Goal: Task Accomplishment & Management: Use online tool/utility

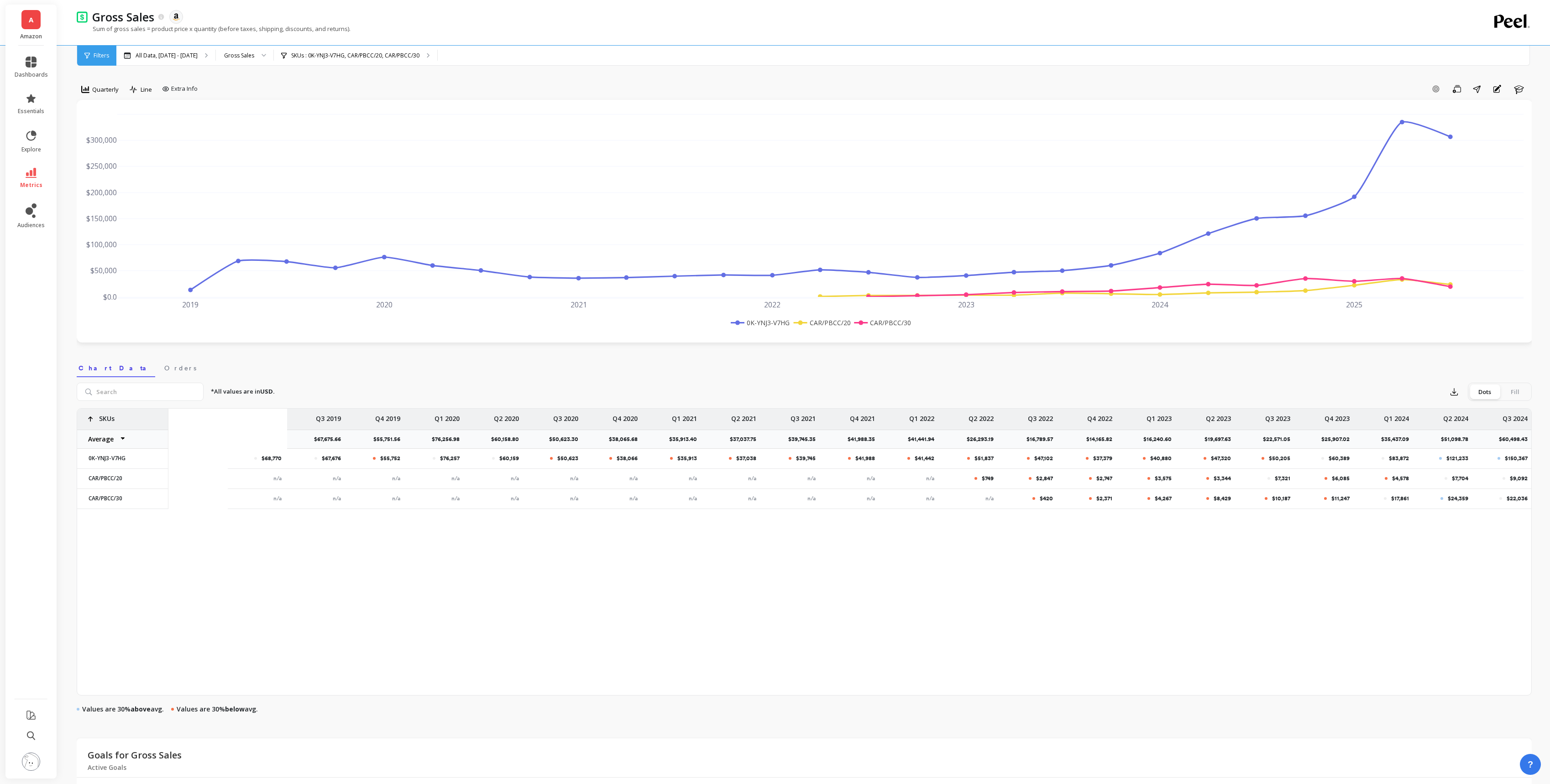
scroll to position [0, 238]
click at [382, 60] on div "SKUs : 0K-YNJ3-V7HG, CAR/PBCC/20, CAR/PBCC/30" at bounding box center [356, 56] width 163 height 20
click at [92, 98] on div "Quarterly" at bounding box center [99, 91] width 47 height 19
click at [108, 92] on span "Quarterly" at bounding box center [105, 89] width 26 height 9
click at [102, 156] on div "Monthly" at bounding box center [110, 162] width 63 height 16
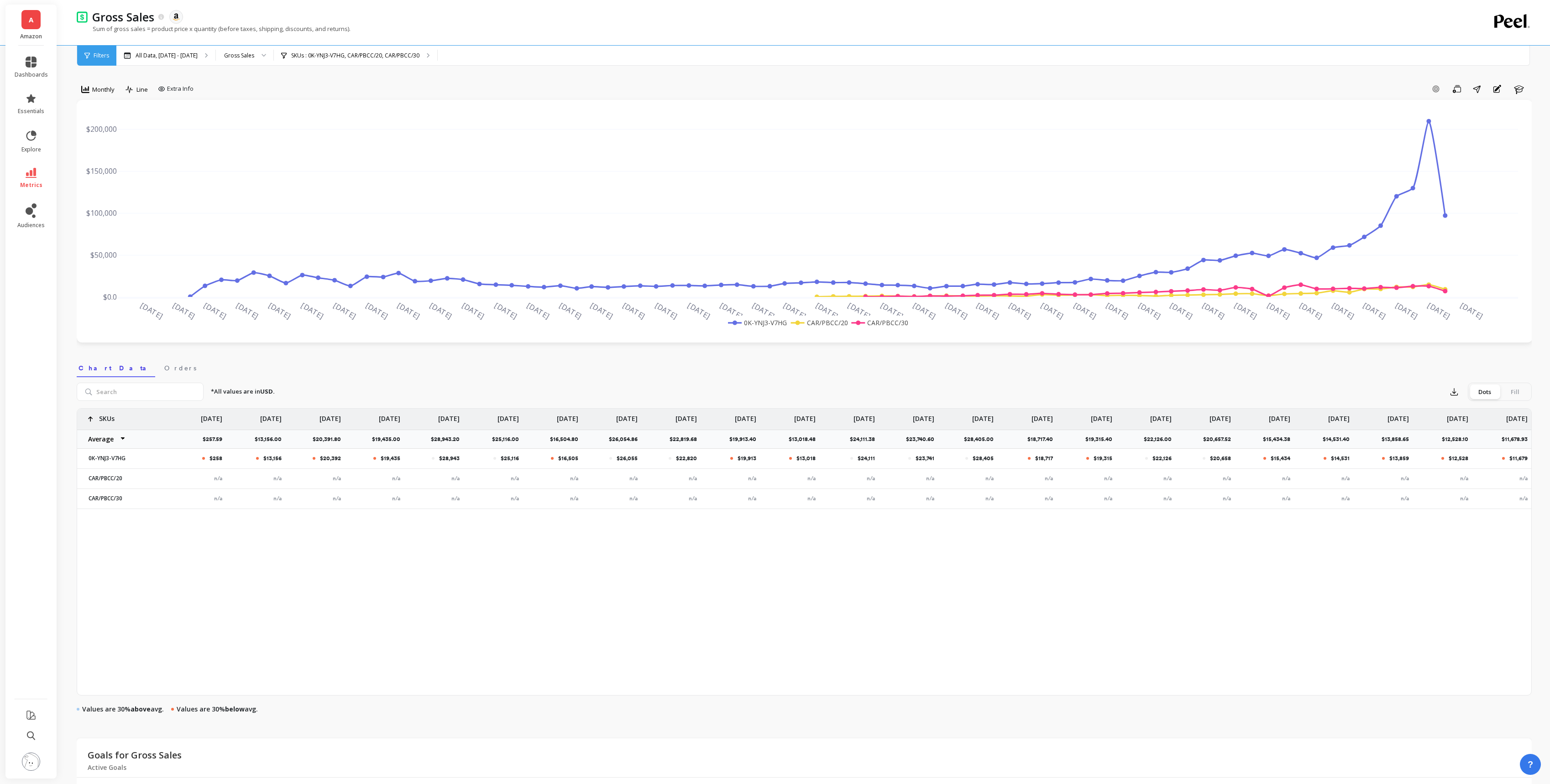
click at [266, 52] on div at bounding box center [260, 56] width 11 height 20
click at [331, 59] on p "SKUs : 0K-YNJ3-V7HG, CAR/PBCC/20, CAR/PBCC/30" at bounding box center [355, 56] width 128 height 7
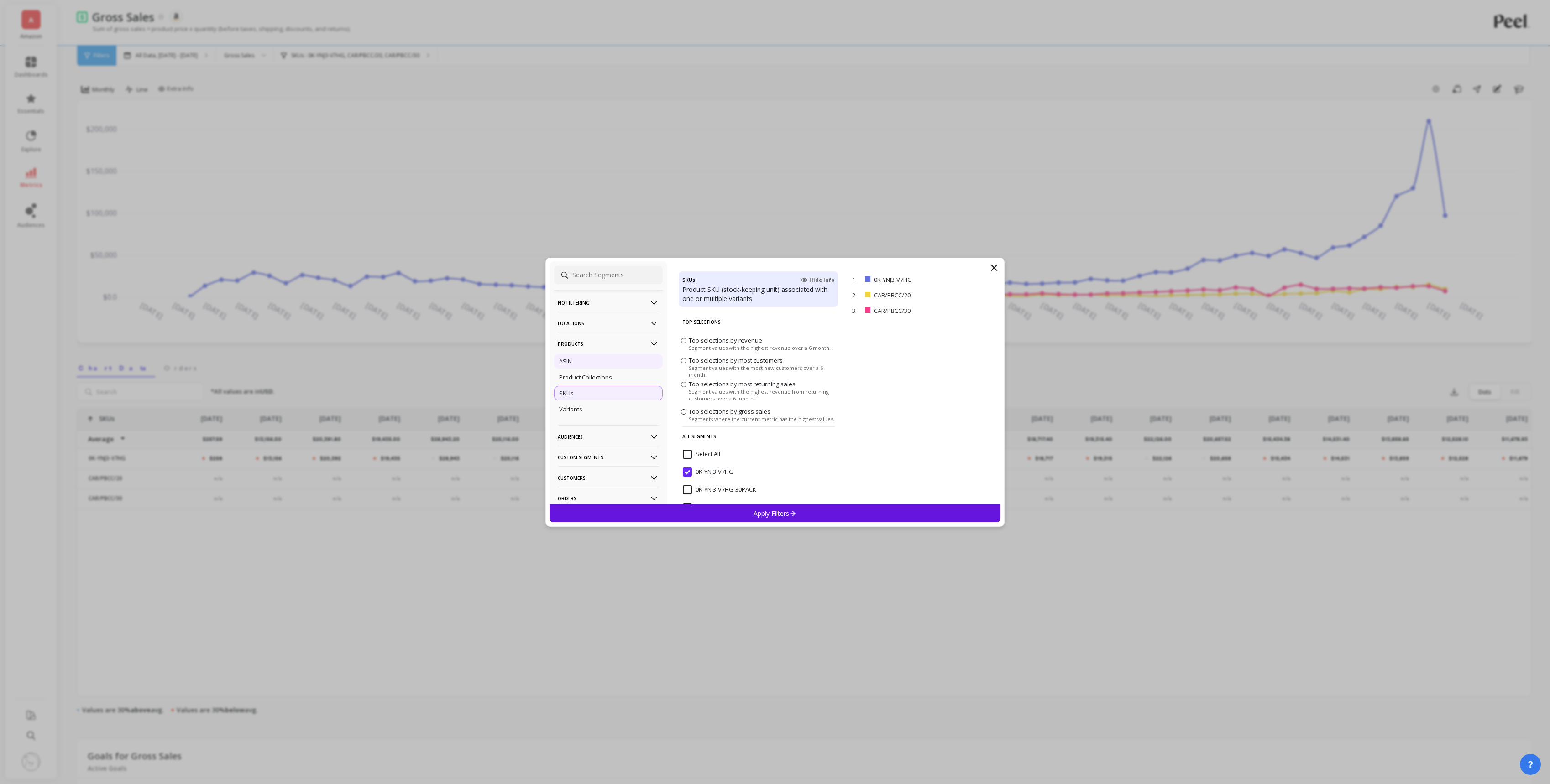
click at [595, 366] on div "ASIN" at bounding box center [608, 361] width 109 height 14
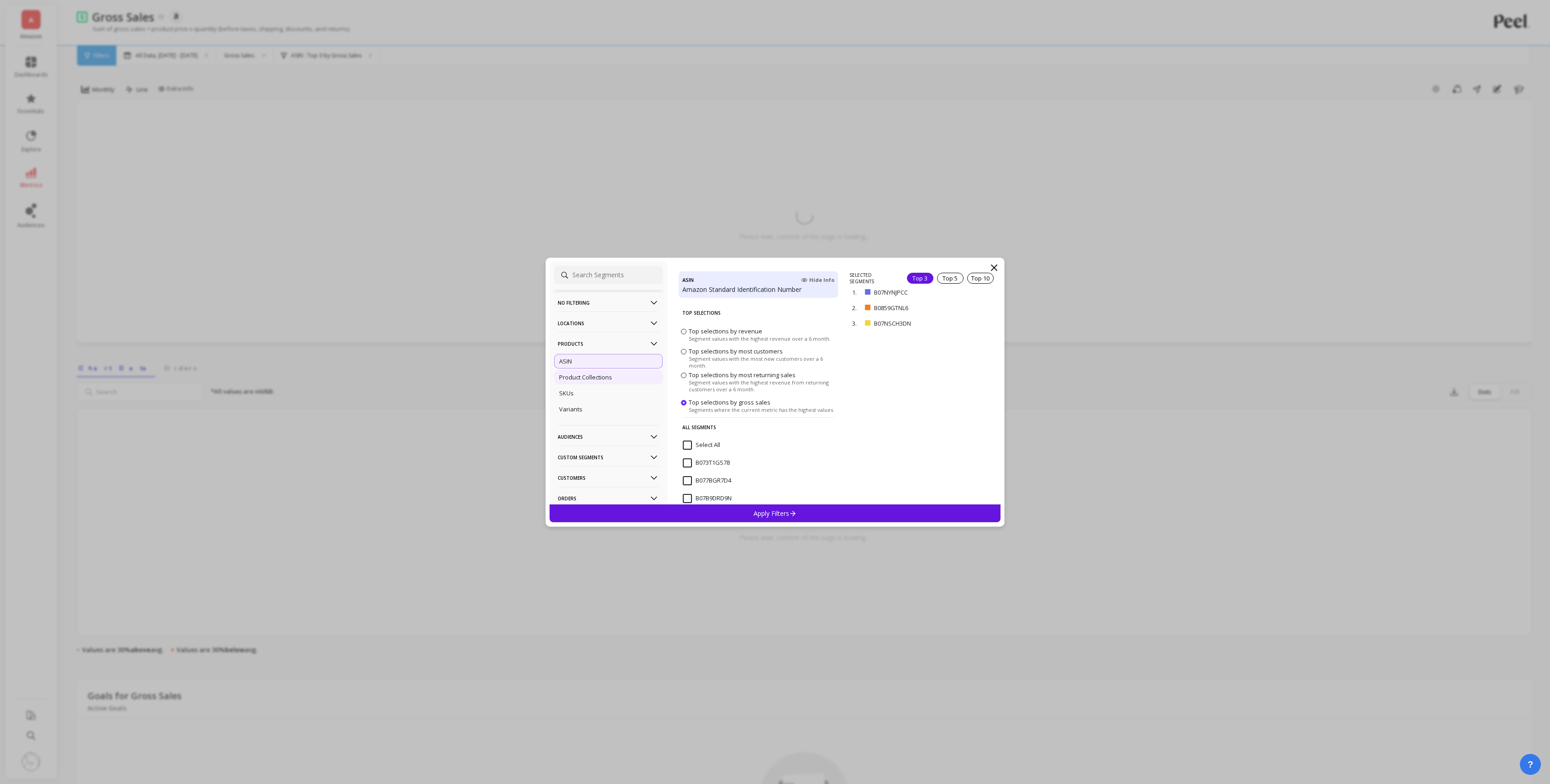
click at [598, 383] on div "Product Collections" at bounding box center [608, 377] width 109 height 14
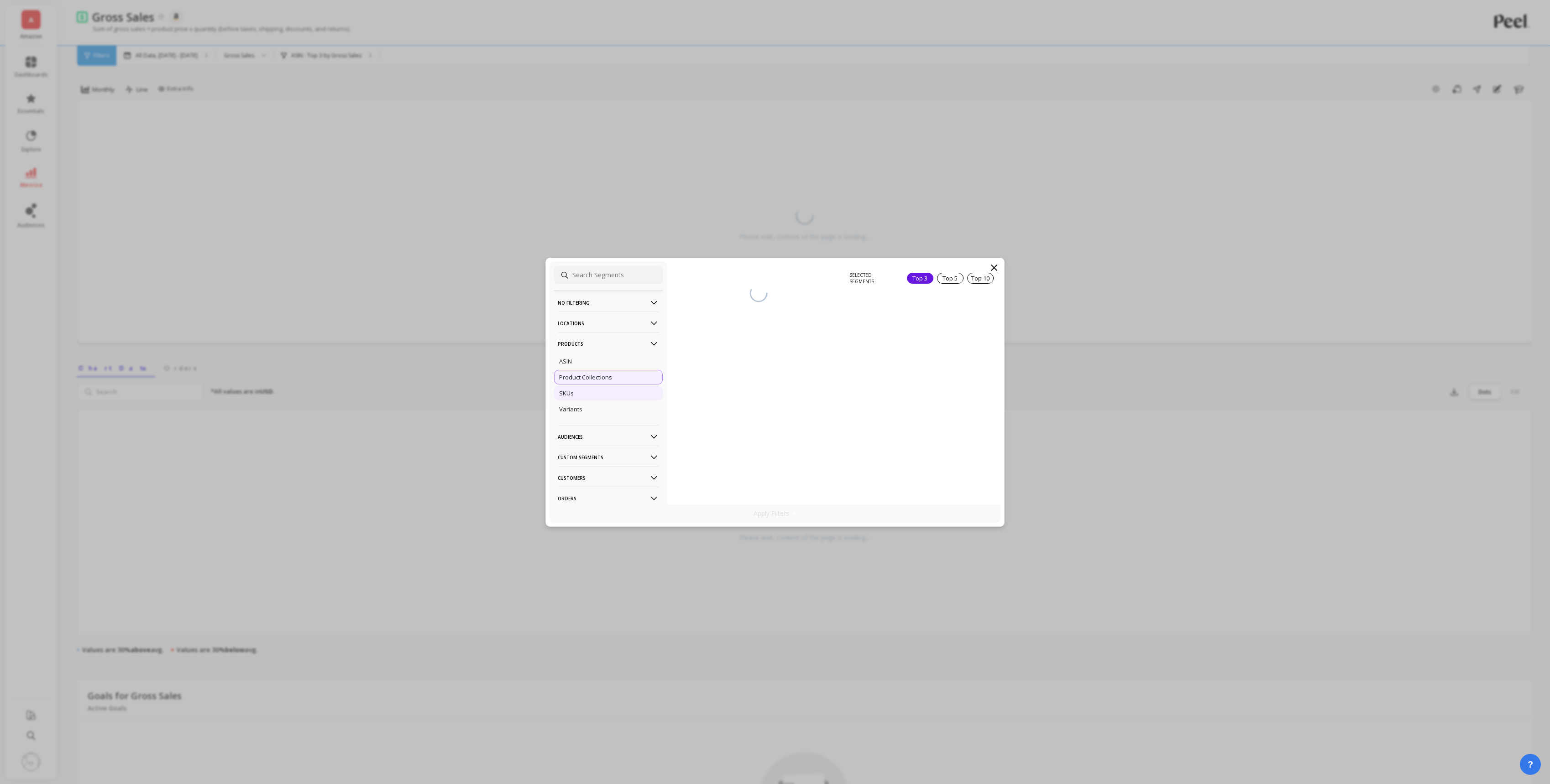
click at [600, 389] on div "SKUs" at bounding box center [608, 393] width 109 height 14
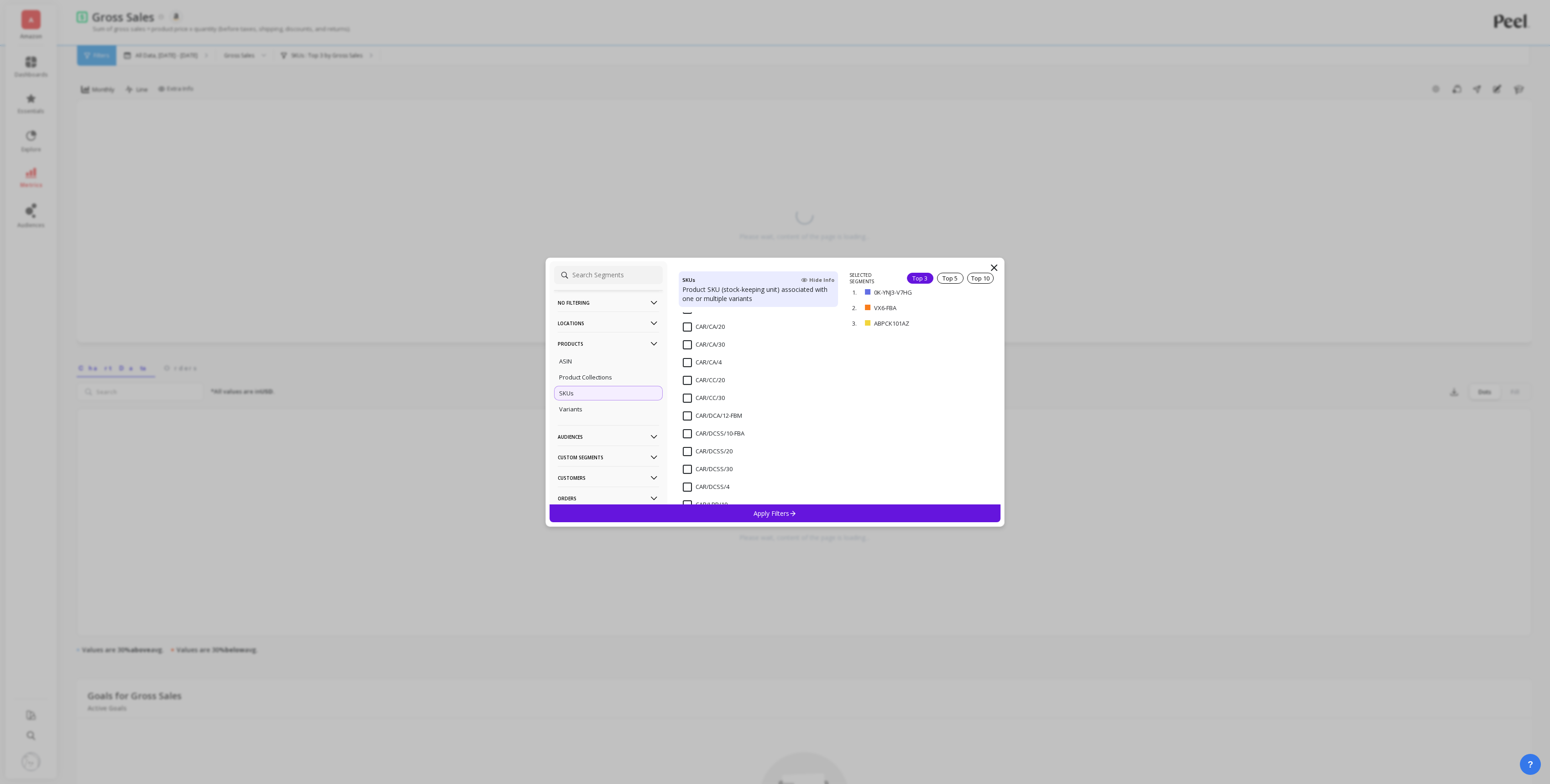
scroll to position [861, 0]
click at [687, 392] on input "CAR/CC/20" at bounding box center [703, 393] width 42 height 9
click at [688, 410] on input "CAR/CC/30" at bounding box center [703, 411] width 42 height 9
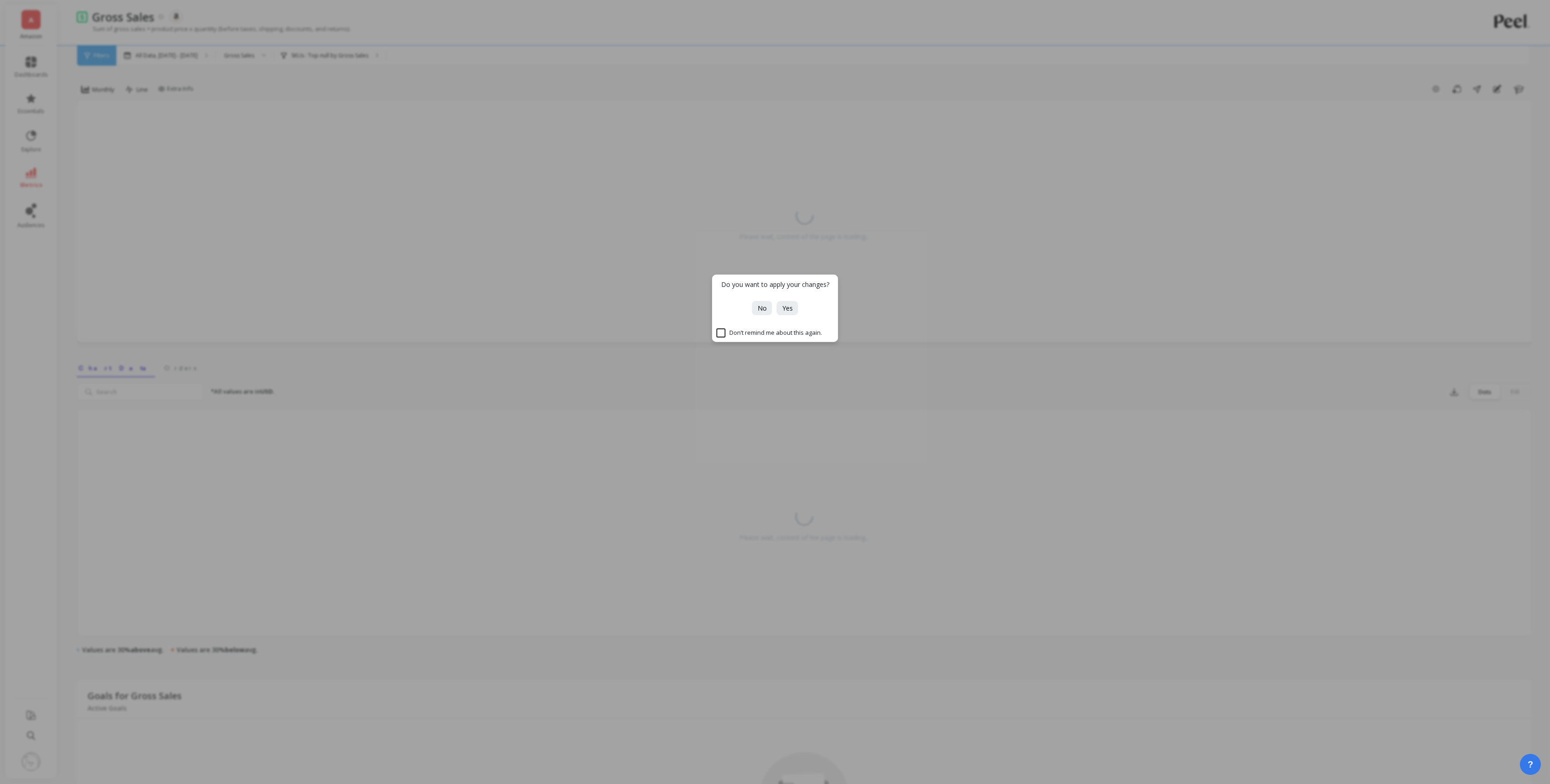
click at [729, 529] on div "Do you want to apply your changes? No Yes Don’t remind me about this again." at bounding box center [775, 392] width 1550 height 784
click at [729, 305] on span "No" at bounding box center [762, 308] width 9 height 9
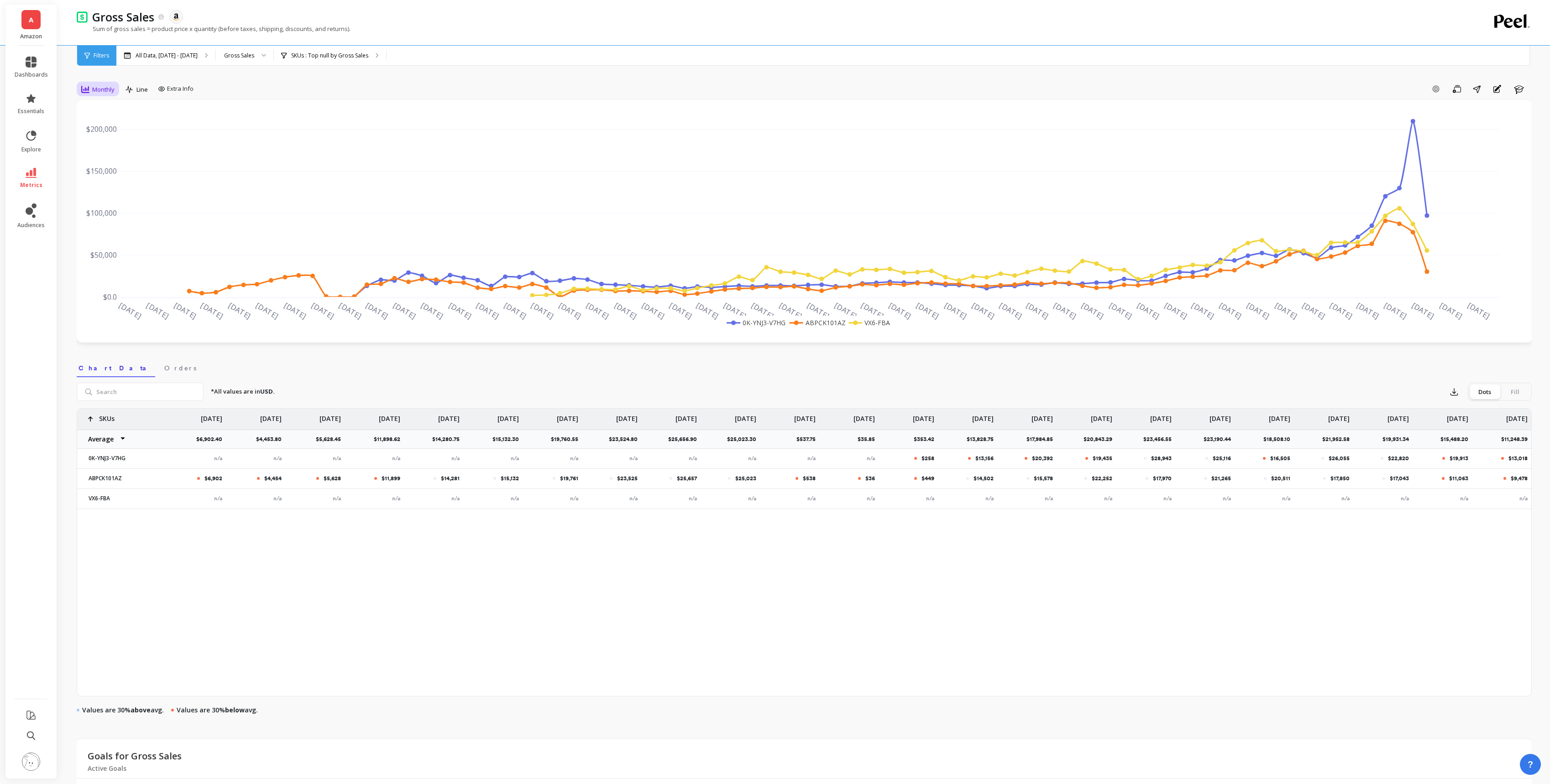
click at [102, 86] on span "Monthly" at bounding box center [103, 89] width 22 height 9
click at [108, 160] on div "Monthly" at bounding box center [110, 162] width 52 height 9
click at [198, 62] on div "All Data, [DATE] - [DATE]" at bounding box center [166, 56] width 99 height 20
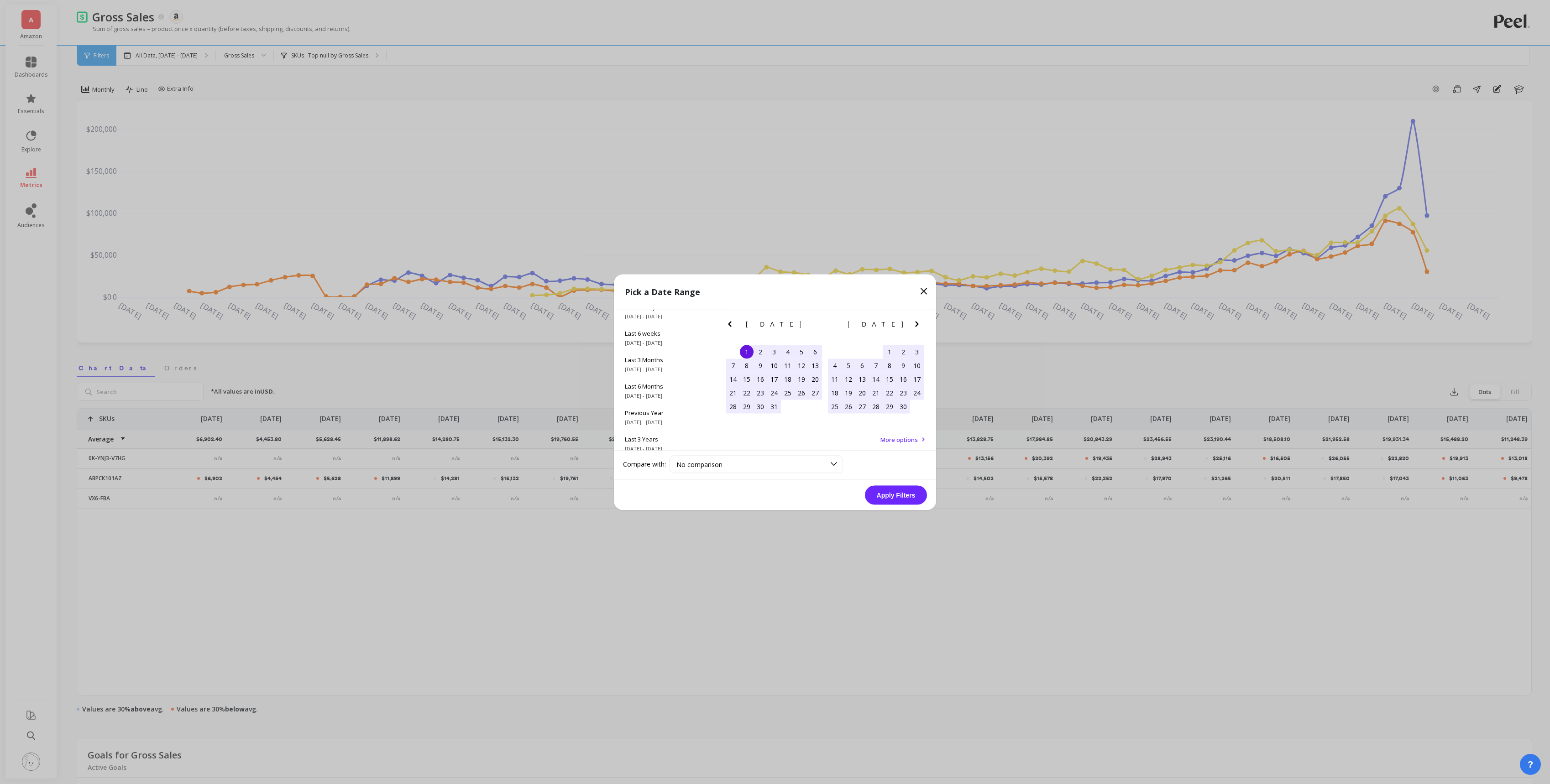
scroll to position [123, 0]
click at [652, 403] on span "Last 3 Years" at bounding box center [663, 406] width 78 height 8
click at [729, 491] on button "Apply Filters" at bounding box center [895, 495] width 62 height 19
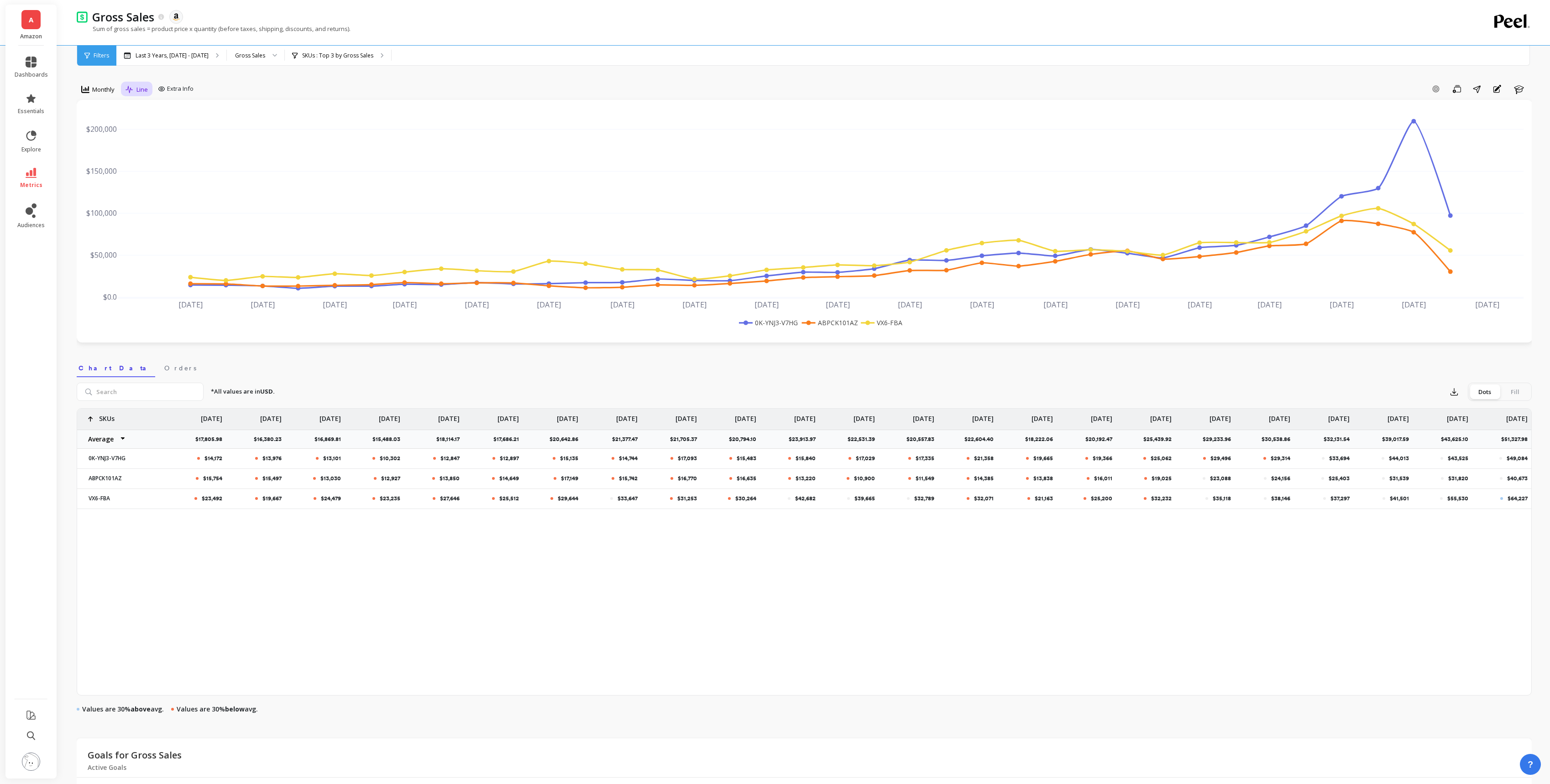
click at [137, 92] on span "Line" at bounding box center [142, 89] width 11 height 9
click at [196, 87] on div "Extra Info" at bounding box center [176, 89] width 43 height 14
click at [346, 52] on p "SKUs : Top 3 by Gross Sales" at bounding box center [337, 56] width 71 height 7
click at [208, 59] on p "Last 3 Years, [DATE] - [DATE]" at bounding box center [172, 56] width 73 height 7
click at [94, 85] on span "Monthly" at bounding box center [103, 89] width 22 height 9
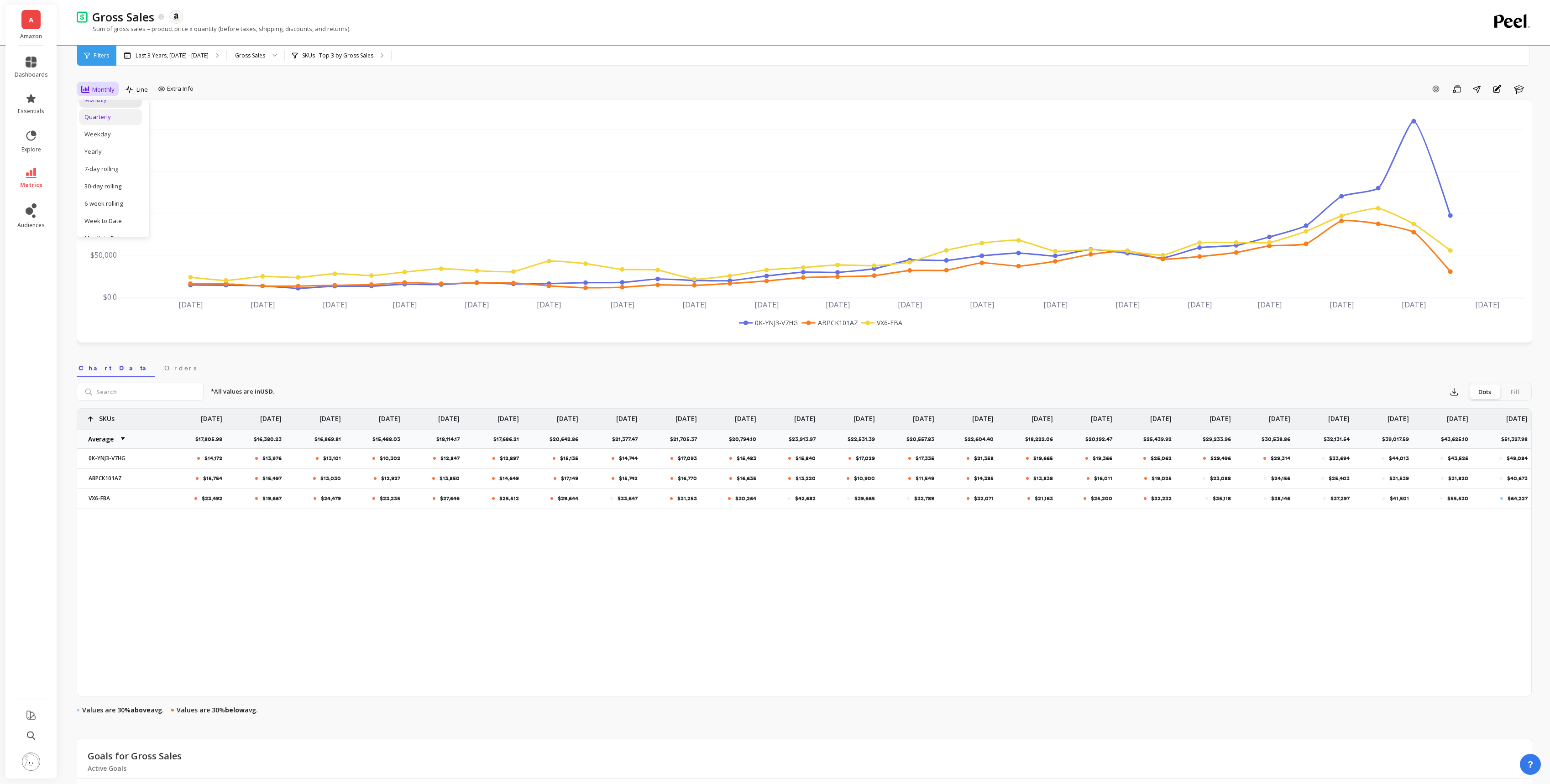
scroll to position [64, 0]
click at [105, 179] on div "30-day rolling" at bounding box center [110, 185] width 63 height 16
click at [391, 62] on div "SKUs : Top 3 by Gross Sales SKUs : 0K-YNJ3-V7HG VX6-FBA ABPCK101AZ" at bounding box center [338, 56] width 107 height 20
click at [374, 51] on div "SKUs : Top 3 by Gross Sales SKUs : 0K-YNJ3-V7HG VX6-FBA ABPCK101AZ" at bounding box center [338, 56] width 107 height 20
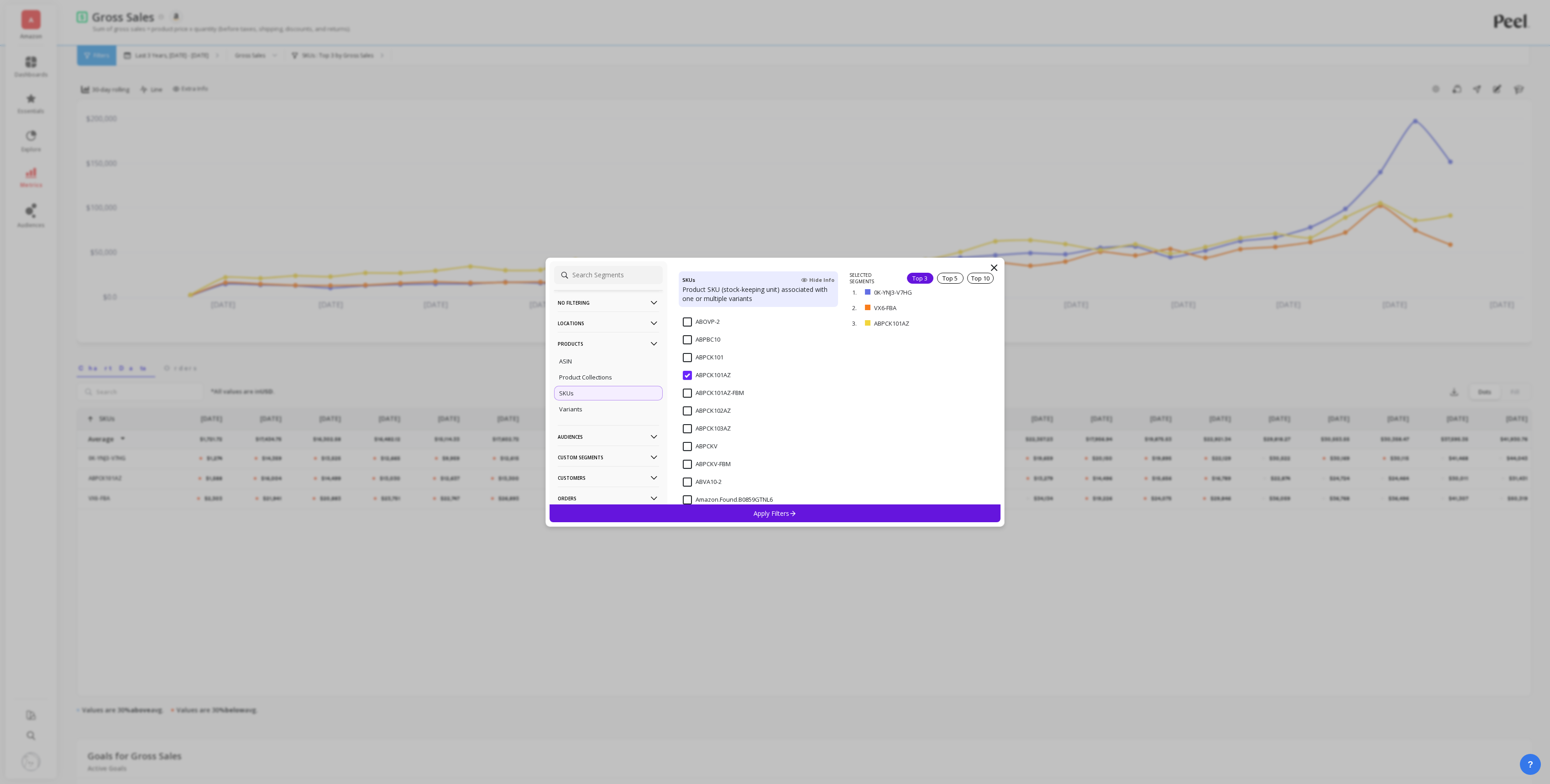
click at [683, 378] on input "ABPCK101AZ" at bounding box center [706, 375] width 48 height 9
click at [692, 361] on div "CAR/PBCC/20" at bounding box center [758, 372] width 160 height 27
click at [691, 384] on input "CAR/PBCC/30" at bounding box center [707, 385] width 49 height 9
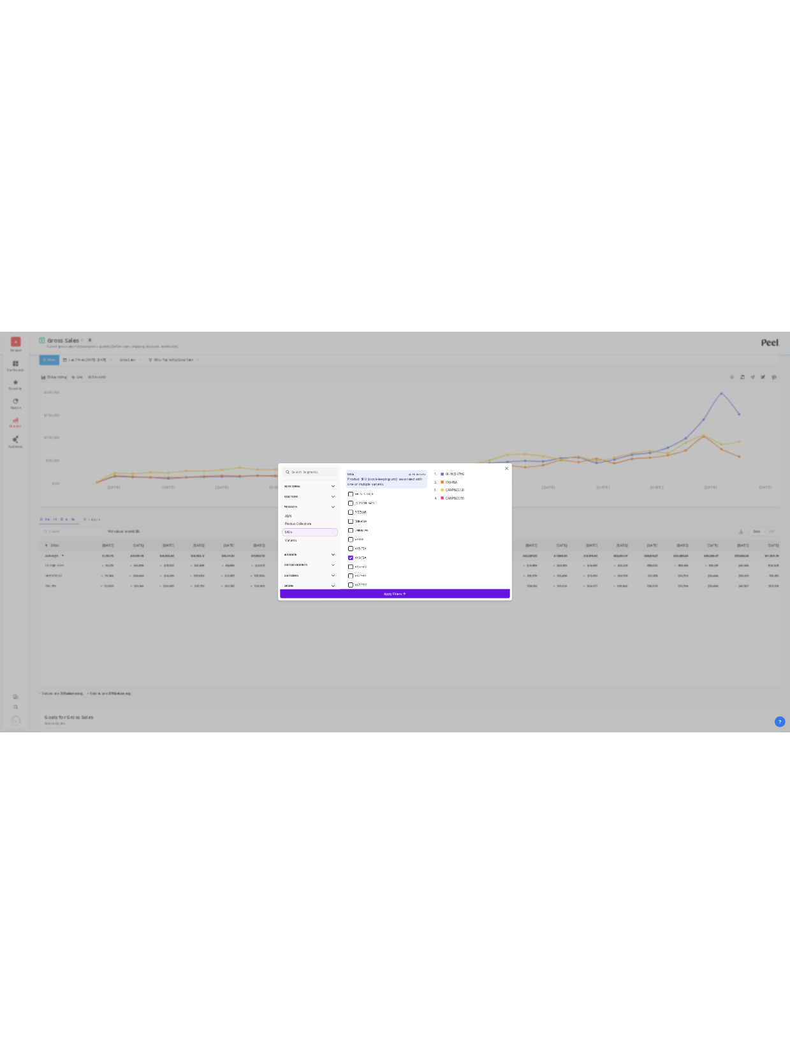
scroll to position [2306, 0]
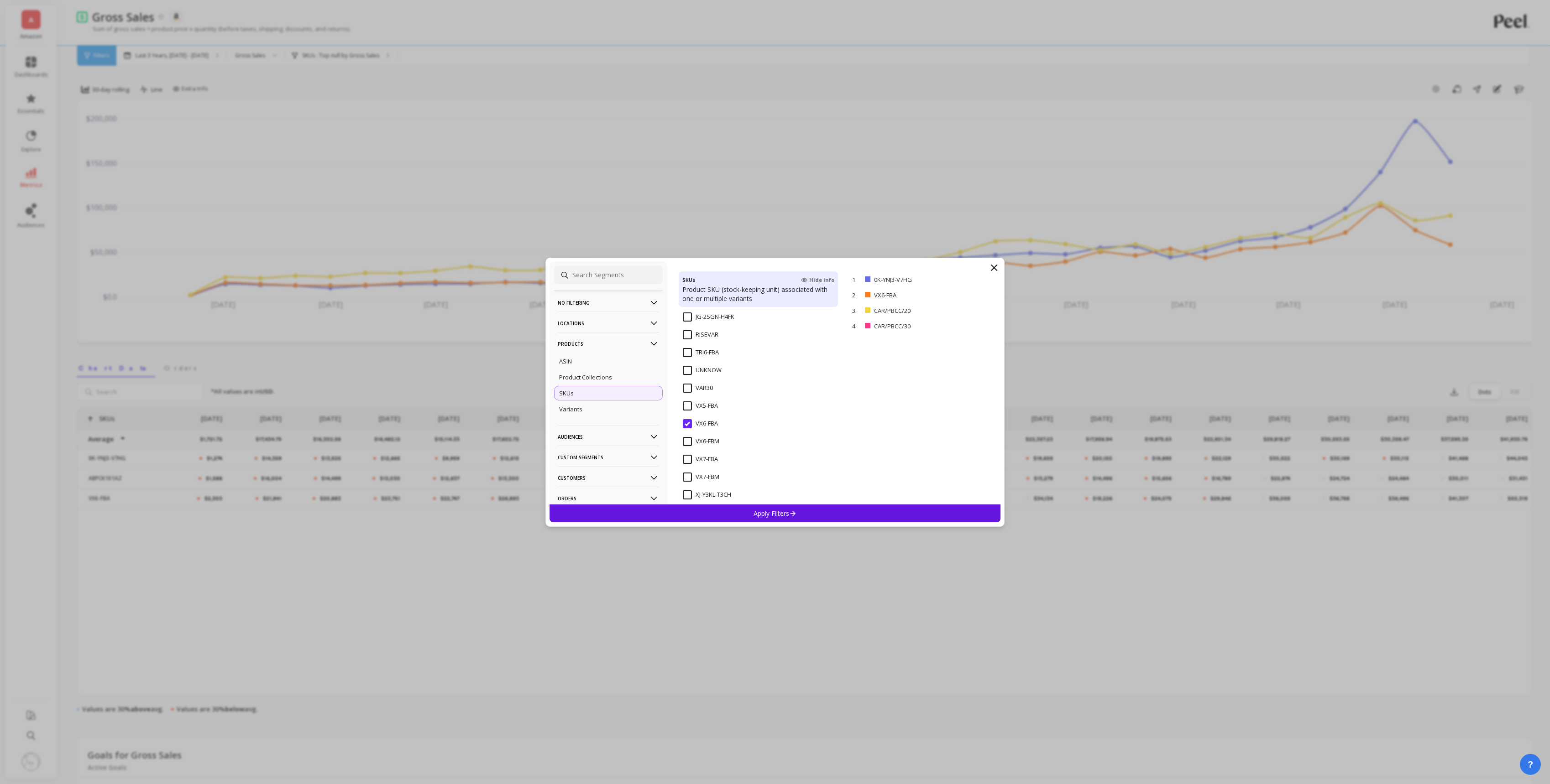
click at [684, 420] on input "VX6-FBA" at bounding box center [700, 423] width 35 height 9
click at [729, 506] on div "Apply Filters" at bounding box center [775, 513] width 451 height 18
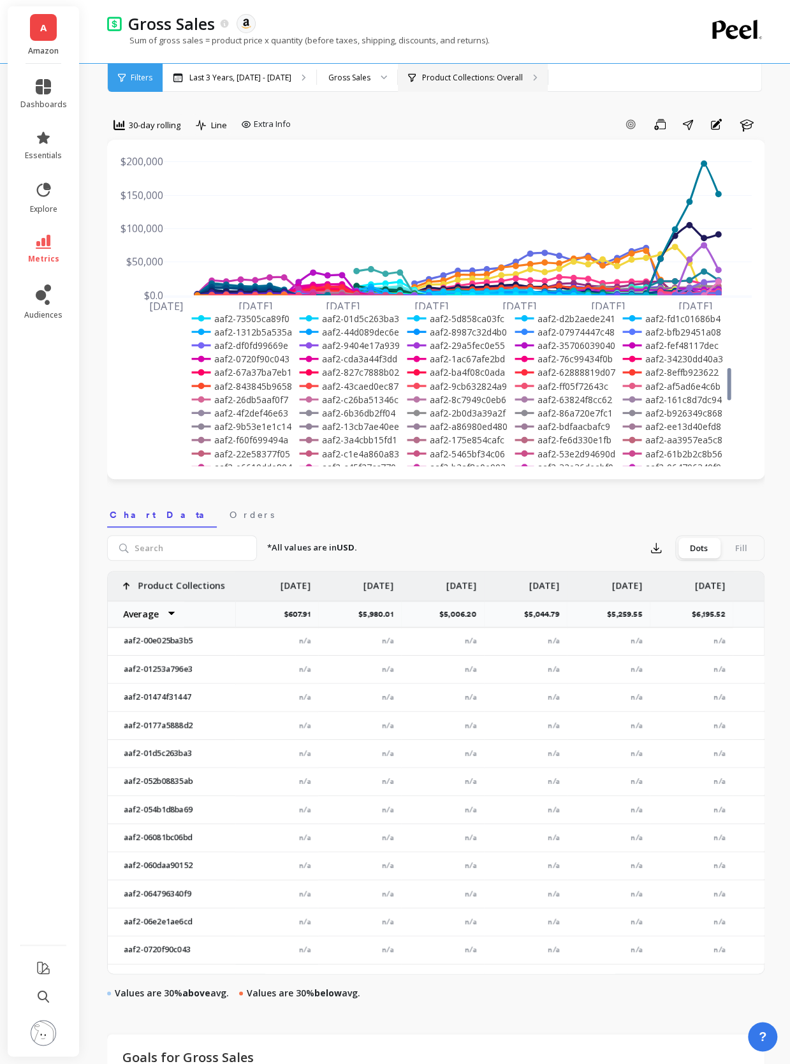
click at [494, 79] on p "Product Collections: Overall" at bounding box center [472, 78] width 101 height 10
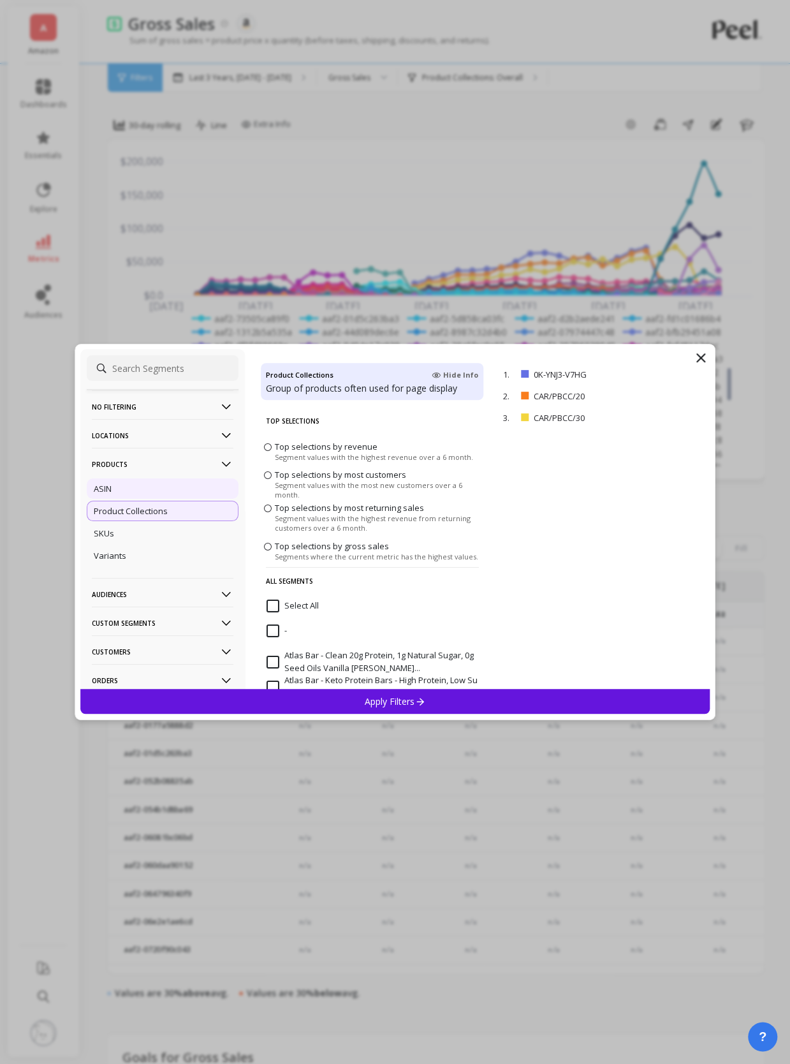
click at [186, 490] on div "ASIN" at bounding box center [163, 488] width 152 height 20
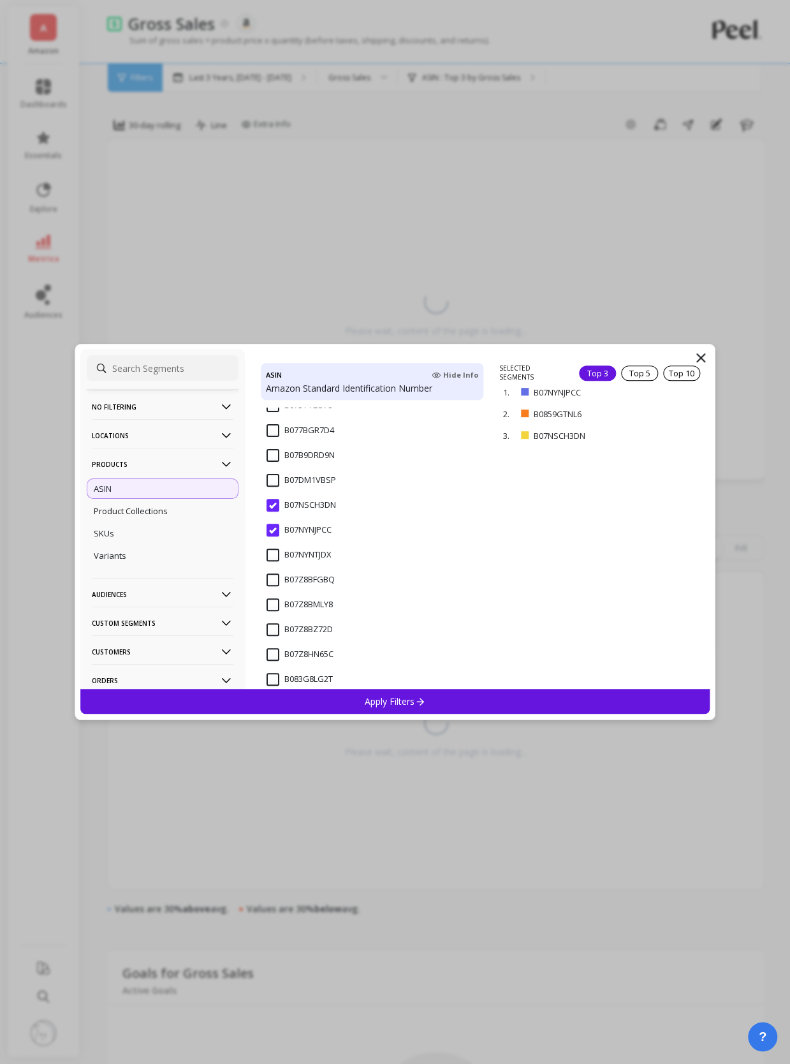
scroll to position [226, 0]
click at [275, 530] on input "B07NYNJPCC" at bounding box center [299, 529] width 65 height 13
click at [275, 499] on input "B07NSCH3DN" at bounding box center [302, 504] width 70 height 13
click at [275, 523] on input "B07NYNJPCC" at bounding box center [299, 529] width 65 height 13
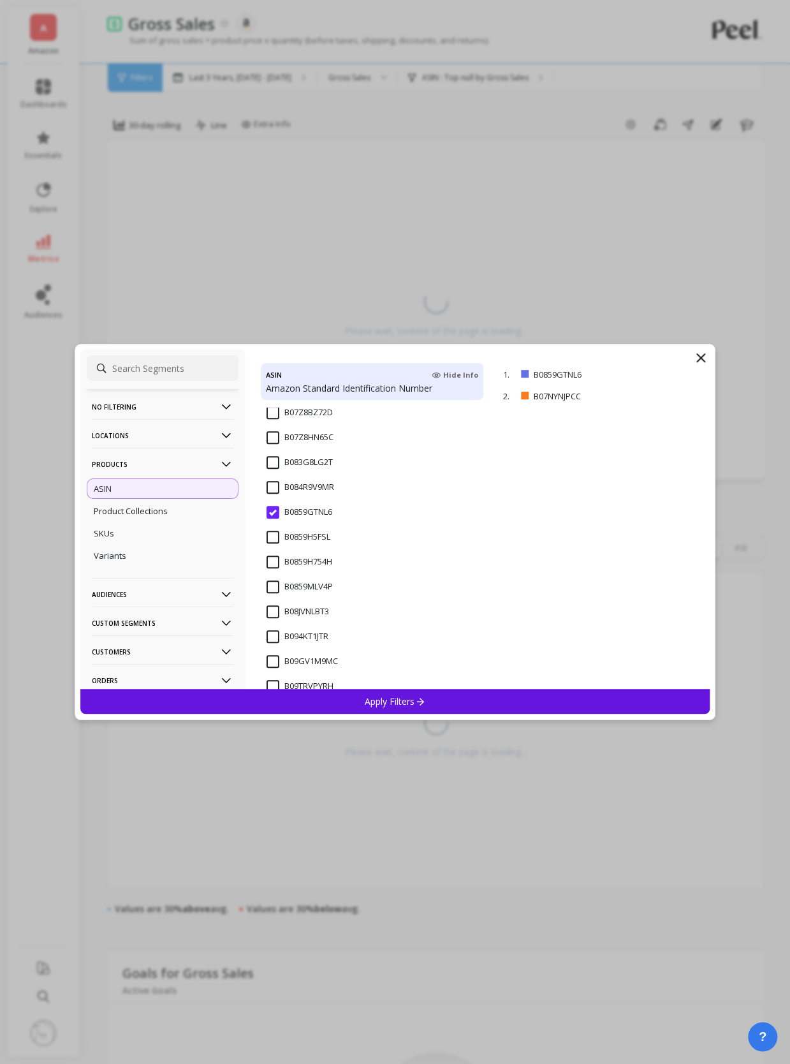
click at [273, 513] on input "B0859GTNL6" at bounding box center [300, 512] width 66 height 13
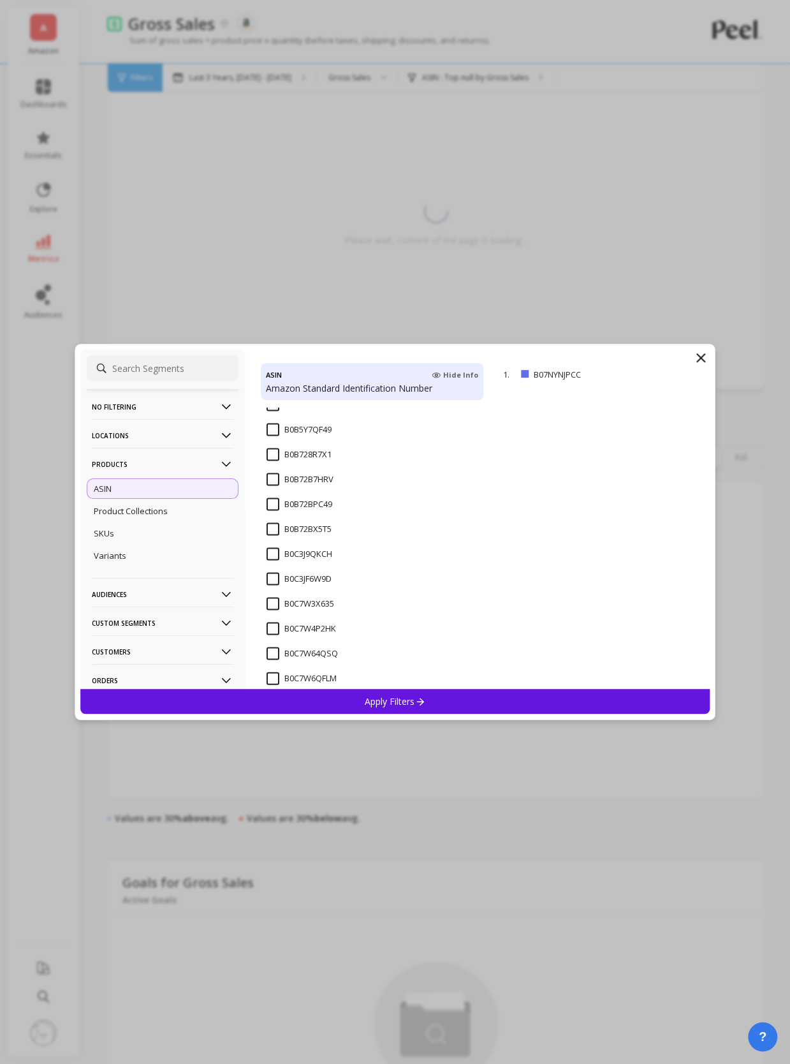
scroll to position [1219, 0]
click at [184, 539] on div "SKUs" at bounding box center [163, 533] width 152 height 20
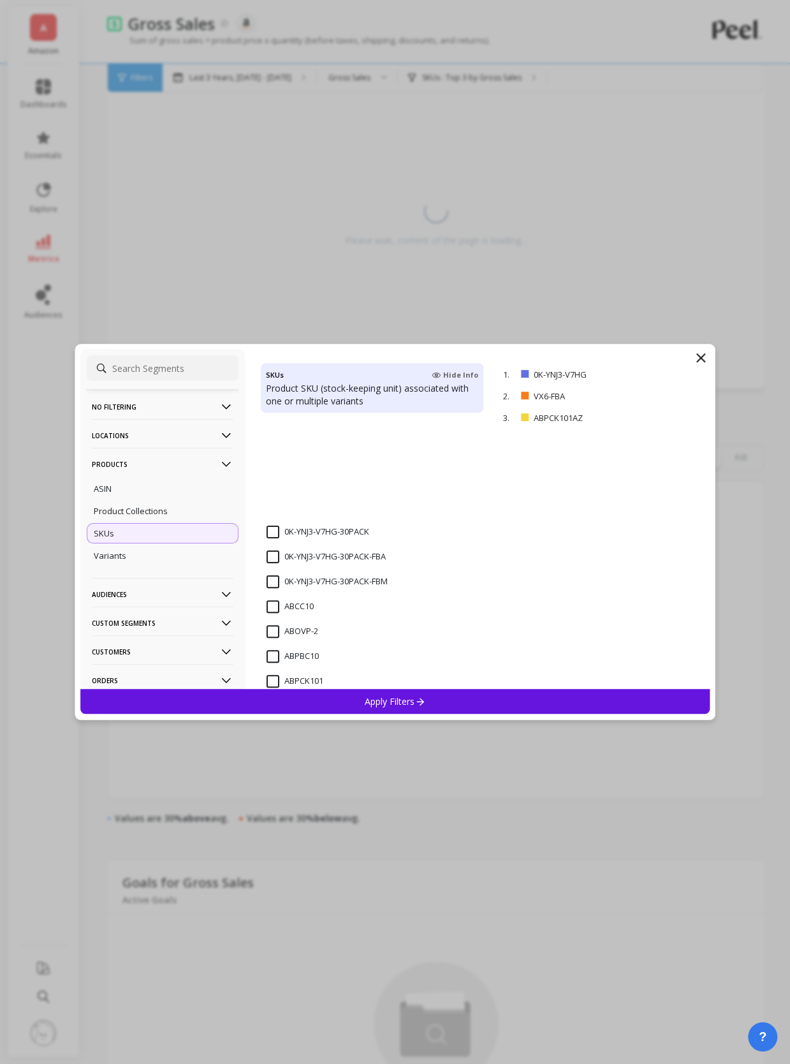
scroll to position [343, 0]
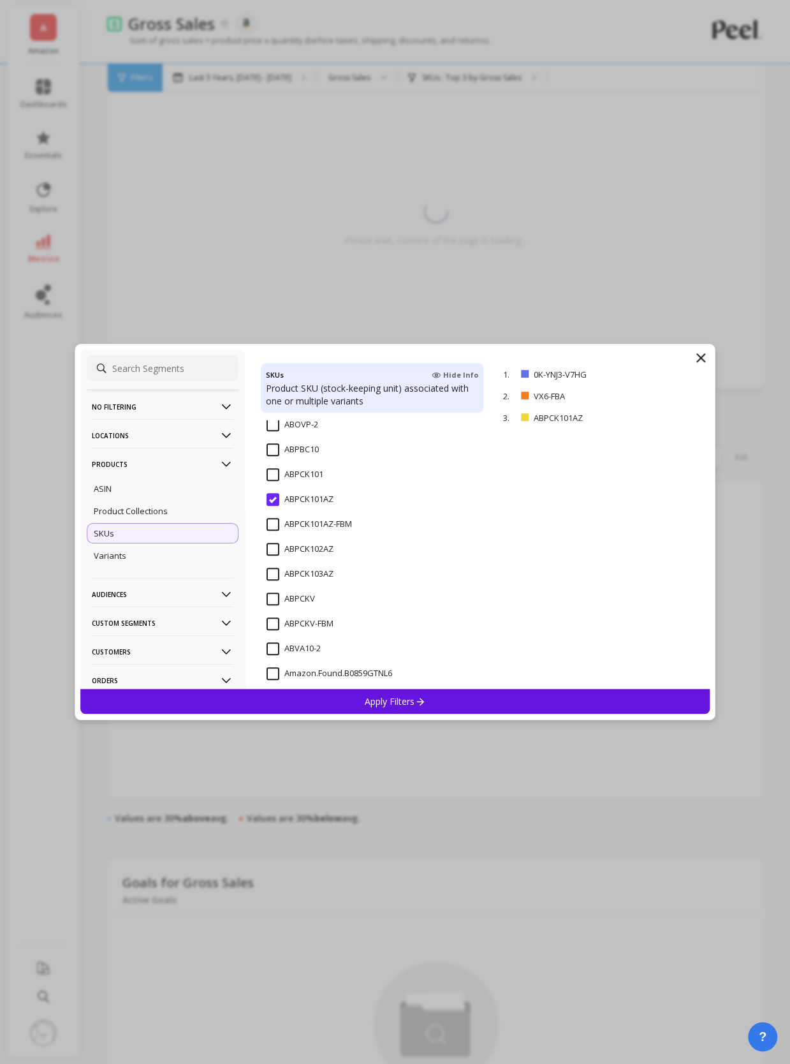
click at [275, 500] on input "ABPCK101AZ" at bounding box center [300, 499] width 67 height 13
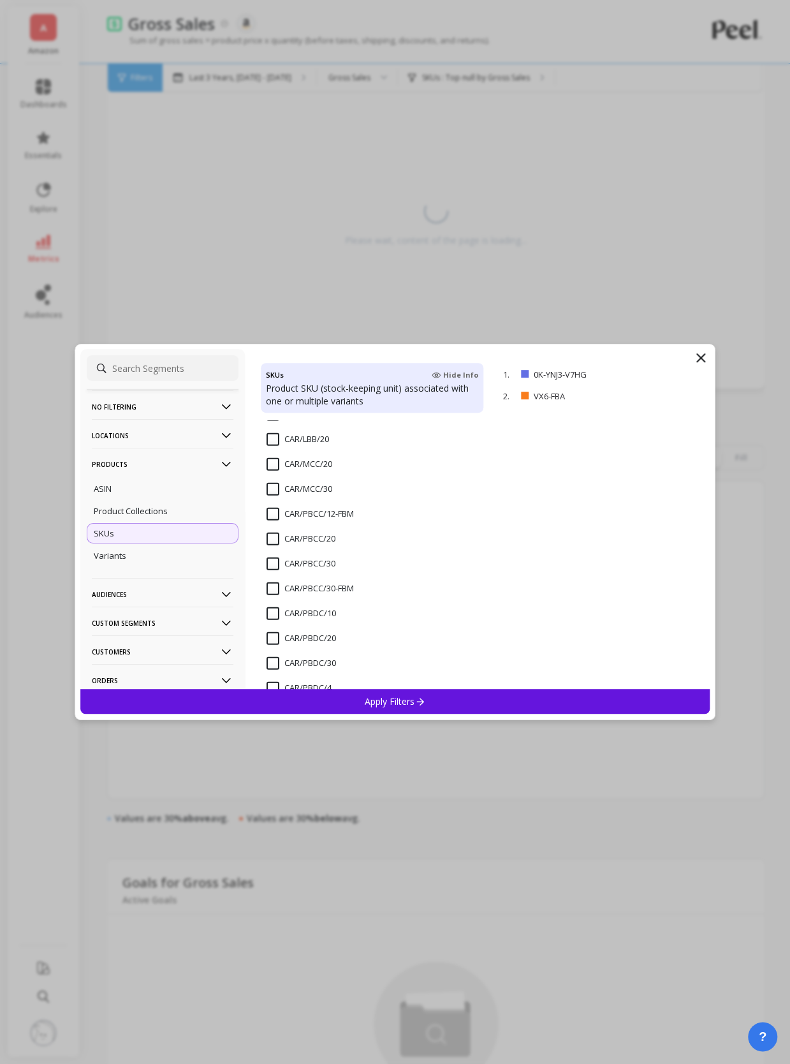
scroll to position [1497, 0]
click at [270, 533] on input "CAR/PBCC/20" at bounding box center [301, 538] width 69 height 13
click at [270, 567] on input "CAR/PBCC/30" at bounding box center [301, 563] width 69 height 13
click at [370, 696] on p "Apply Filters" at bounding box center [395, 701] width 61 height 12
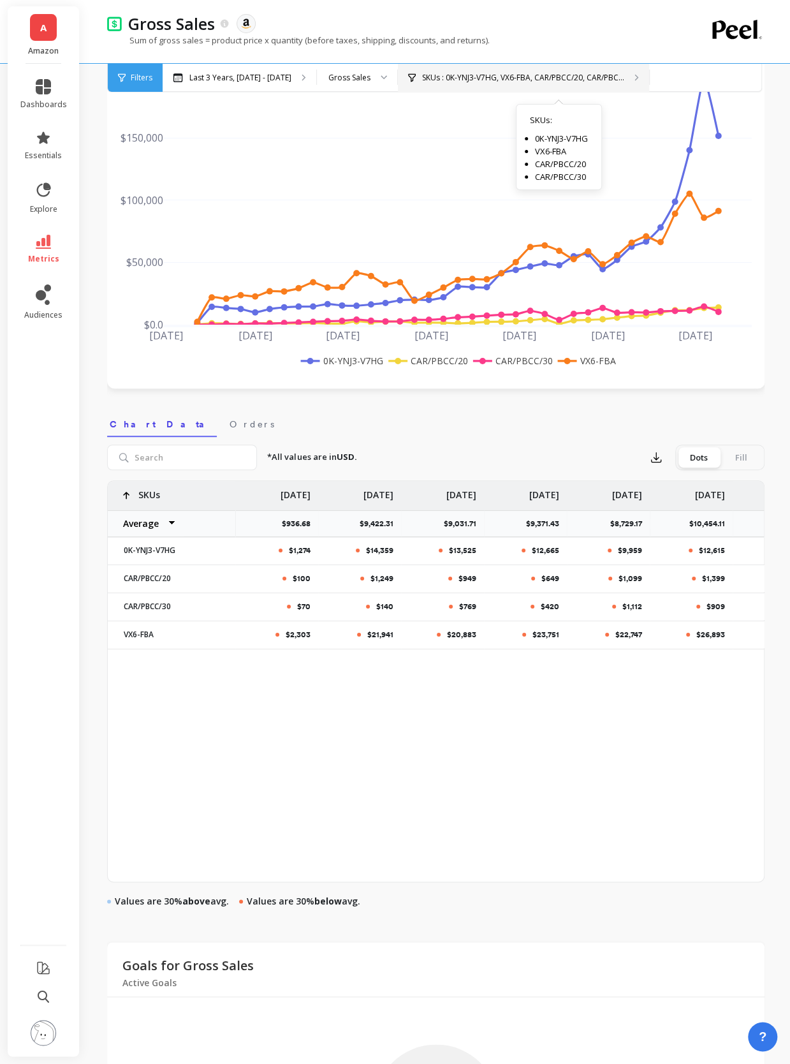
click at [464, 85] on div "SKUs : 0K-YNJ3-V7HG, VX6-FBA, CAR/PBCC/20, CAR/PBC... SKUs : 0K-YNJ3-V7HG VX6-F…" at bounding box center [523, 78] width 251 height 28
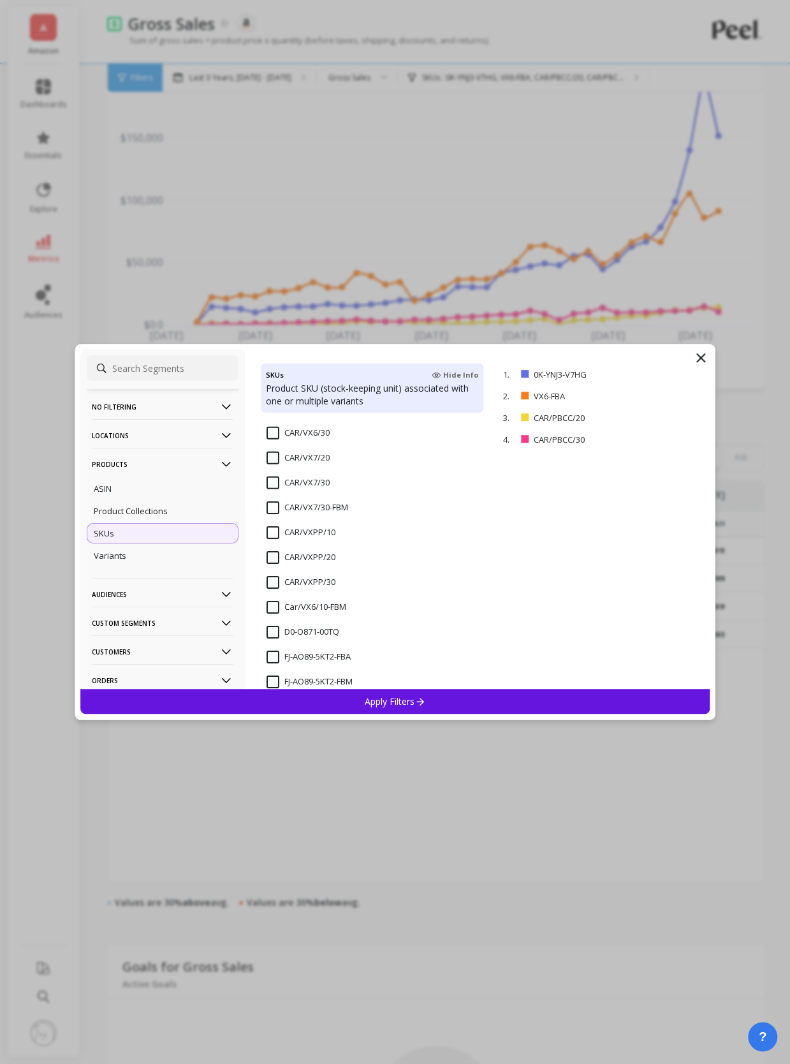
scroll to position [2319, 0]
click at [276, 559] on input "VX6-FBA" at bounding box center [291, 563] width 49 height 13
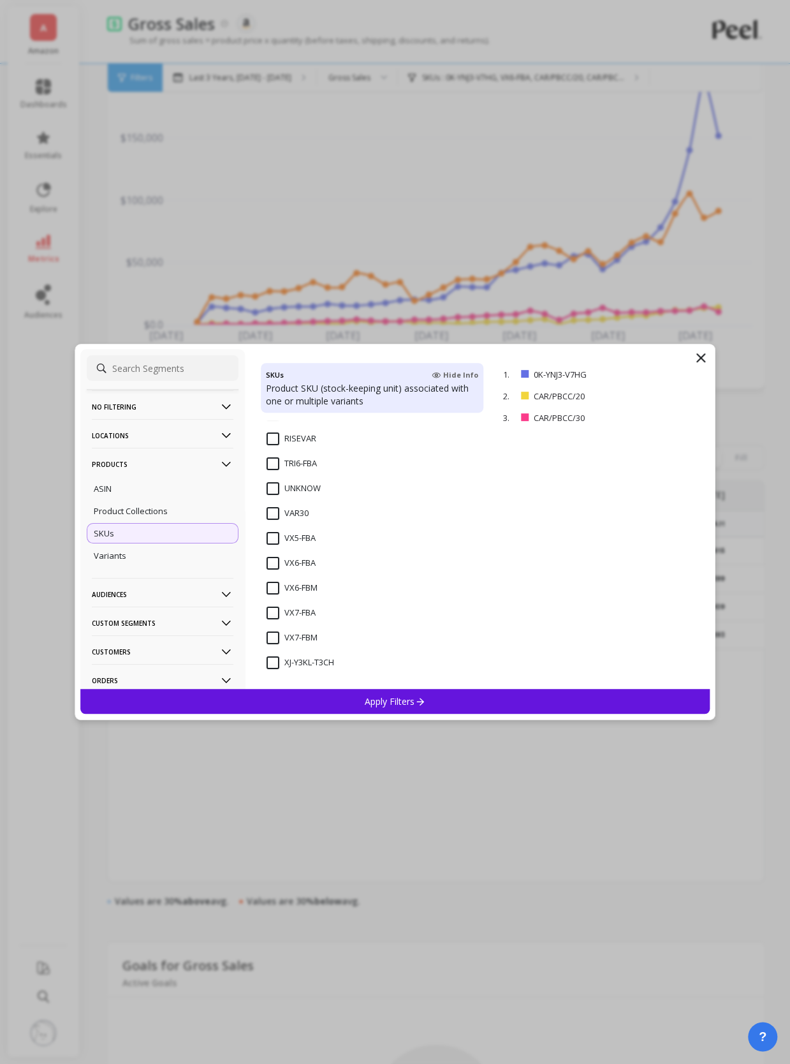
click at [393, 710] on div "Apply Filters" at bounding box center [395, 701] width 630 height 25
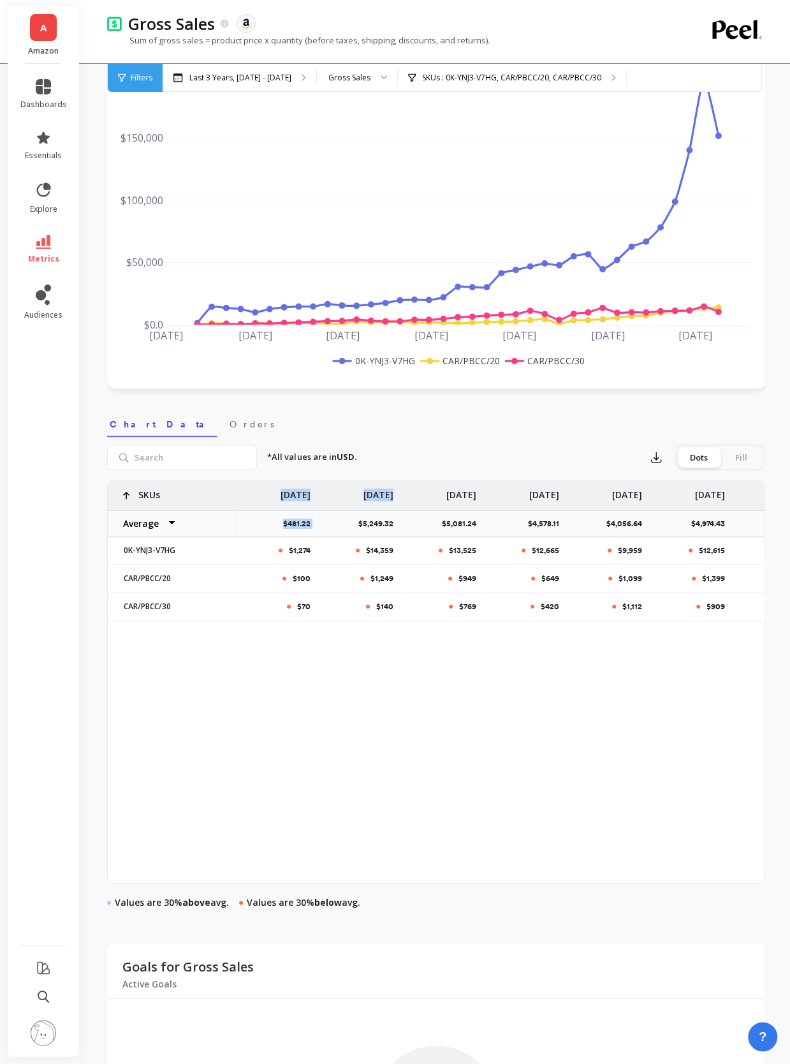
drag, startPoint x: 276, startPoint y: 498, endPoint x: 345, endPoint y: 525, distance: 73.9
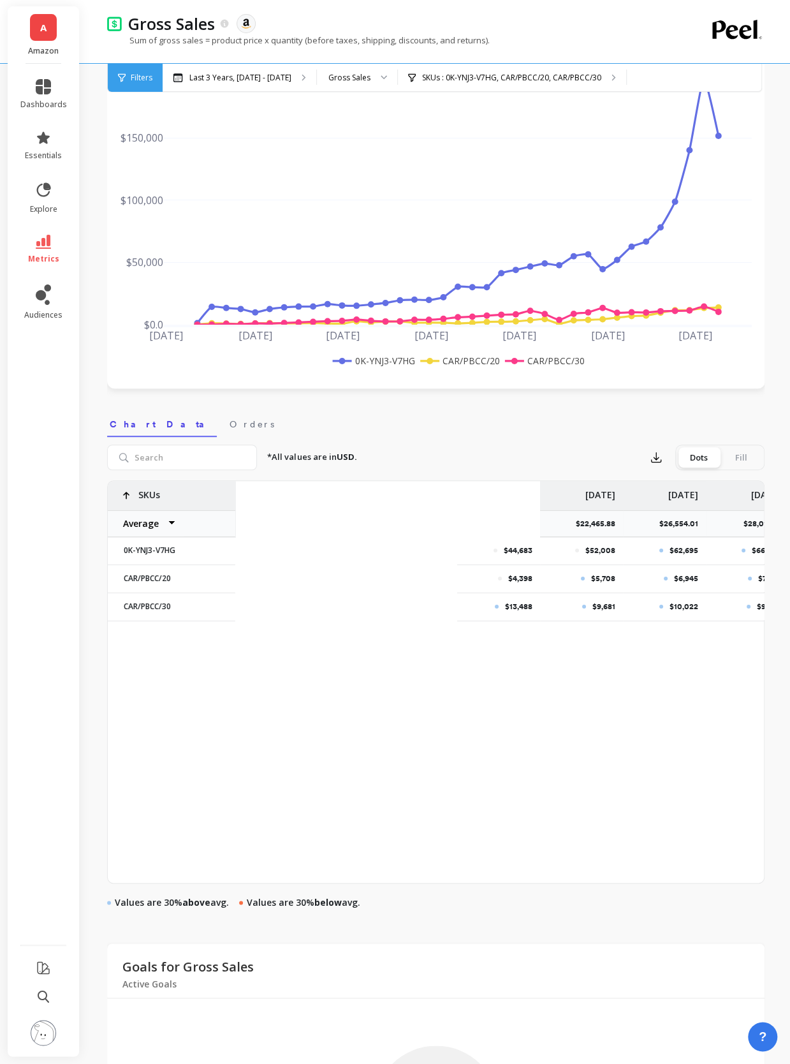
scroll to position [0, 2538]
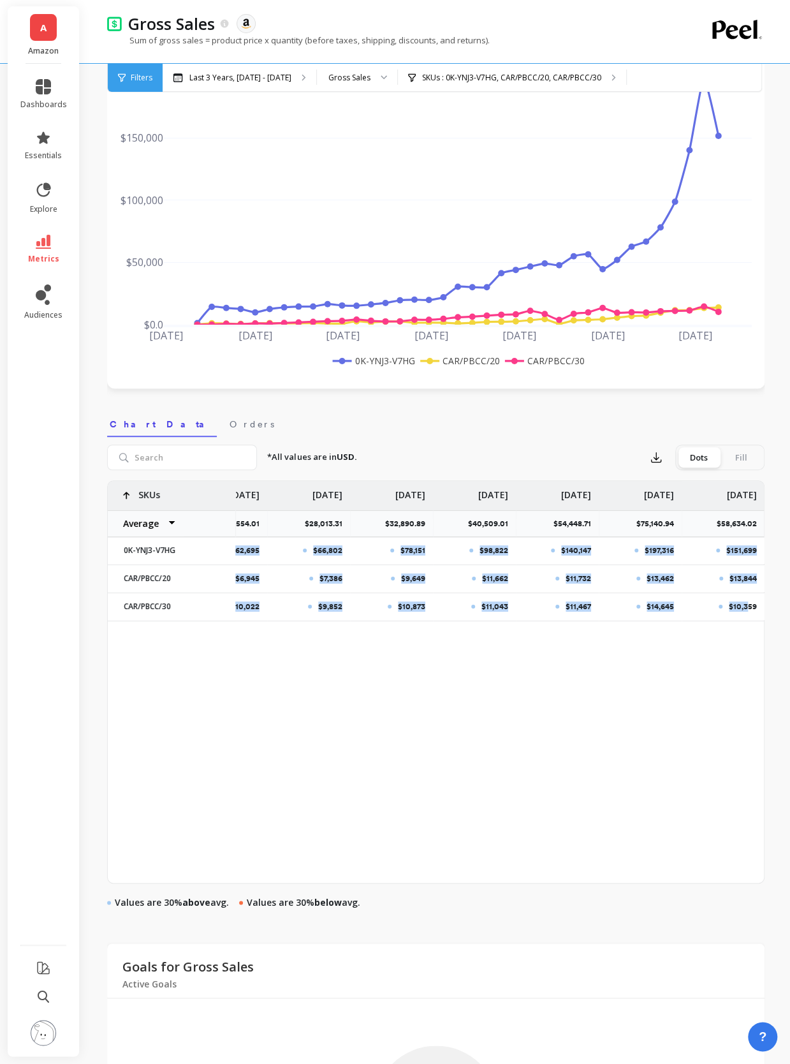
click at [749, 603] on p "$10,359" at bounding box center [743, 606] width 28 height 10
click at [654, 458] on icon "button" at bounding box center [657, 458] width 10 height 10
click at [671, 492] on span "CSV" at bounding box center [680, 492] width 18 height 13
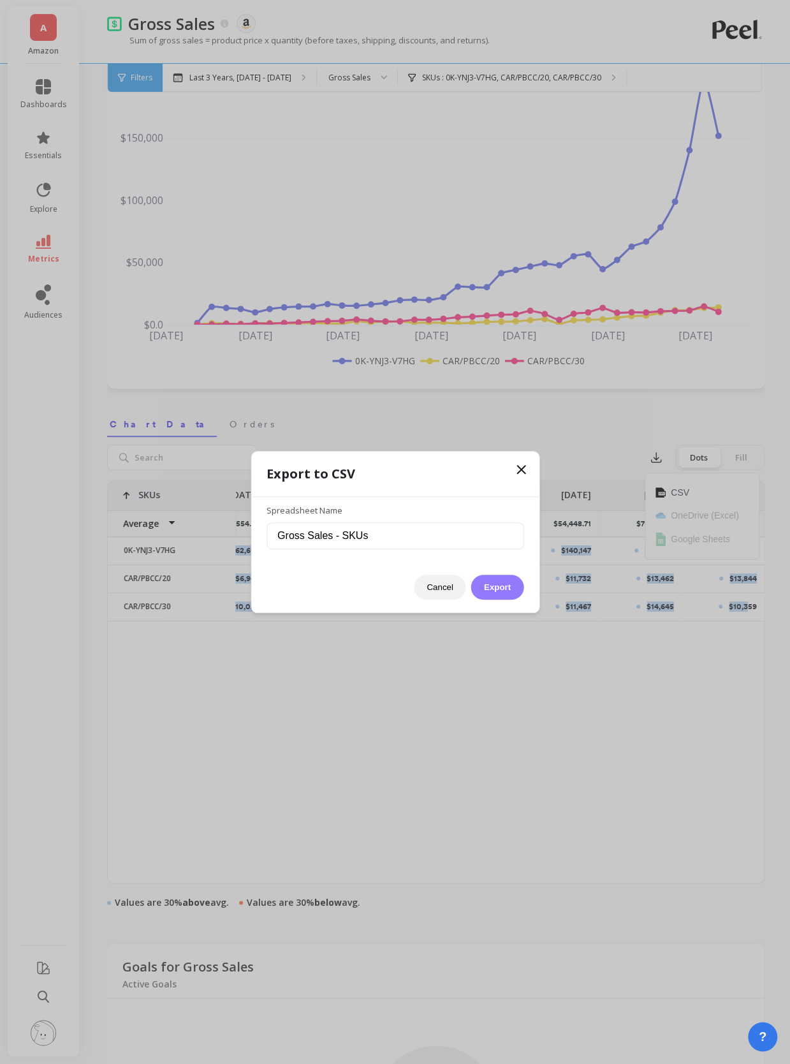
click at [488, 580] on button "Export" at bounding box center [497, 587] width 52 height 25
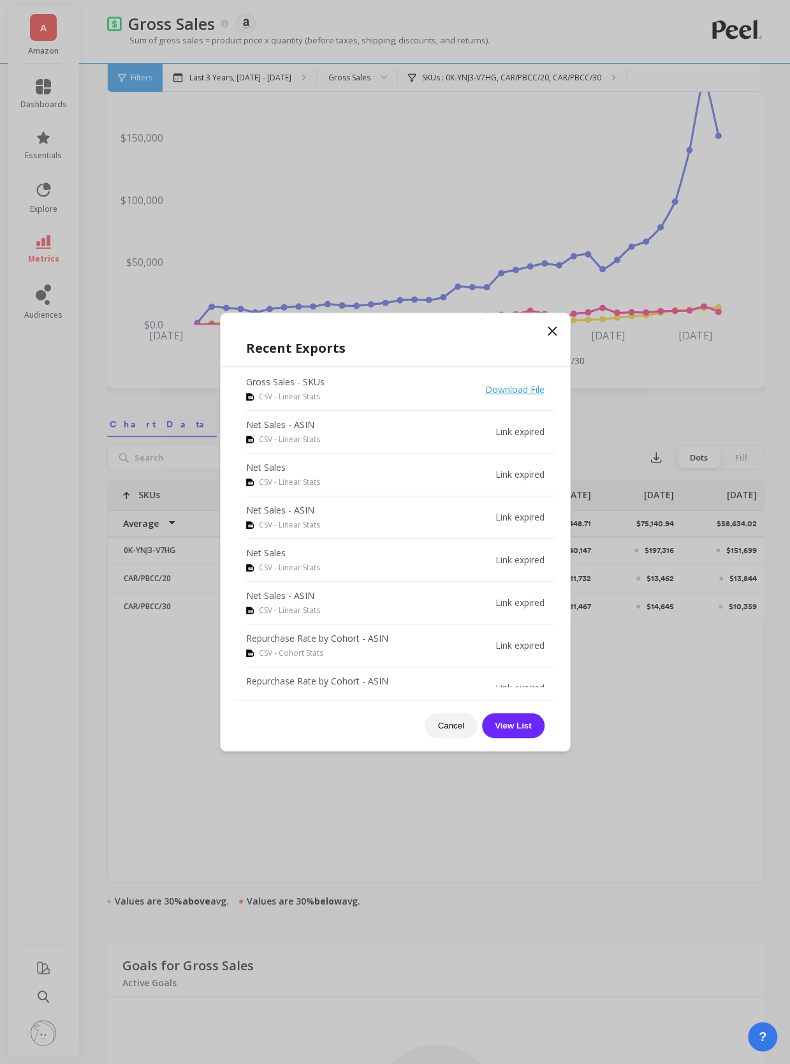
click at [557, 337] on icon at bounding box center [552, 330] width 15 height 15
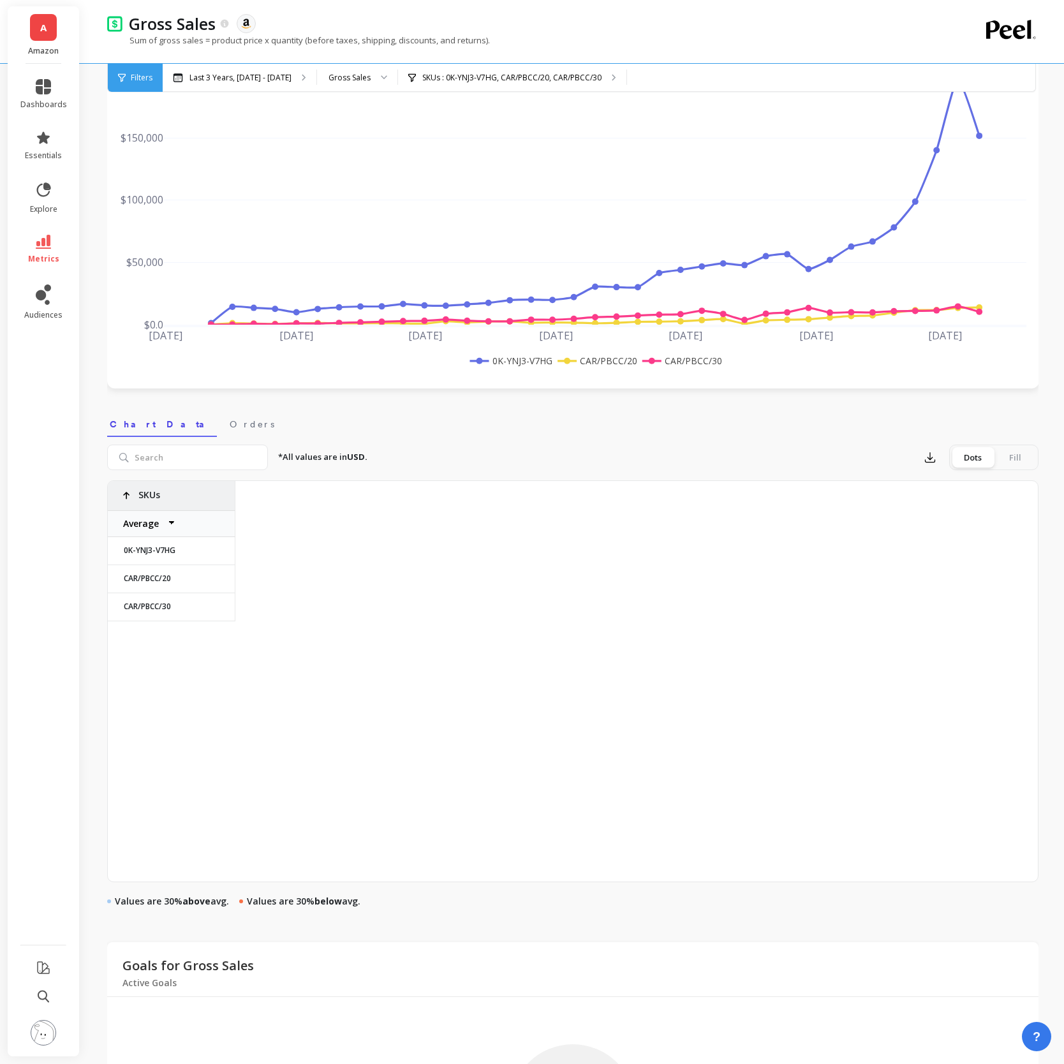
scroll to position [0, 2264]
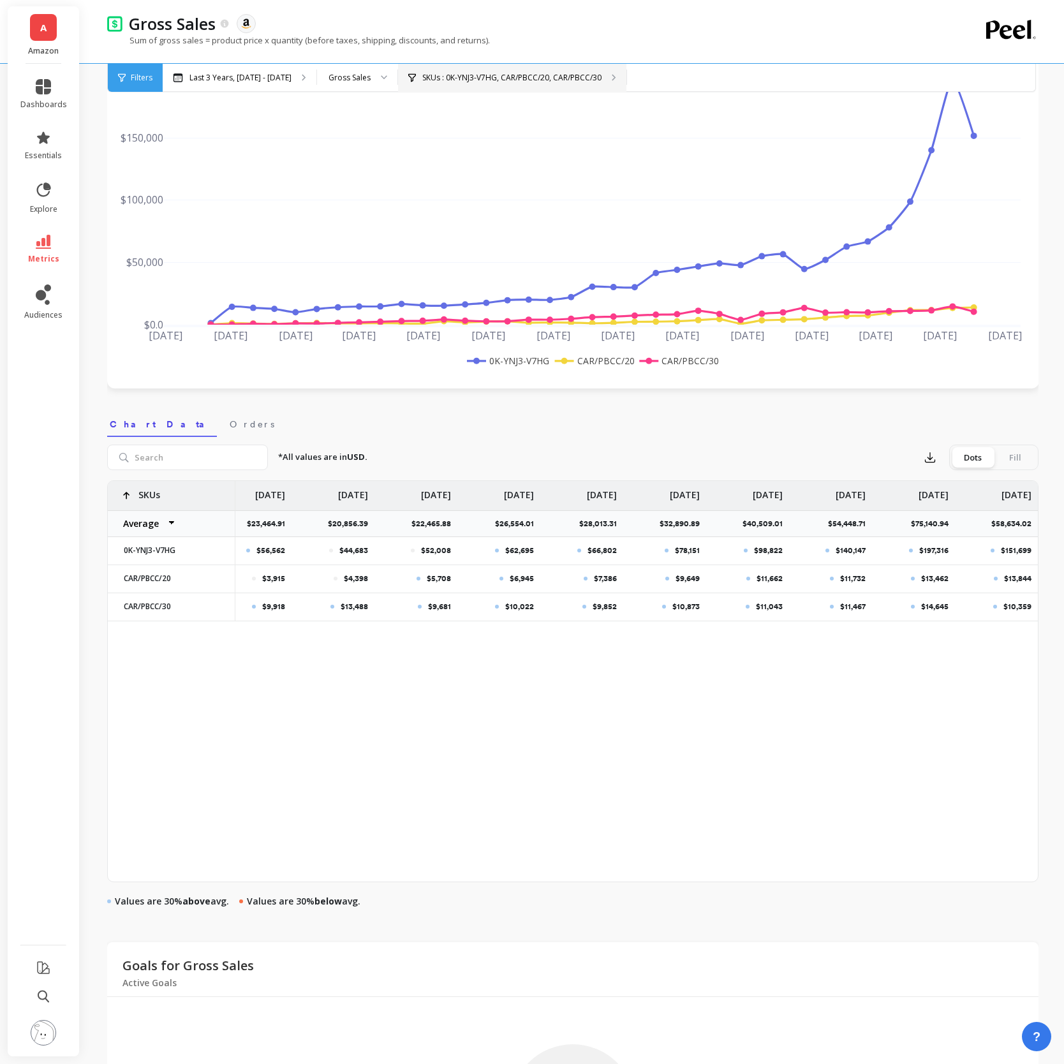
click at [488, 83] on div "SKUs : 0K-YNJ3-V7HG, CAR/PBCC/20, CAR/PBCC/30" at bounding box center [512, 78] width 228 height 28
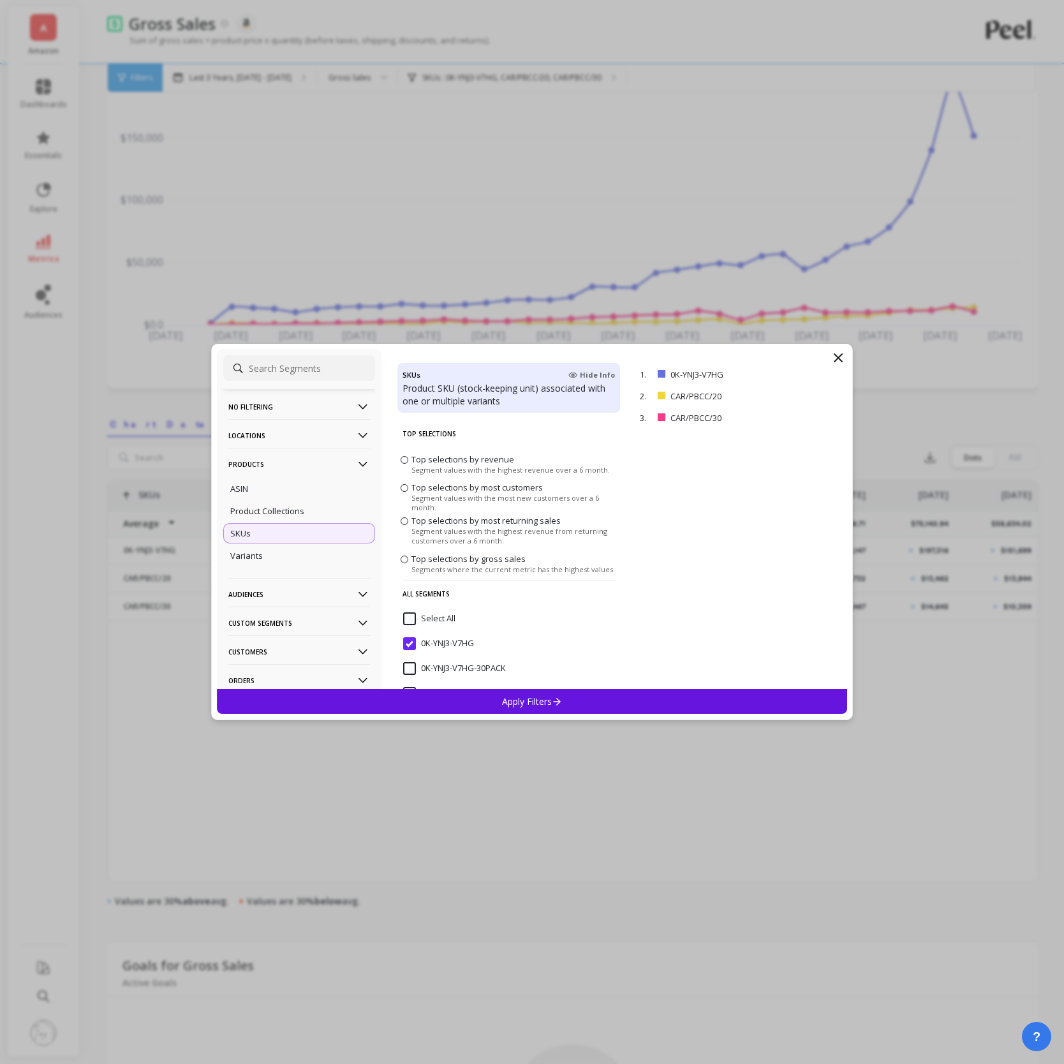
click at [413, 641] on input "0K-YNJ3-V7HG" at bounding box center [438, 643] width 71 height 13
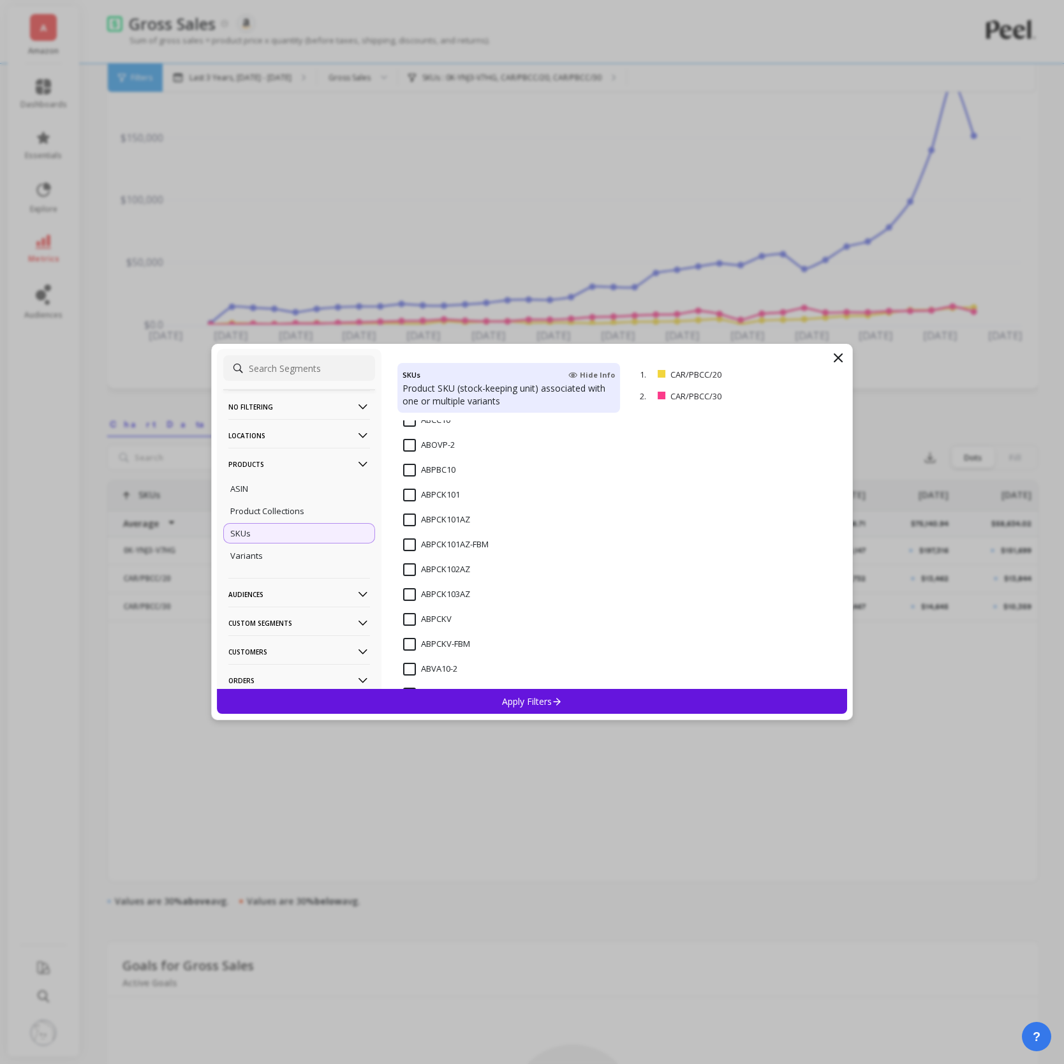
scroll to position [358, 0]
click at [407, 482] on input "ABPCK101AZ" at bounding box center [436, 484] width 67 height 13
click at [409, 594] on input "CAR/PBCC/20" at bounding box center [437, 593] width 69 height 13
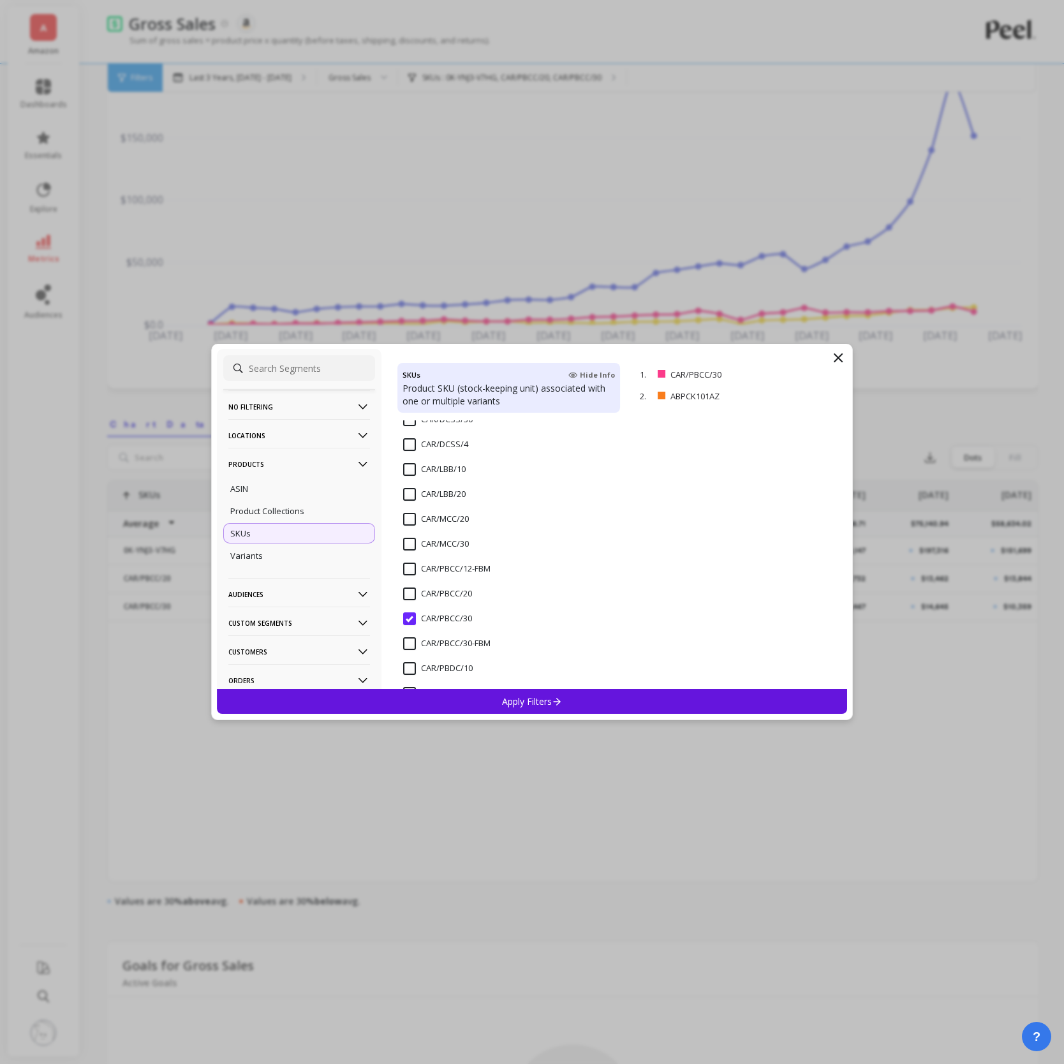
click at [406, 628] on span "CAR/PBCC/30" at bounding box center [437, 625] width 69 height 27
click at [415, 505] on input "CAR/CC/20" at bounding box center [432, 505] width 59 height 13
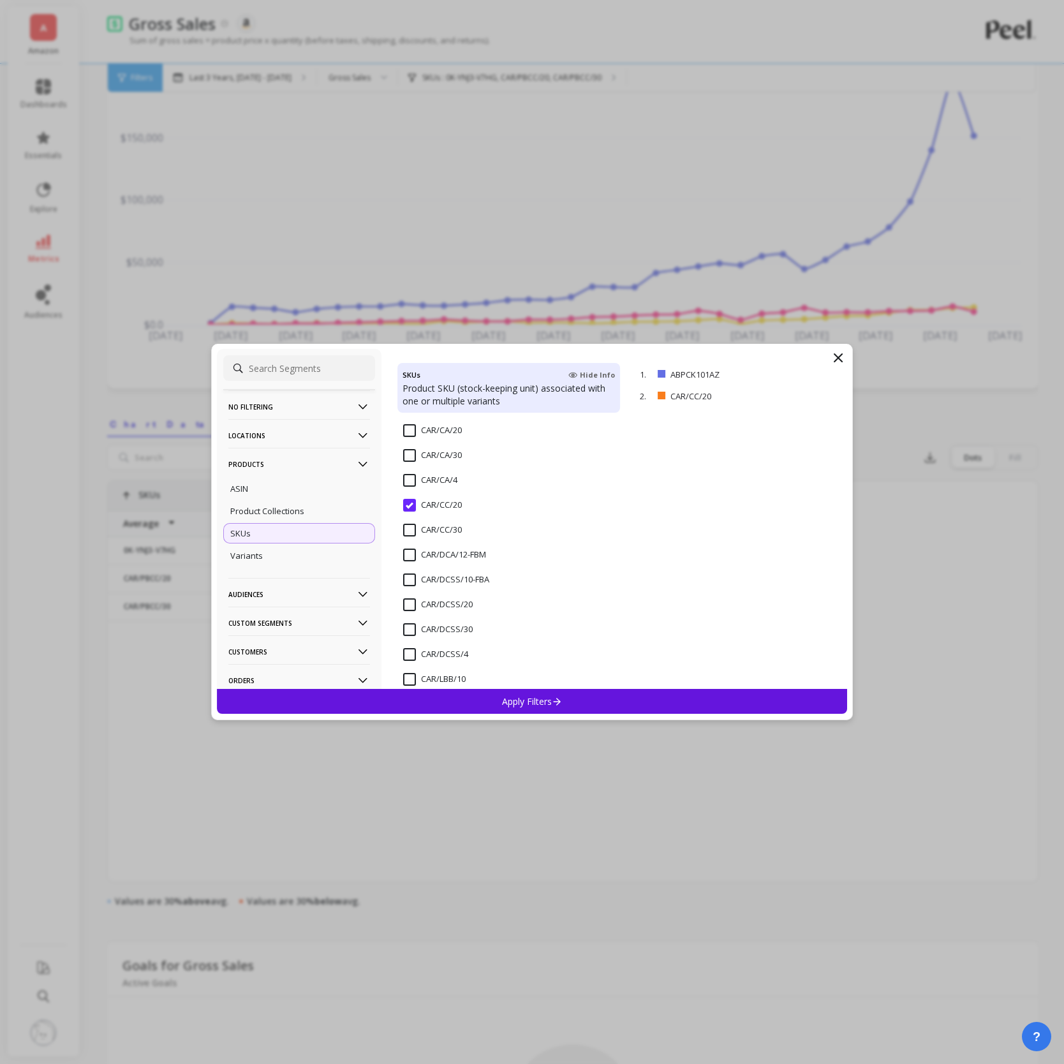
scroll to position [0, 2264]
click at [414, 524] on input "CAR/CC/30" at bounding box center [432, 530] width 59 height 13
click at [508, 700] on p "Apply Filters" at bounding box center [532, 701] width 61 height 12
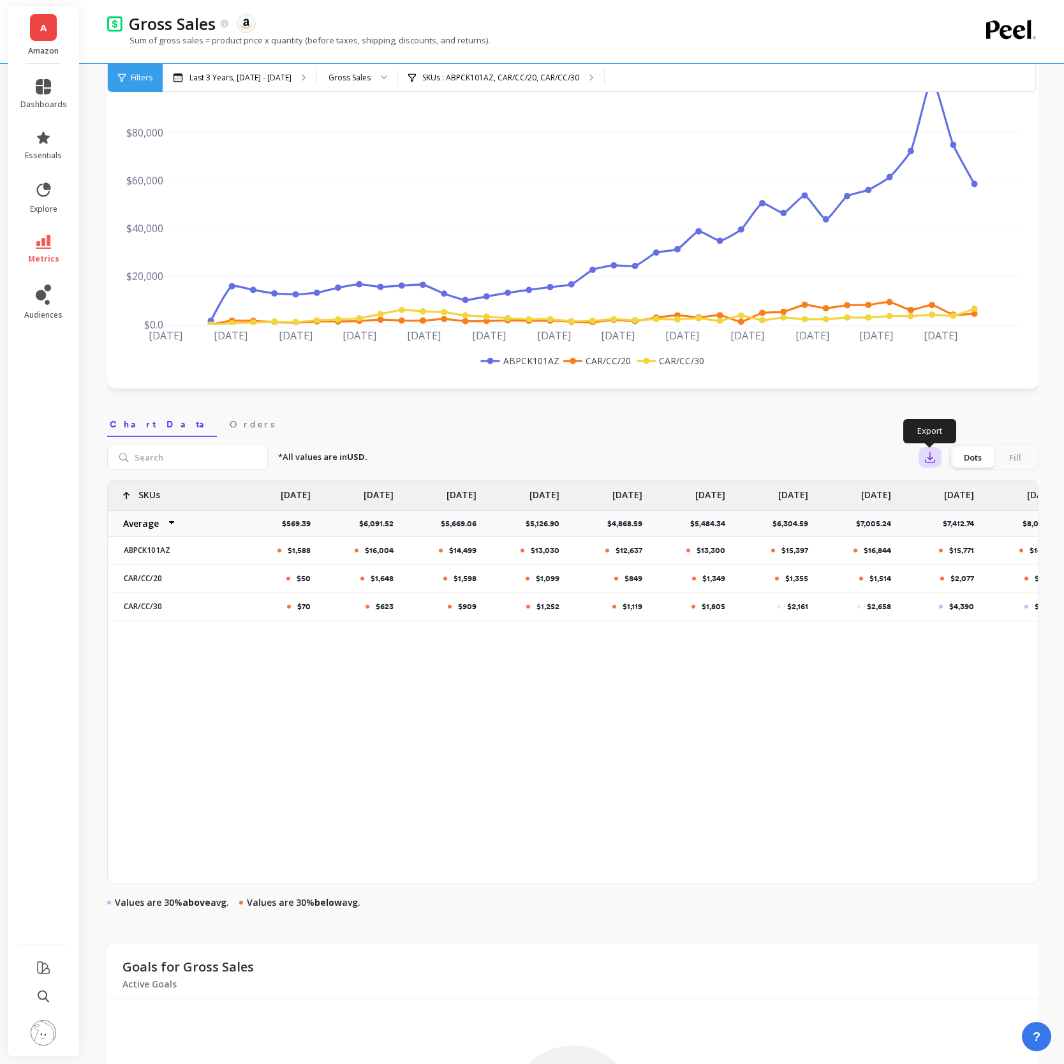
click at [930, 457] on icon "button" at bounding box center [929, 457] width 13 height 13
click at [937, 487] on img at bounding box center [934, 492] width 10 height 10
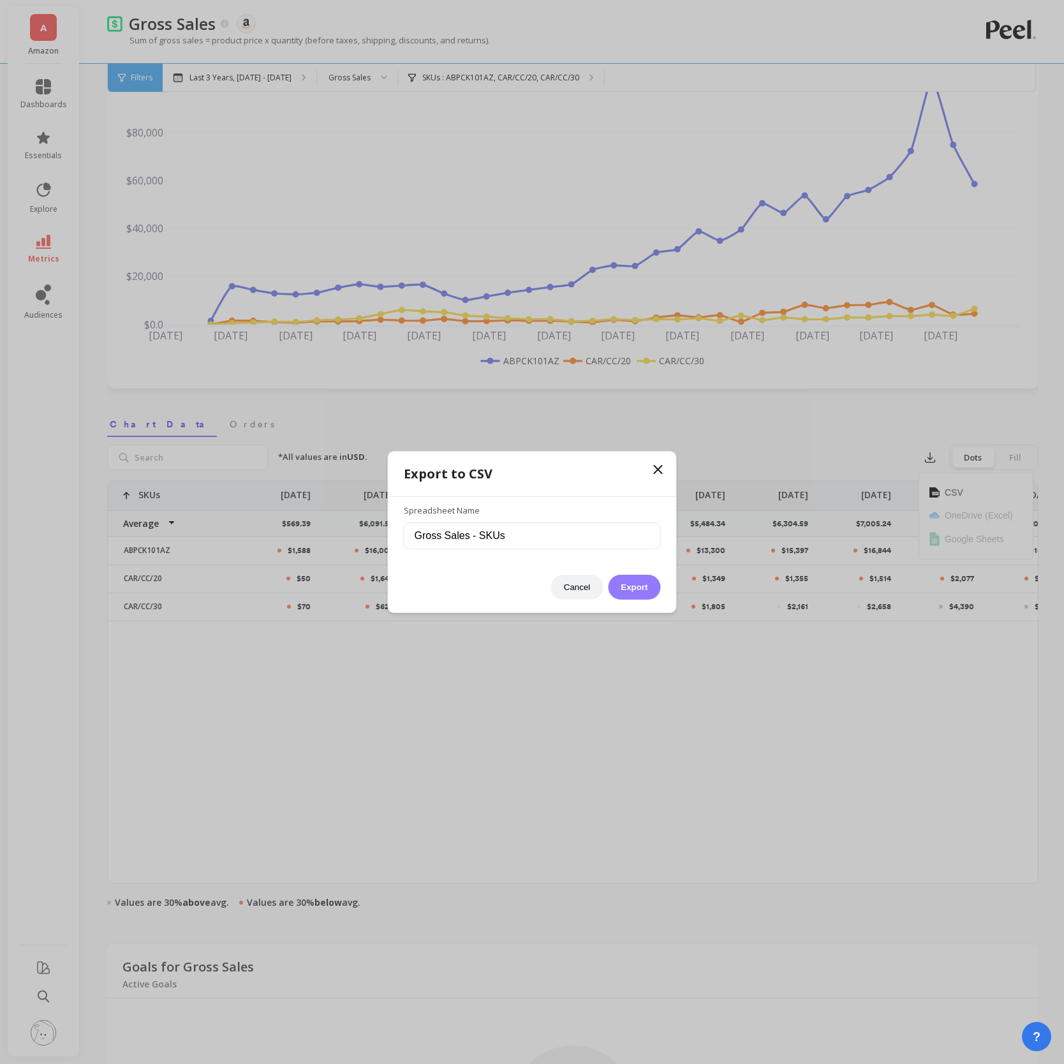
click at [642, 580] on button "Export" at bounding box center [634, 587] width 52 height 25
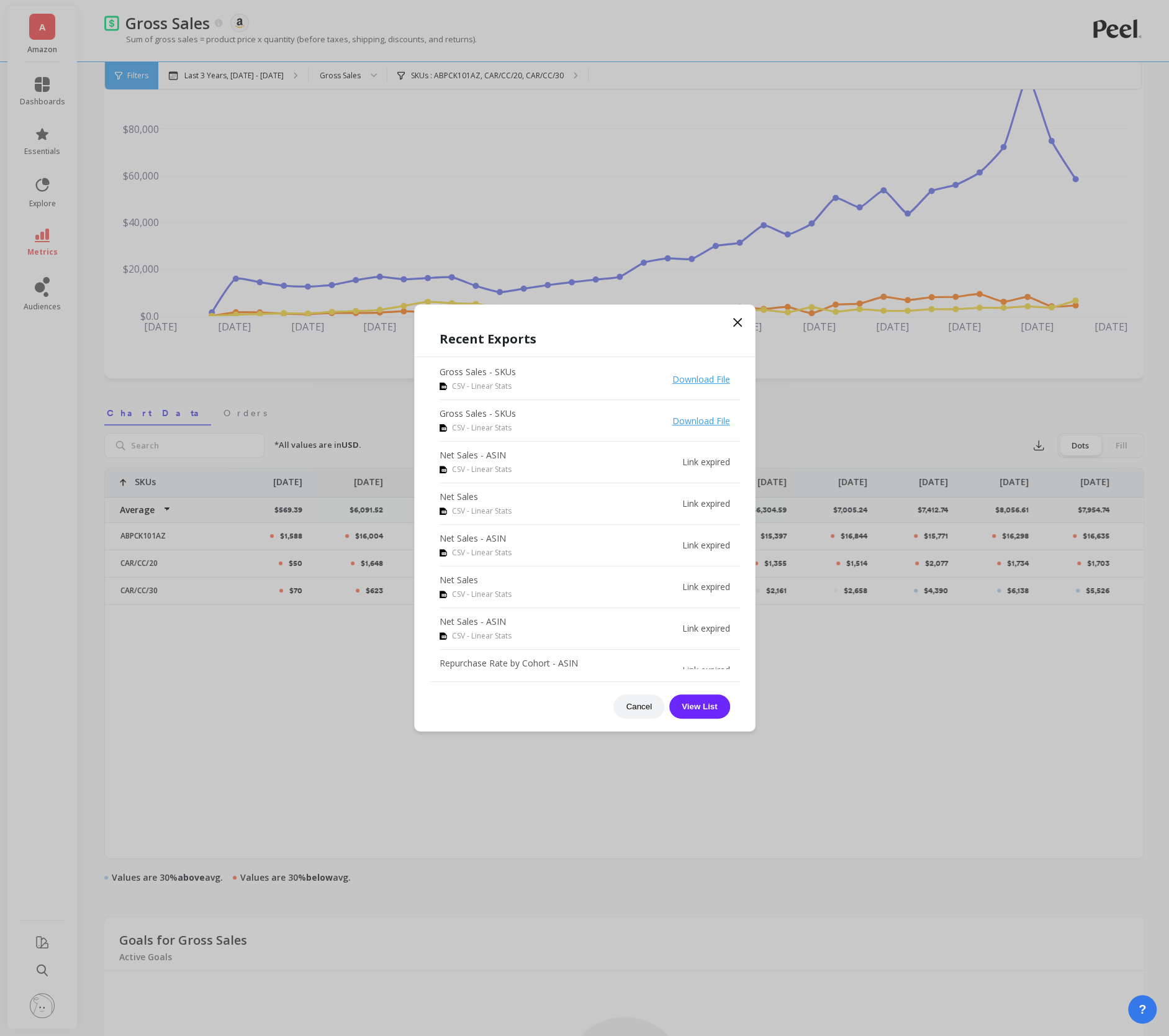
click at [743, 320] on icon at bounding box center [737, 321] width 15 height 15
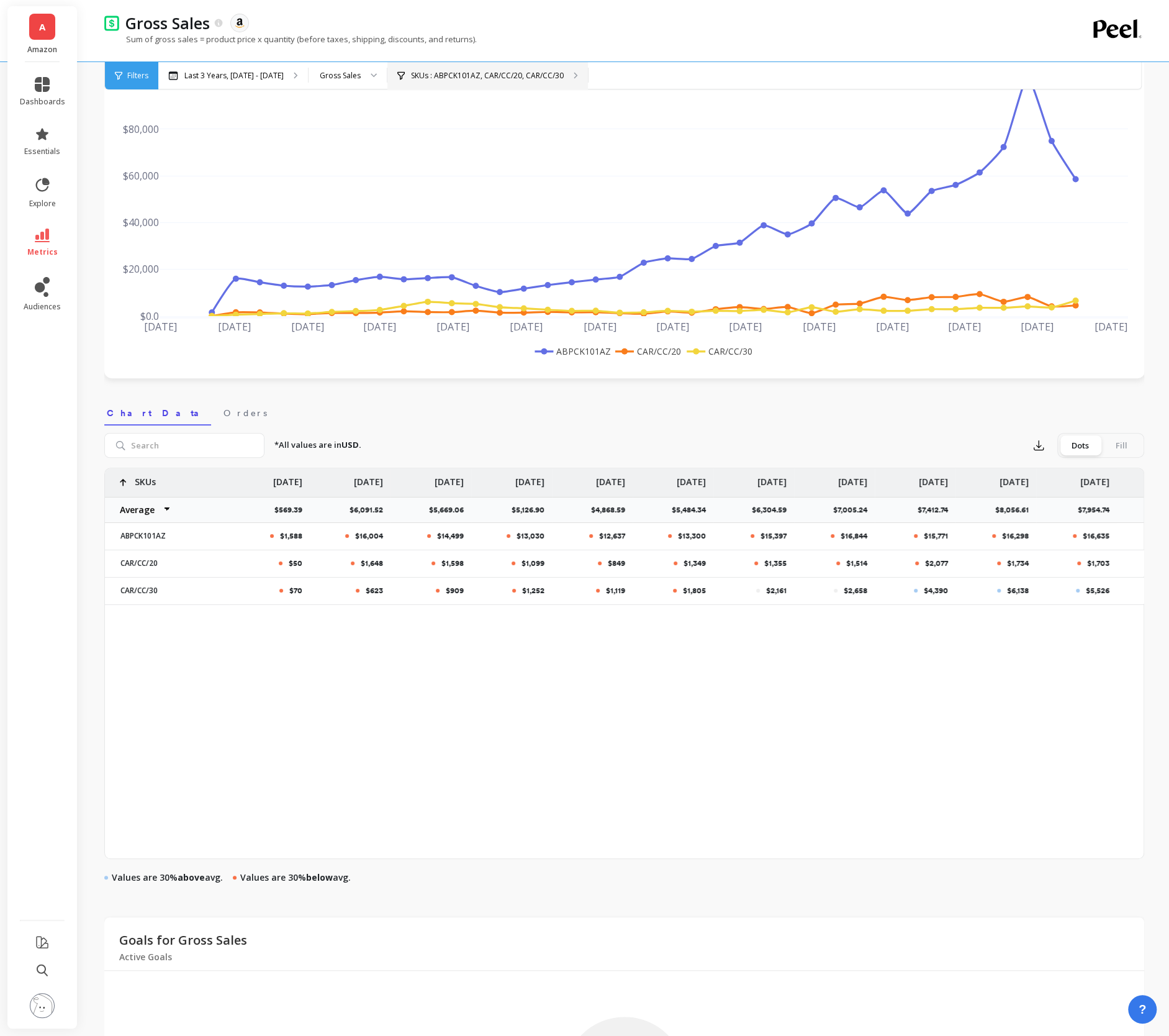
click at [470, 84] on div "SKUs : ABPCK101AZ, CAR/CC/20, CAR/CC/30" at bounding box center [488, 76] width 201 height 27
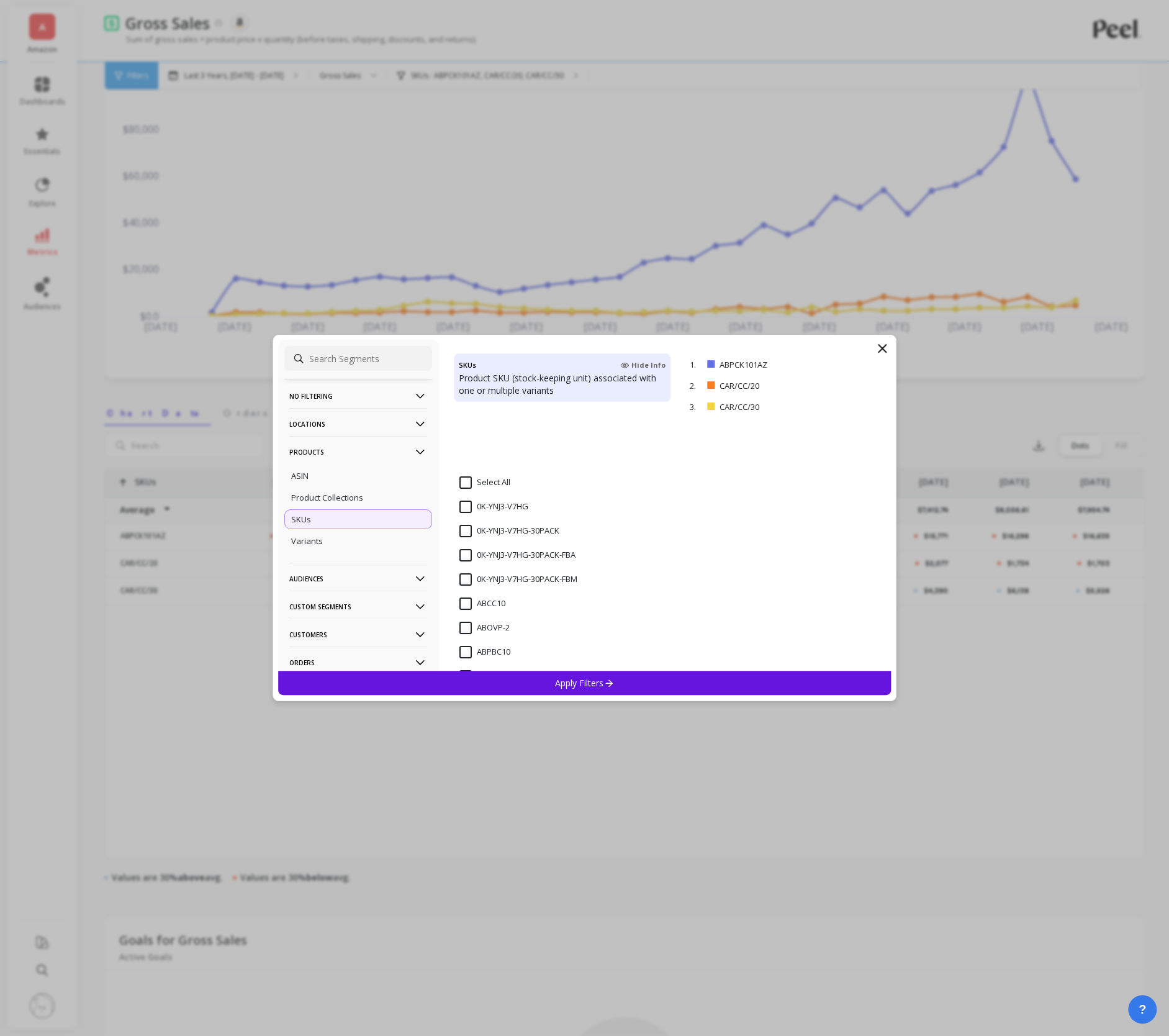
scroll to position [311, 0]
click at [463, 519] on span "ABPCK101AZ" at bounding box center [492, 516] width 65 height 26
click at [471, 539] on span "CAR/CC/20" at bounding box center [488, 538] width 57 height 26
click at [468, 558] on input "CAR/CC/30" at bounding box center [488, 555] width 57 height 13
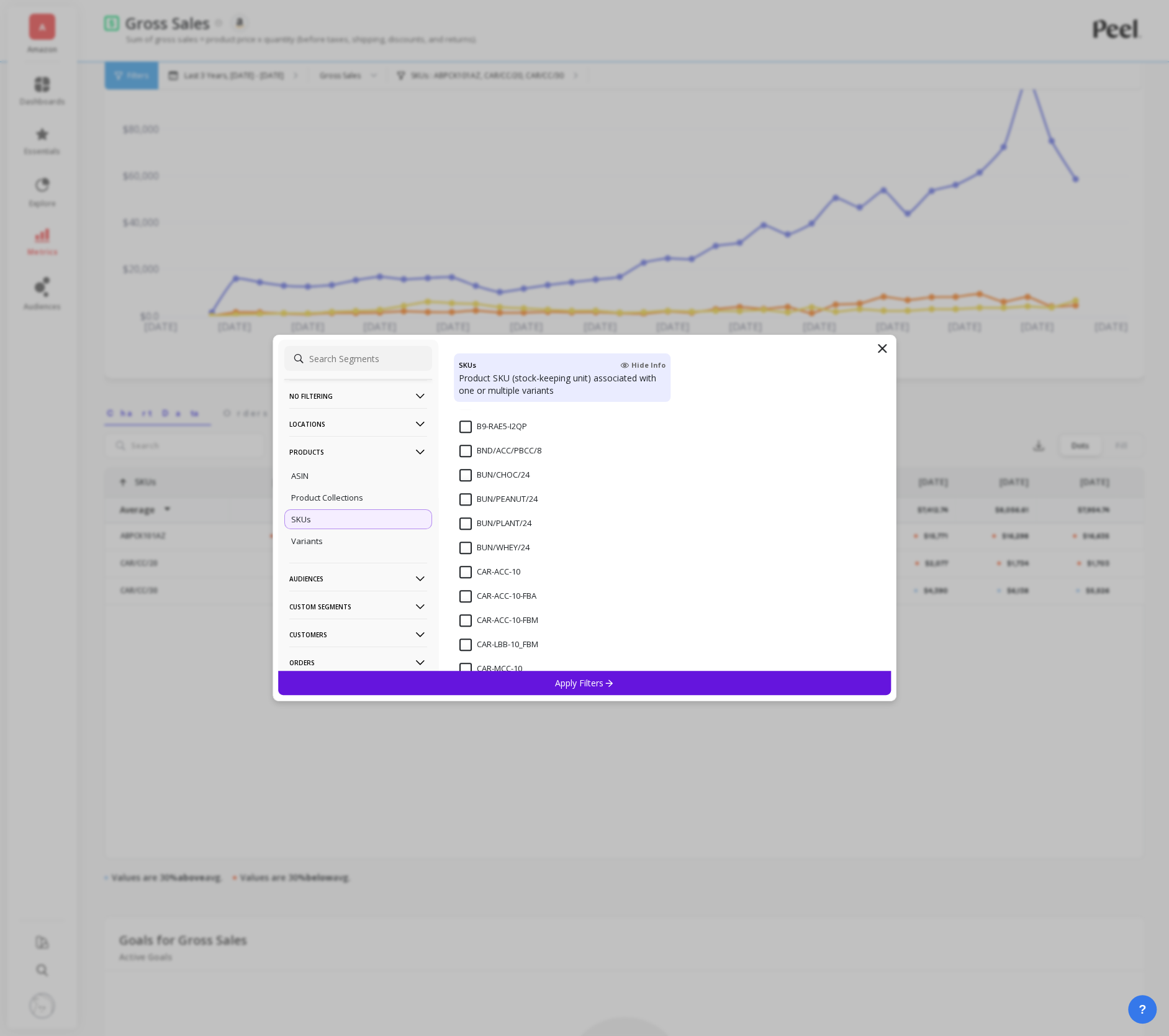
scroll to position [628, 0]
click at [466, 602] on input "CAR-ACC-10-FBA" at bounding box center [497, 603] width 77 height 13
click at [465, 475] on span "CAR/ACC/20" at bounding box center [491, 473] width 62 height 26
click at [465, 493] on input "CAR/ACC/30" at bounding box center [491, 491] width 62 height 13
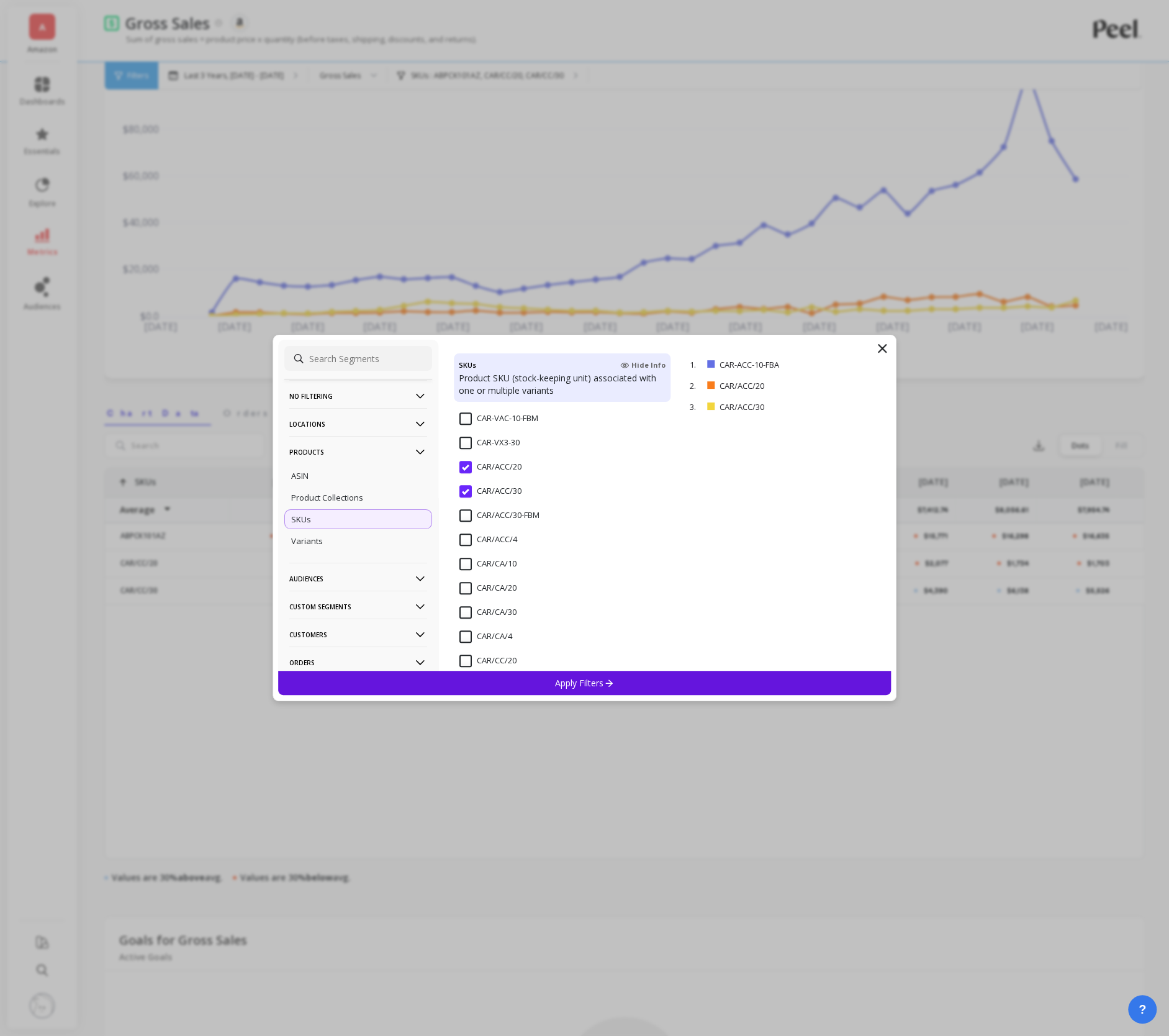
click at [558, 678] on p "Apply Filters" at bounding box center [584, 683] width 59 height 12
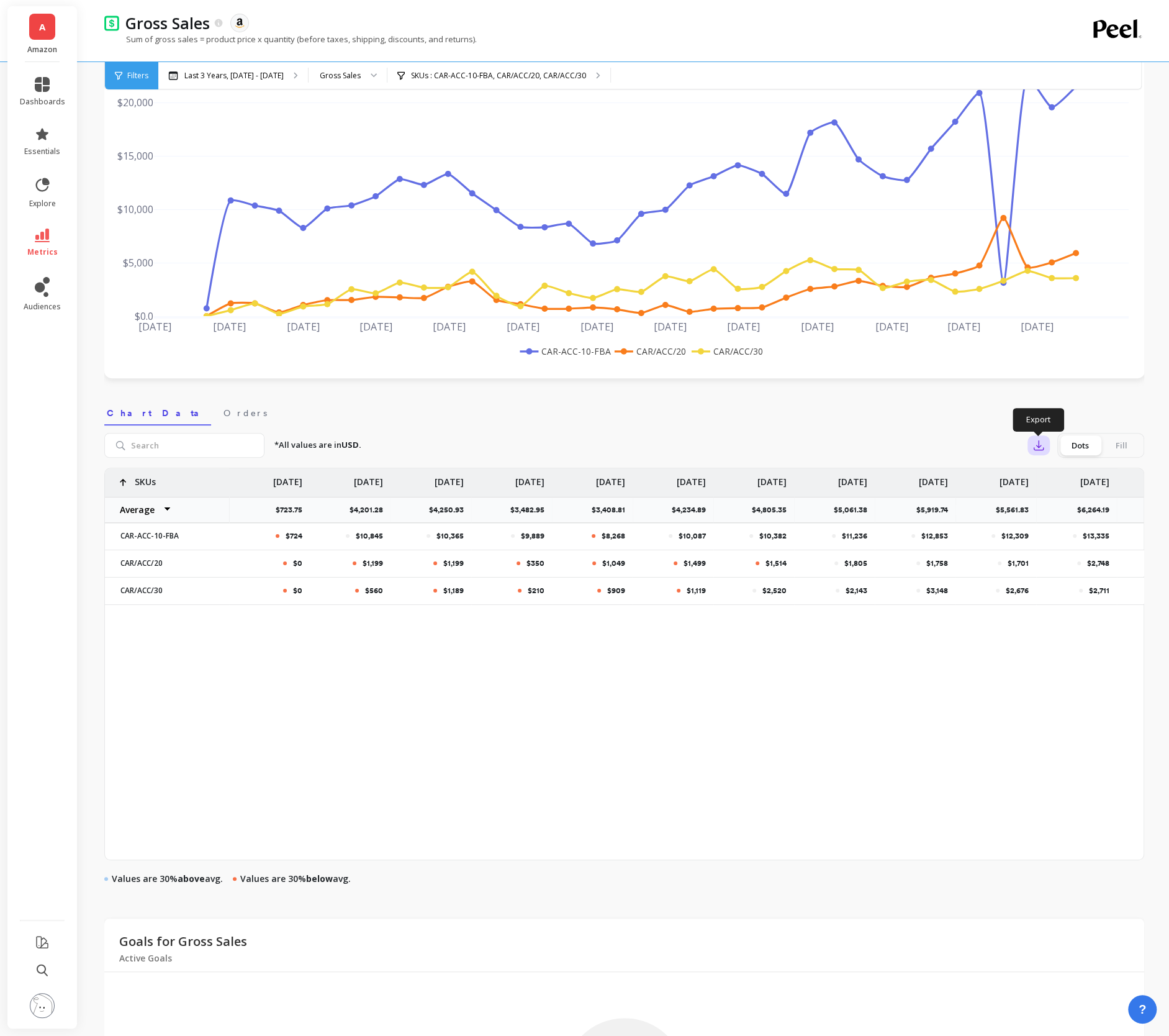
click at [992, 452] on button "button" at bounding box center [1038, 445] width 22 height 19
click at [992, 475] on span "CSV" at bounding box center [1062, 479] width 18 height 13
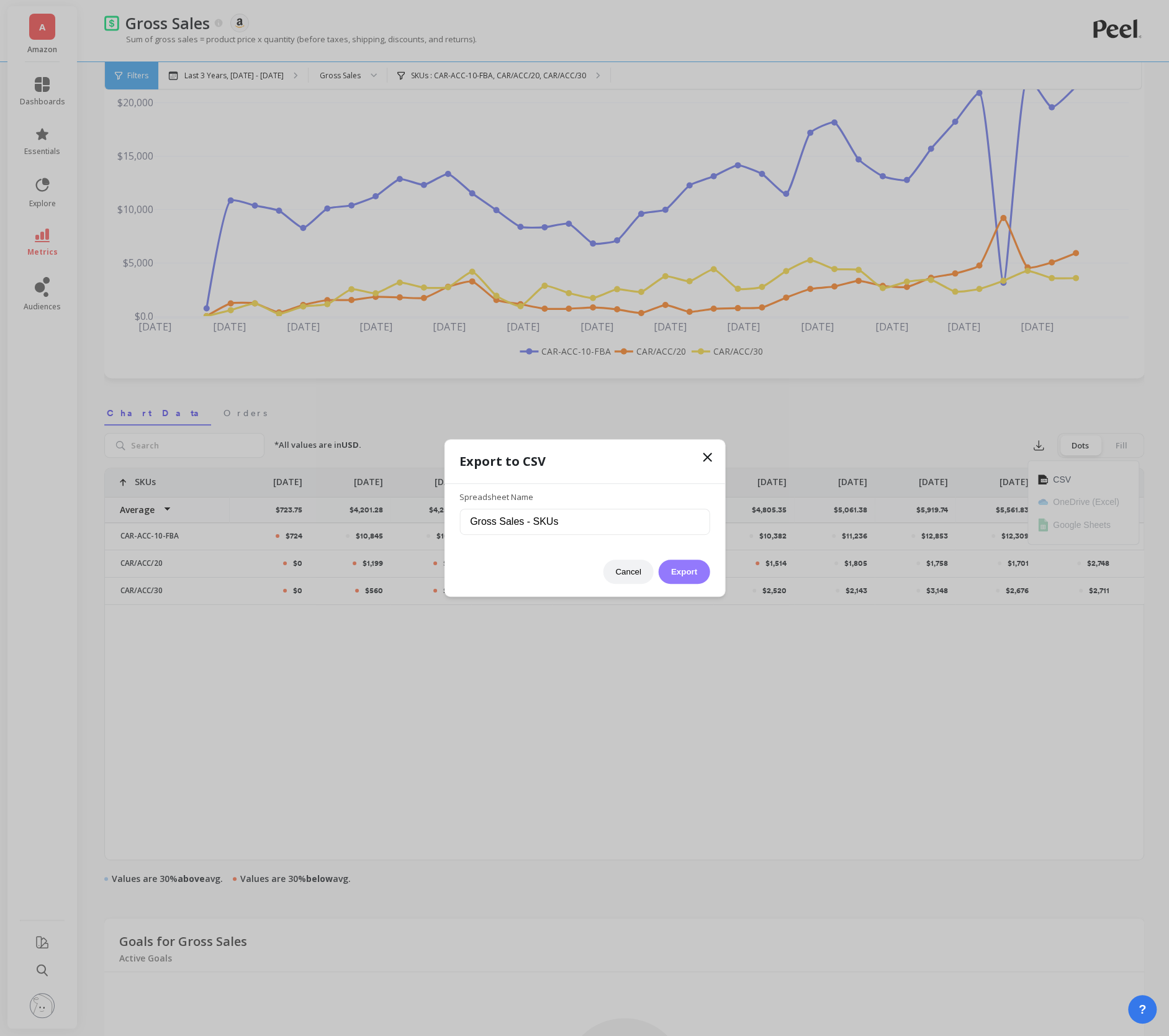
click at [699, 563] on button "Export" at bounding box center [684, 572] width 51 height 24
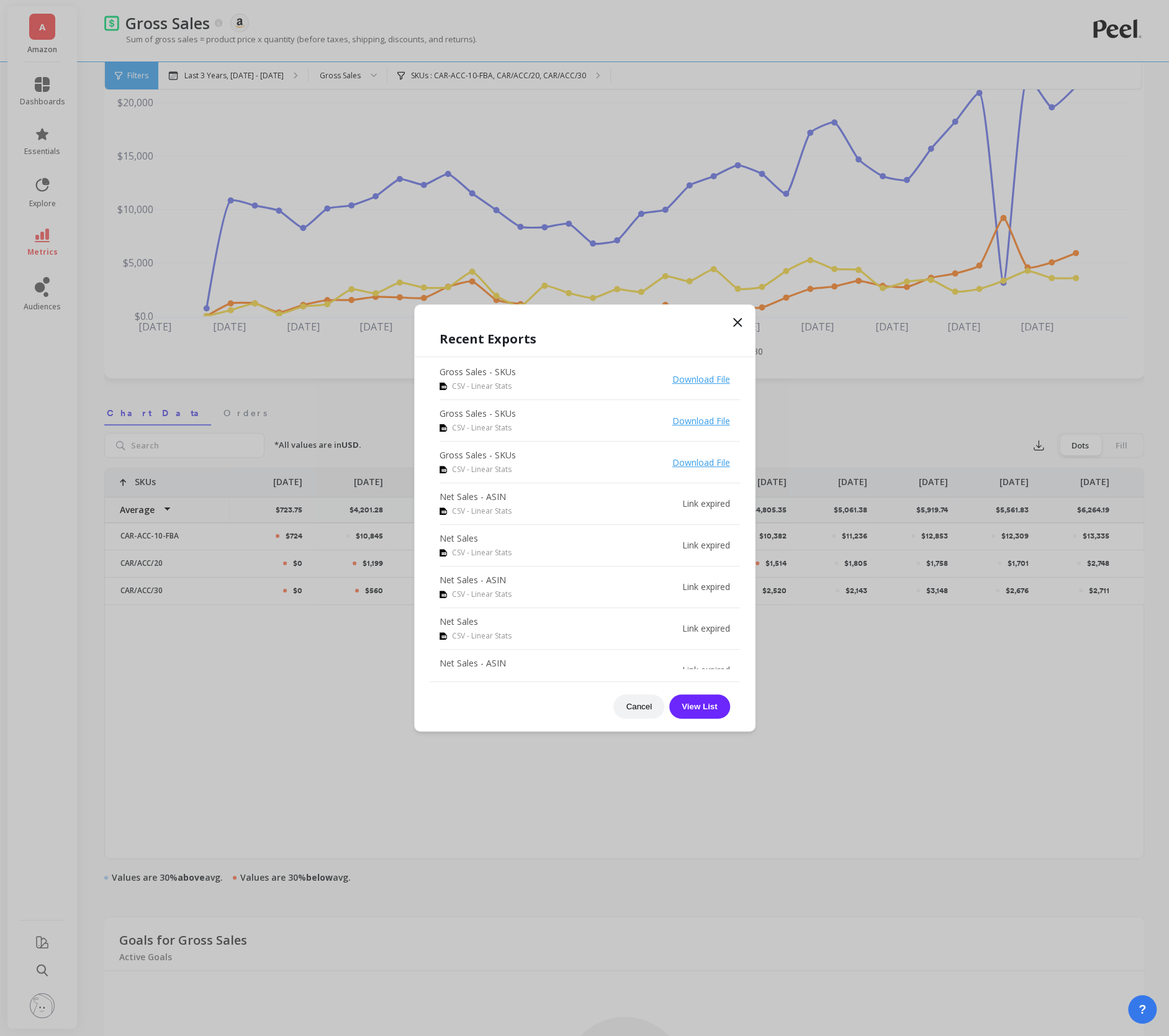
click at [740, 323] on icon at bounding box center [737, 321] width 15 height 15
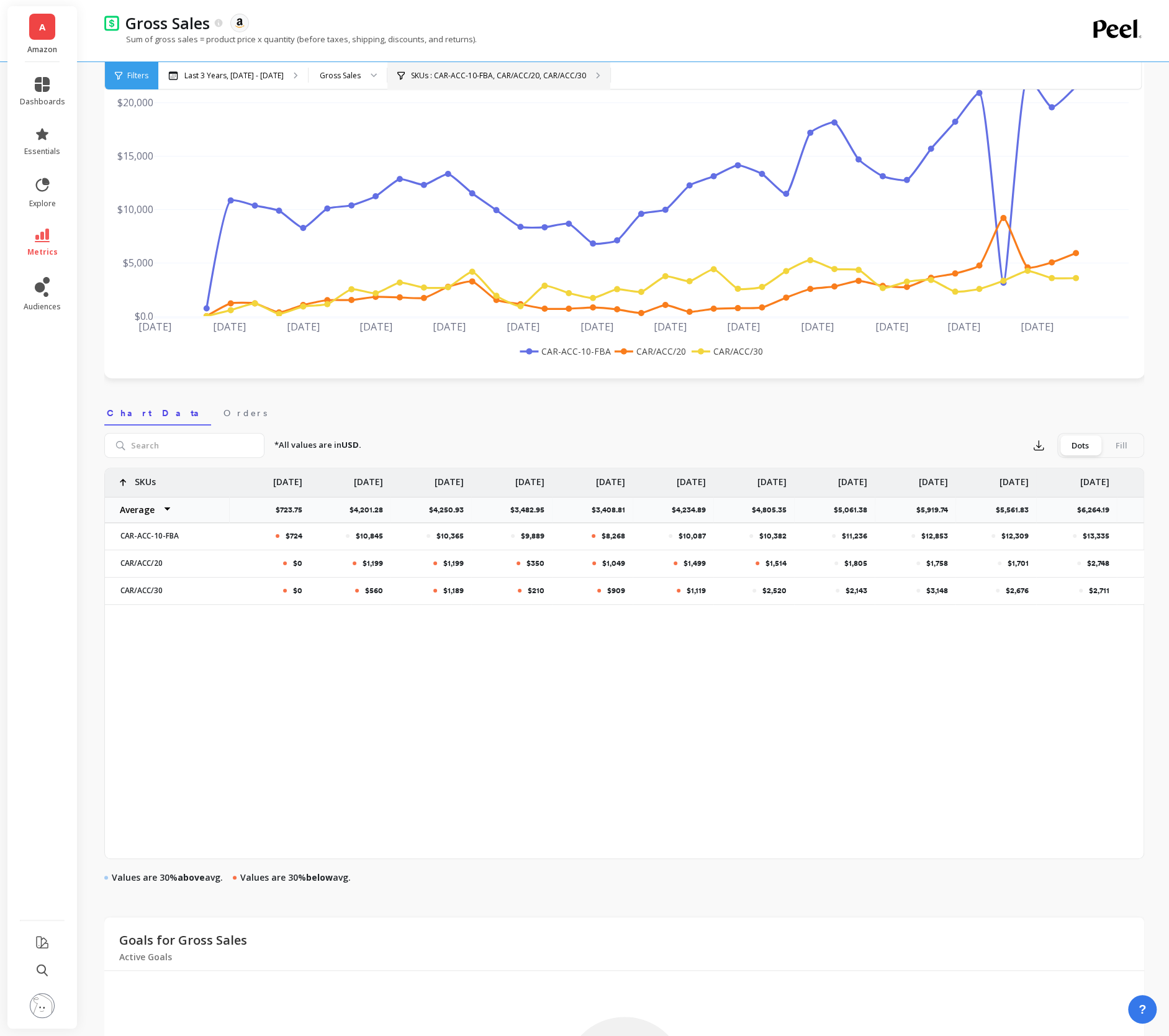
click at [477, 84] on div "SKUs : CAR-ACC-10-FBA, CAR/ACC/20, CAR/ACC/30" at bounding box center [498, 76] width 223 height 27
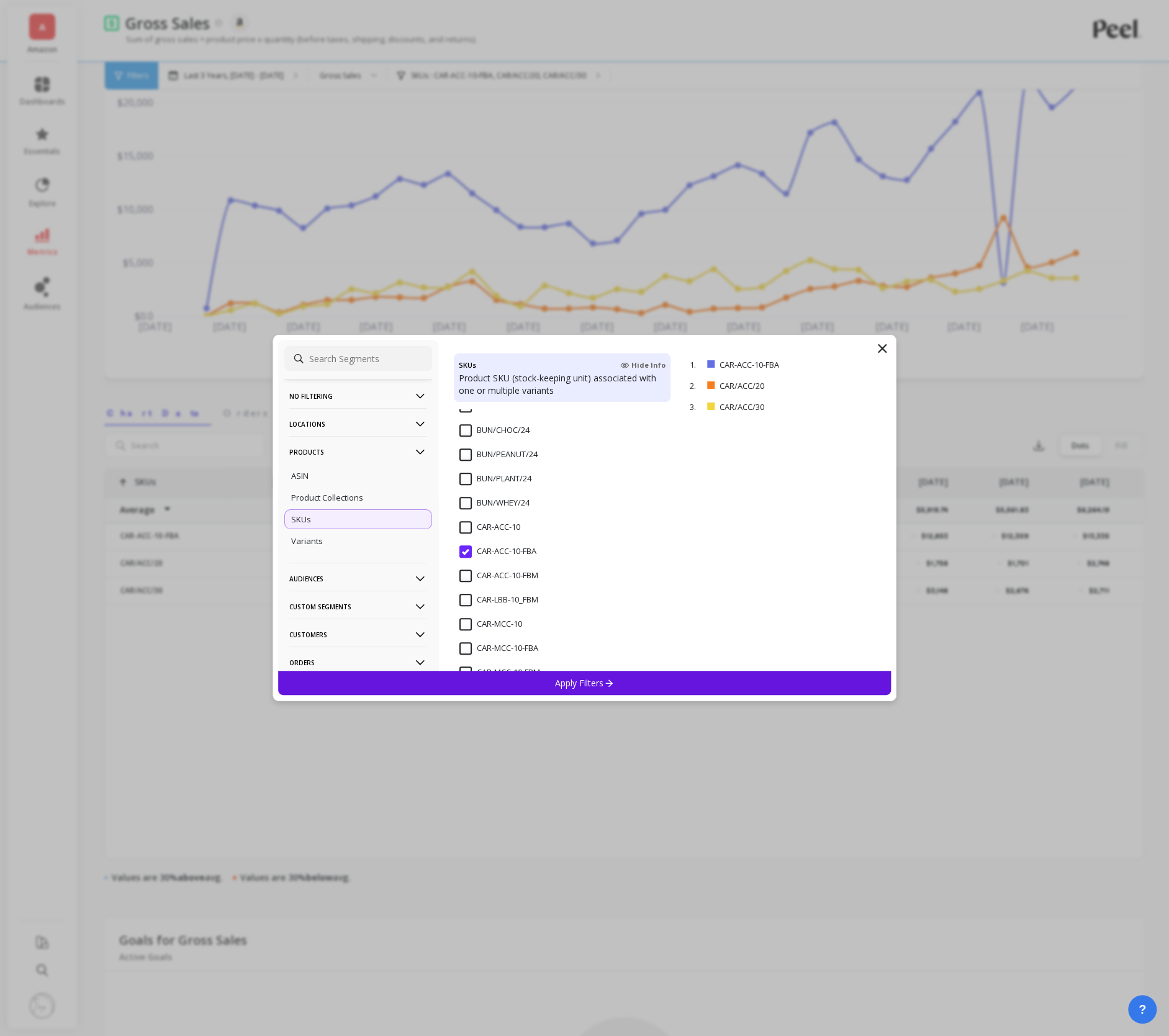
scroll to position [698, 0]
click at [473, 530] on input "CAR-ACC-10-FBA" at bounding box center [497, 533] width 77 height 13
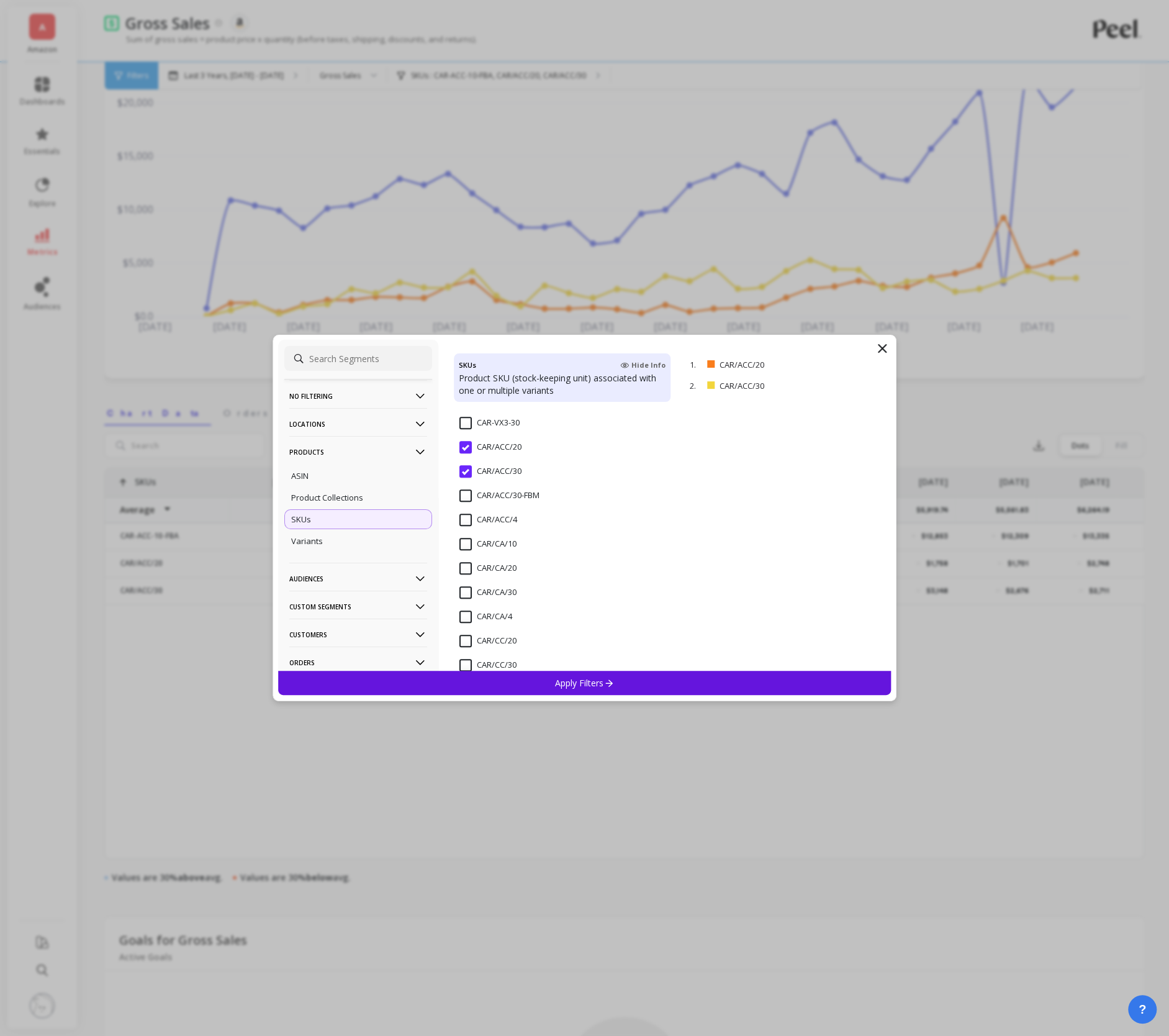
scroll to position [1045, 0]
click at [464, 456] on input "CAR/ACC/20" at bounding box center [491, 454] width 62 height 13
click at [464, 490] on span "CAR/ACC/30" at bounding box center [491, 485] width 62 height 26
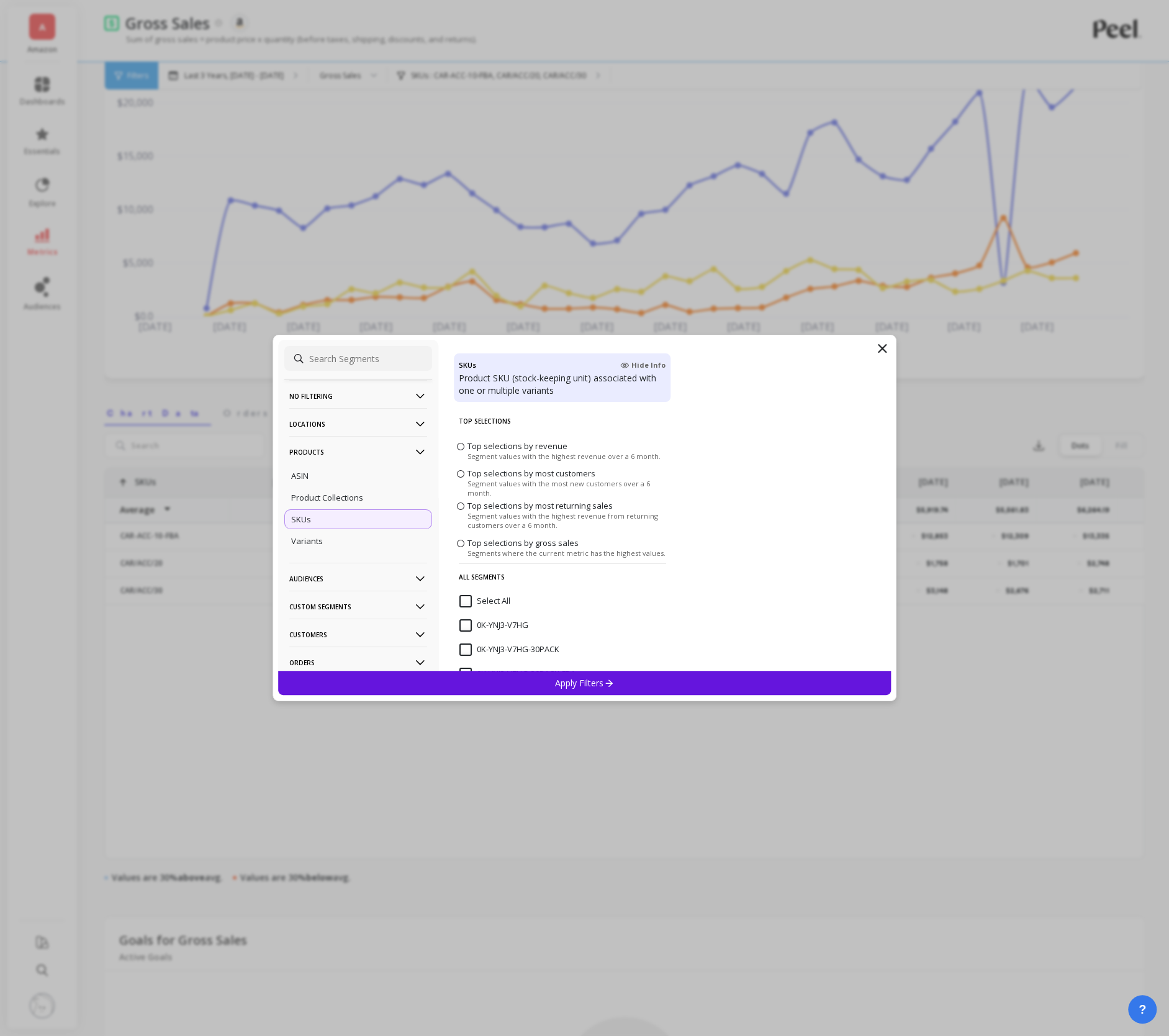
scroll to position [80, 0]
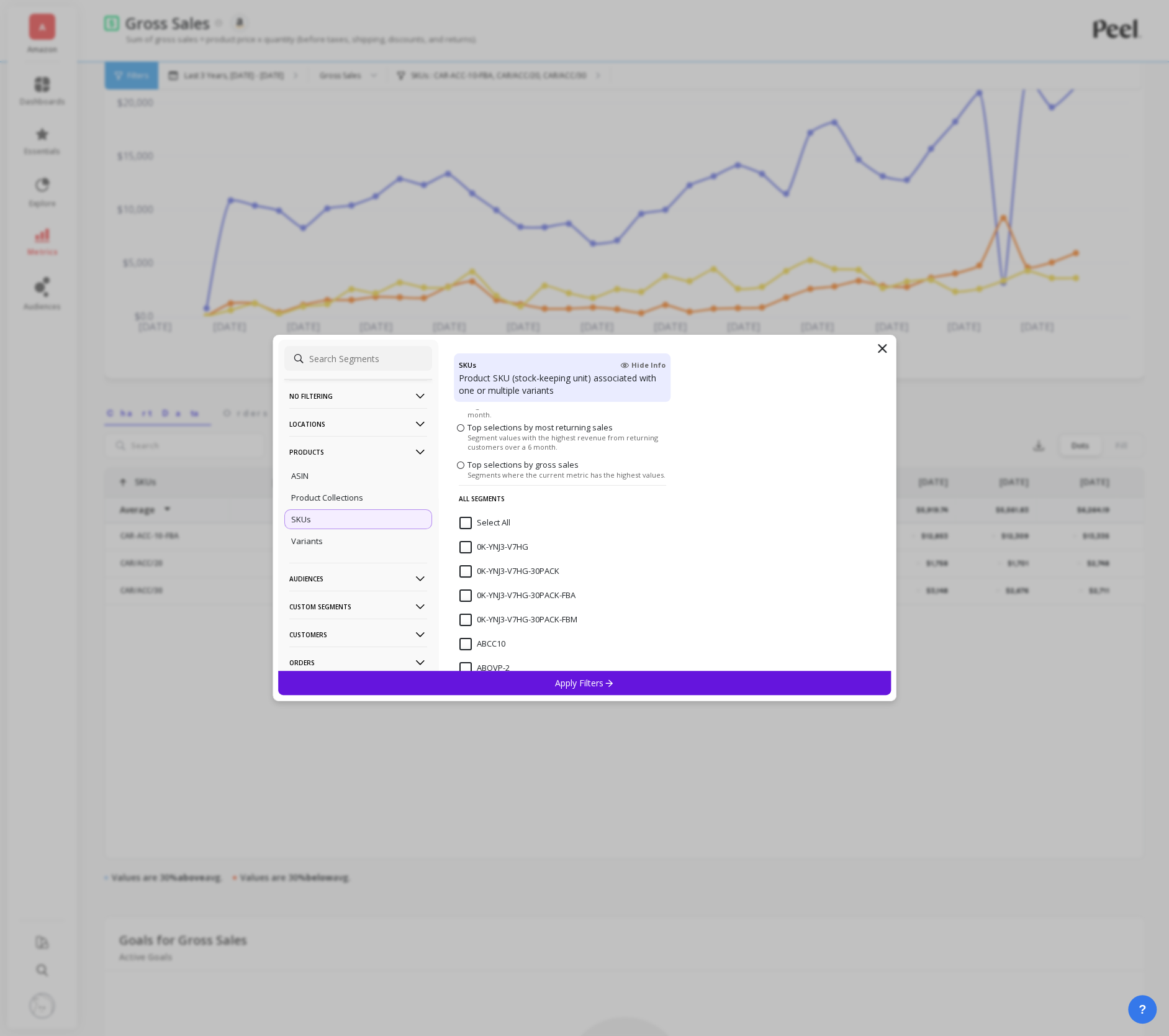
click at [468, 548] on input "0K-YNJ3-V7HG" at bounding box center [493, 546] width 69 height 13
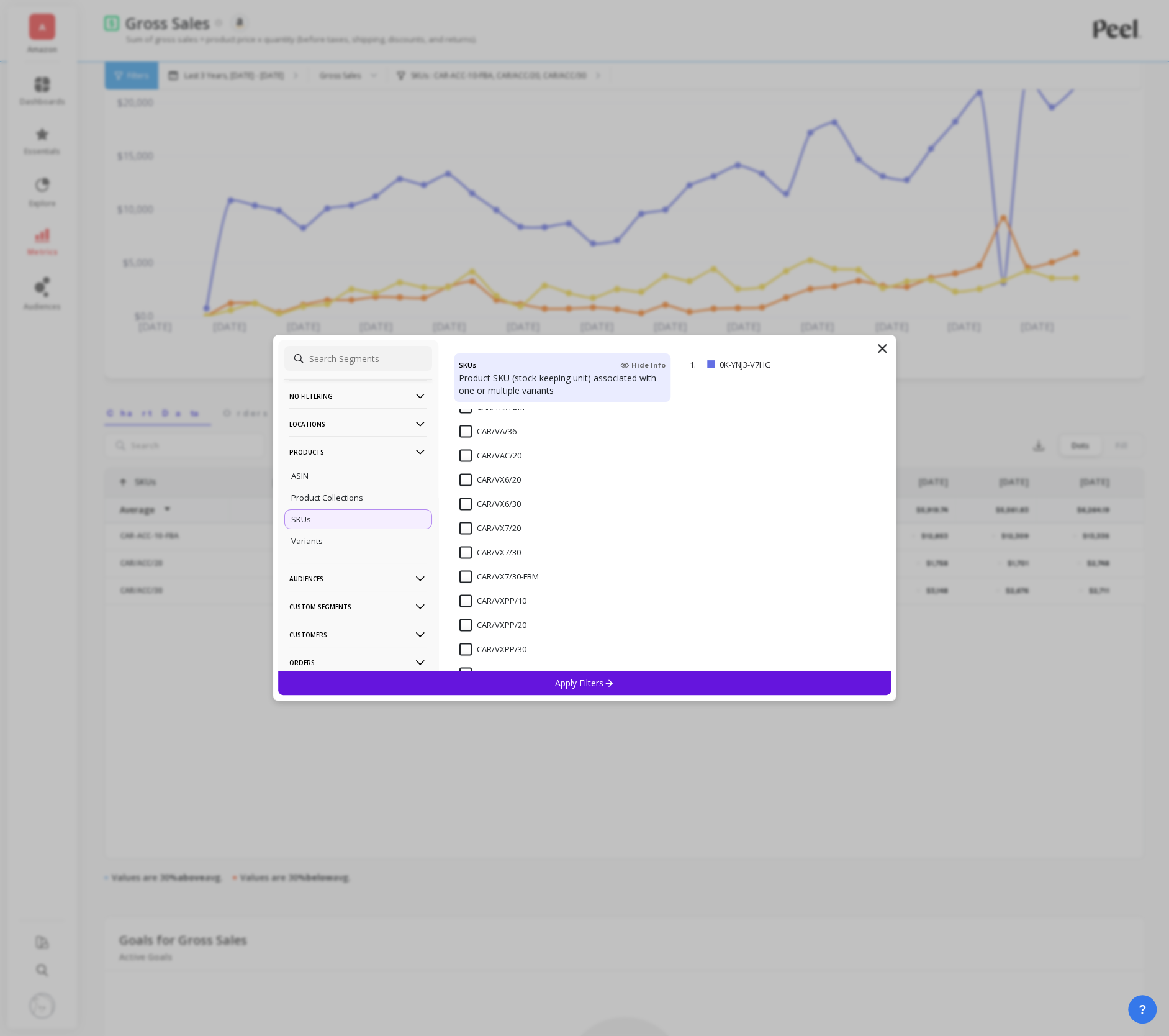
scroll to position [1872, 0]
click at [463, 467] on input "CAR/VX6/20" at bounding box center [490, 473] width 61 height 13
click at [463, 492] on input "CAR/VX6/30" at bounding box center [490, 497] width 61 height 13
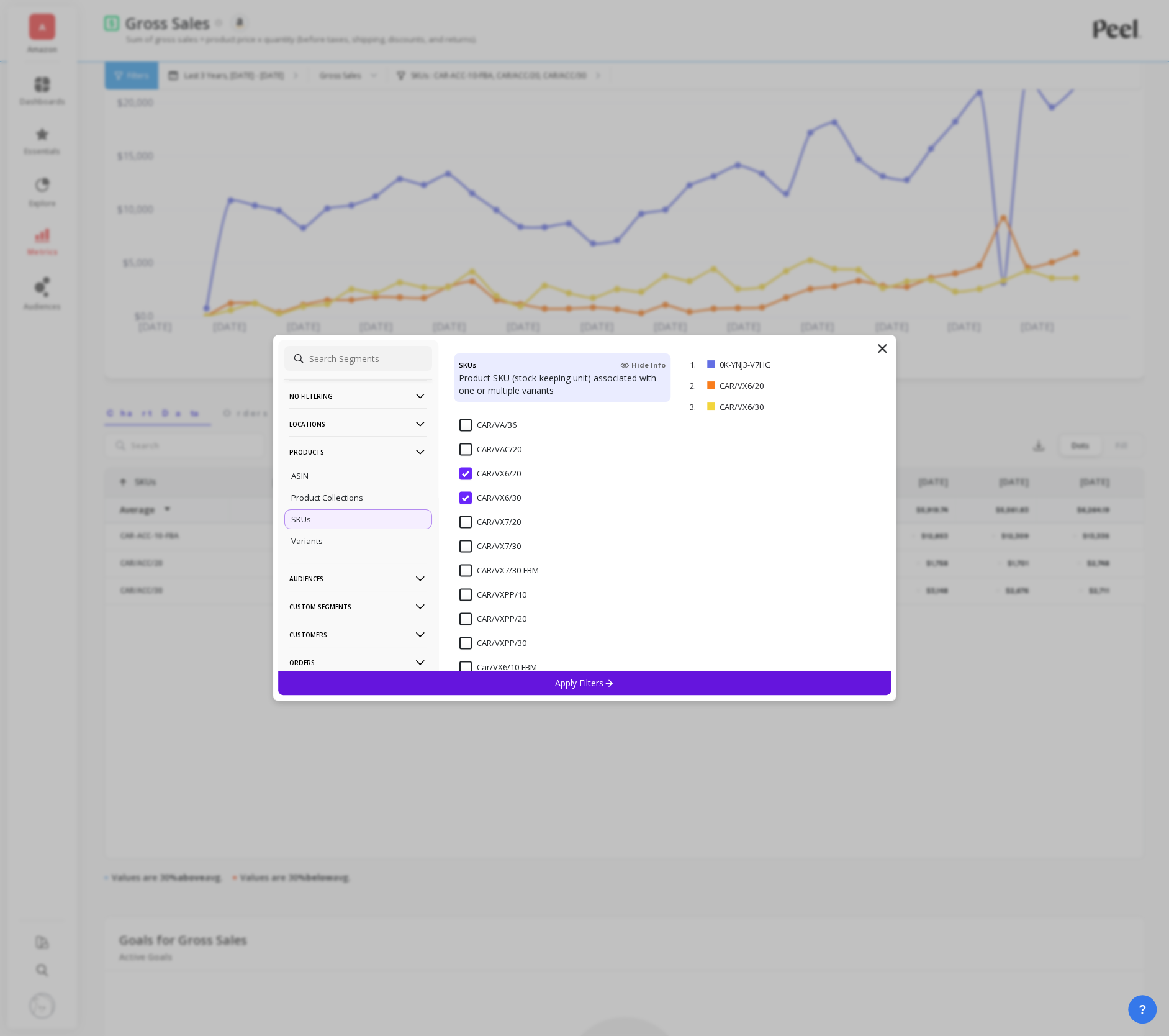
click at [612, 682] on icon at bounding box center [608, 683] width 11 height 11
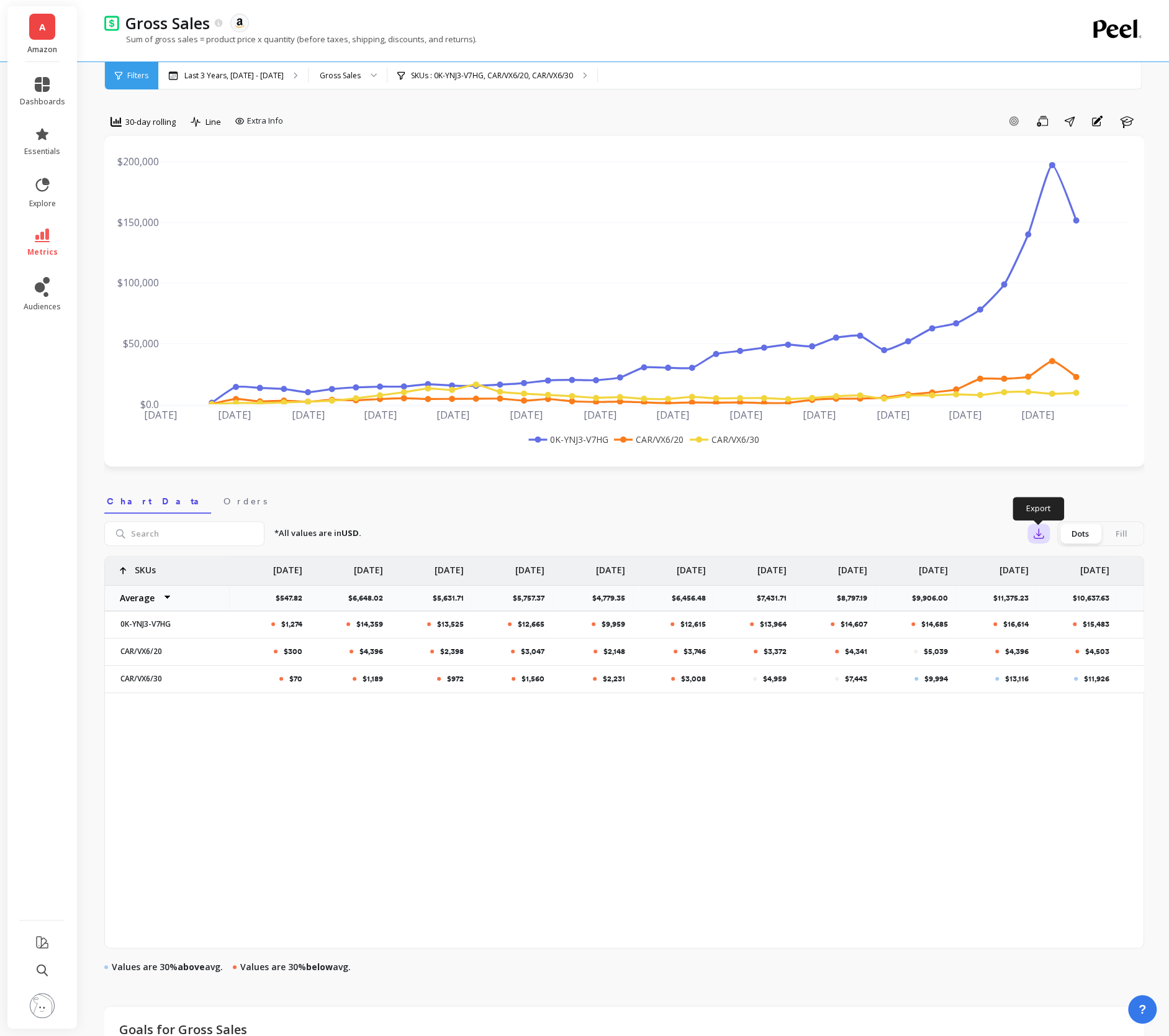
click at [992, 529] on icon "button" at bounding box center [1039, 533] width 13 height 13
click at [992, 565] on button "CSV" at bounding box center [1083, 567] width 111 height 22
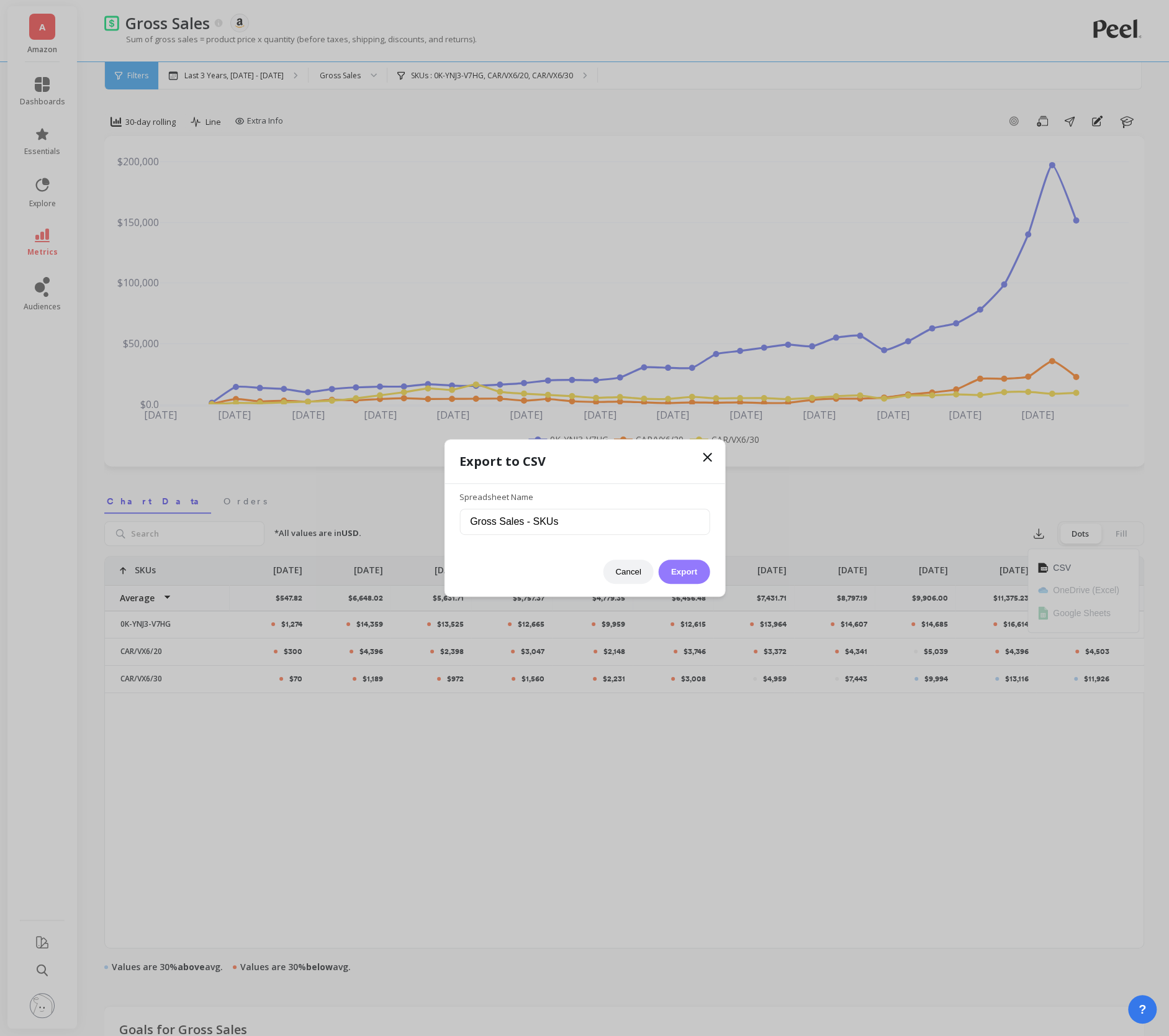
click at [697, 565] on button "Export" at bounding box center [684, 572] width 51 height 24
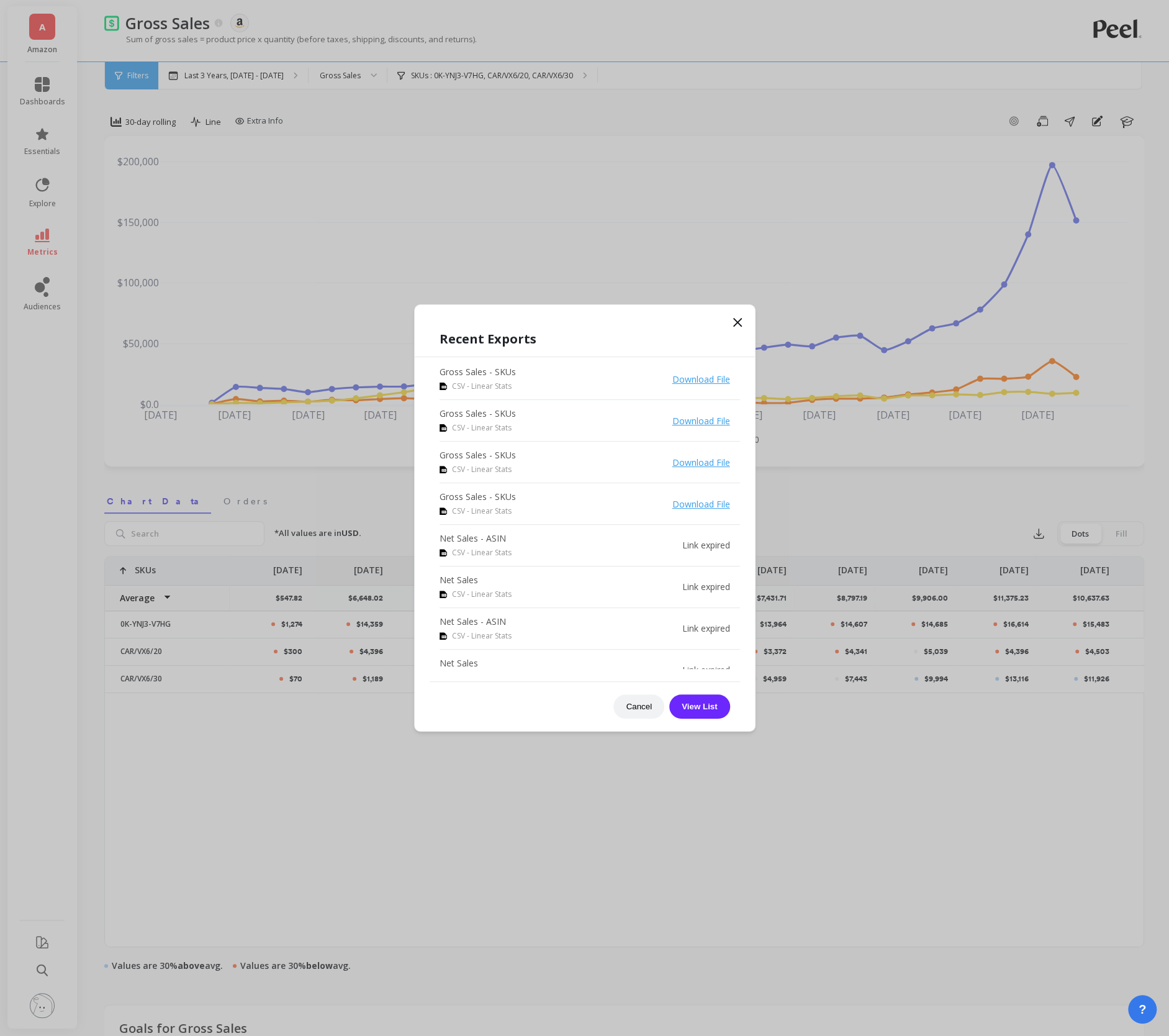
click at [704, 380] on link "Download File" at bounding box center [701, 379] width 57 height 12
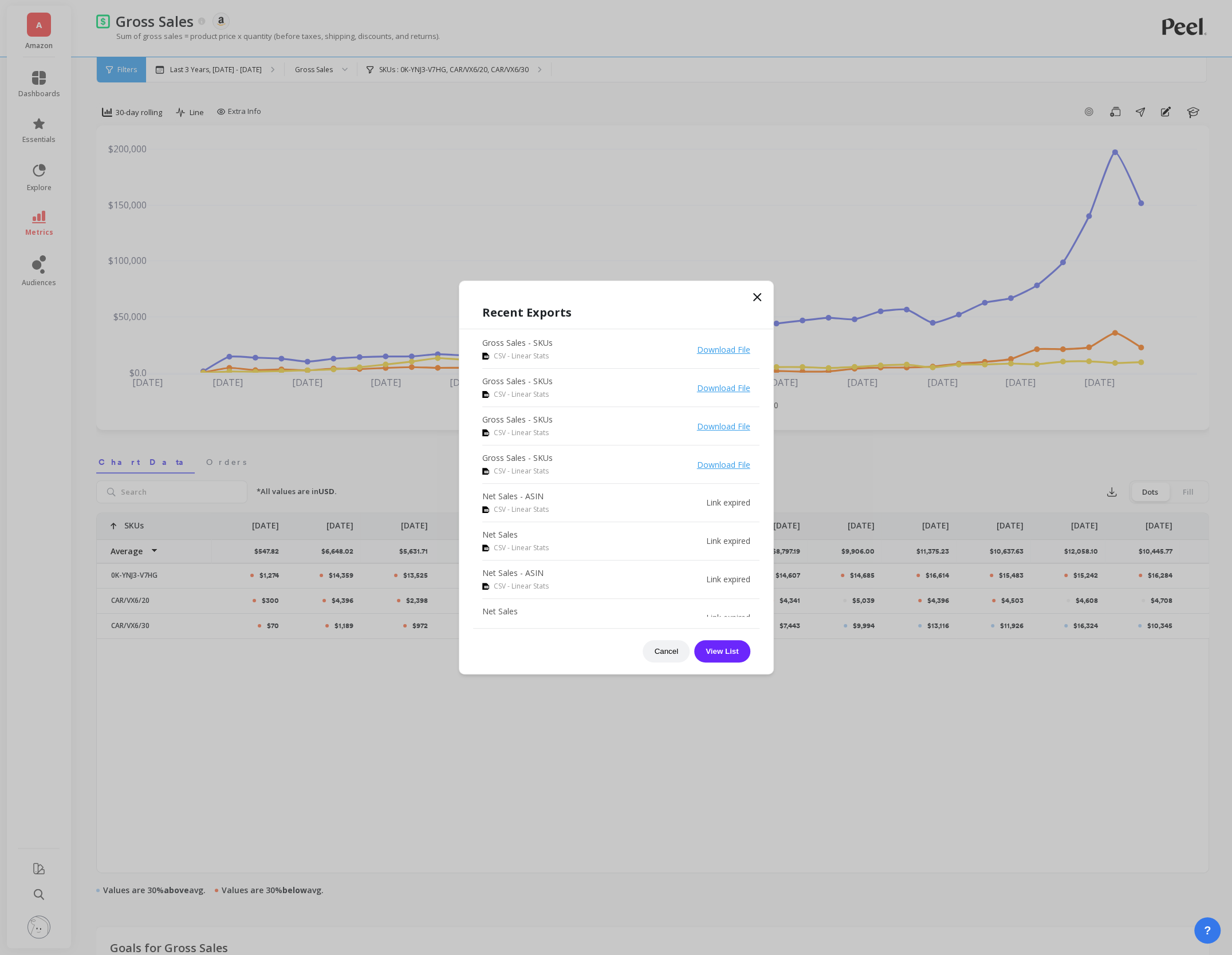
click at [756, 308] on div "Recent Exports" at bounding box center [616, 312] width 286 height 17
click at [756, 296] on icon at bounding box center [757, 297] width 7 height 7
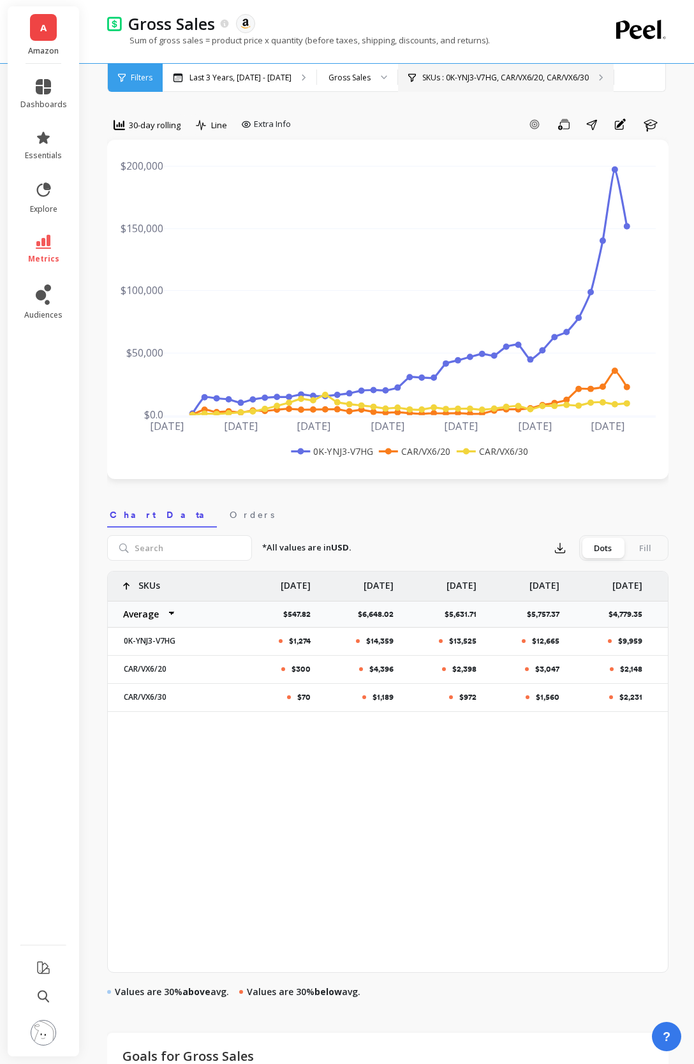
click at [467, 77] on p "SKUs : 0K-YNJ3-V7HG, CAR/VX6/20, CAR/VX6/30" at bounding box center [505, 78] width 166 height 10
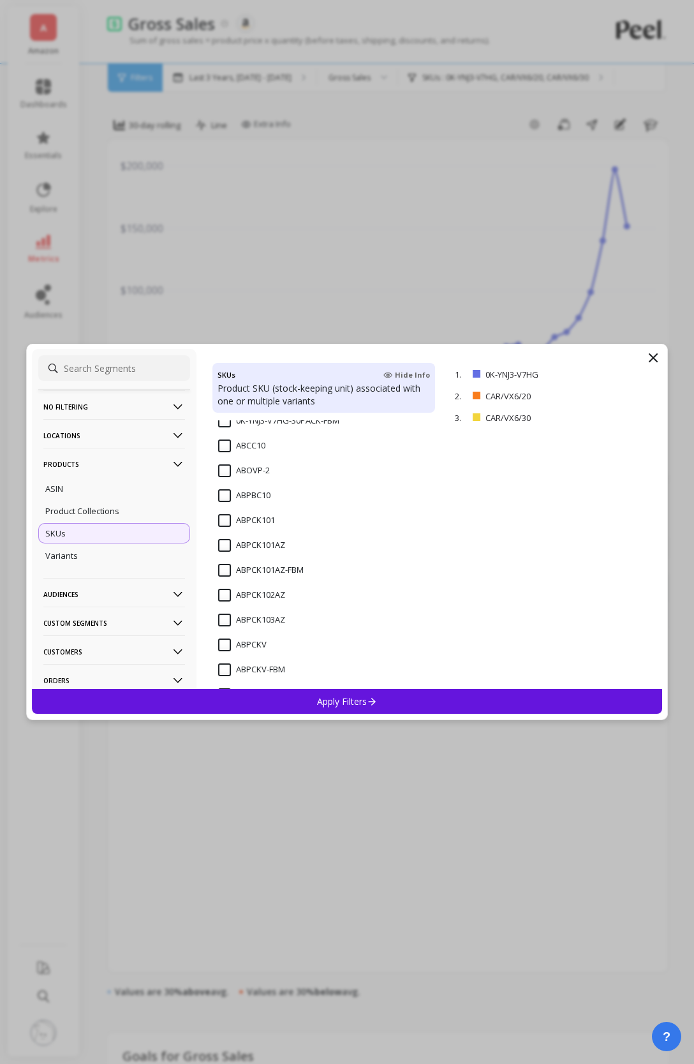
scroll to position [302, 0]
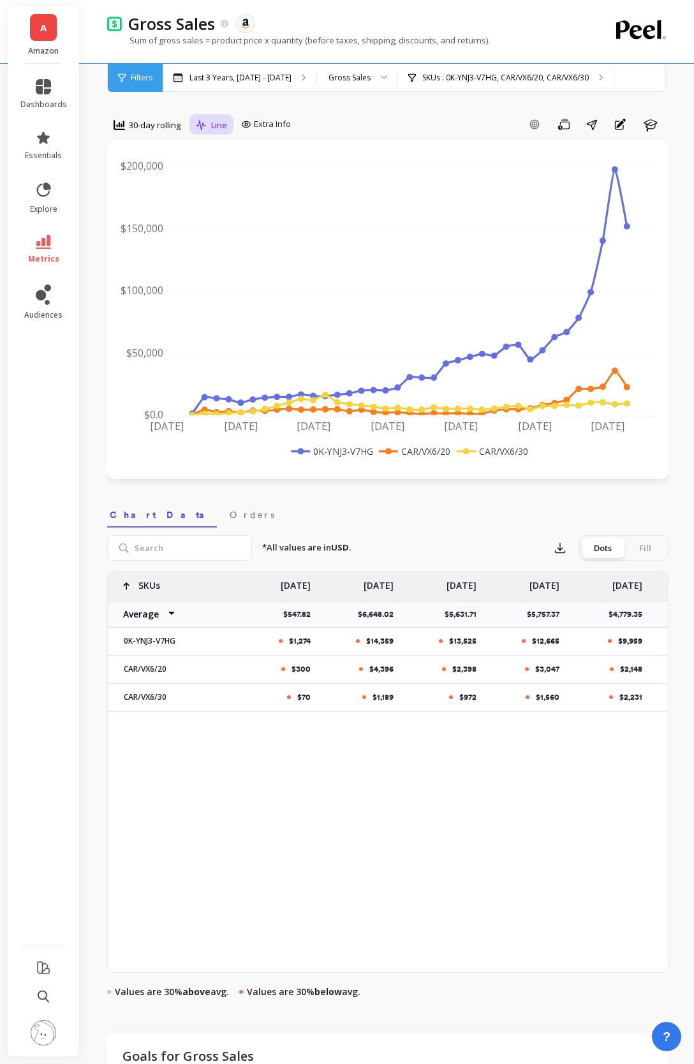
click at [213, 135] on div "Line" at bounding box center [211, 127] width 44 height 26
click at [210, 129] on div "Line" at bounding box center [211, 124] width 31 height 15
click at [224, 203] on div "Stacked Bar" at bounding box center [236, 202] width 73 height 12
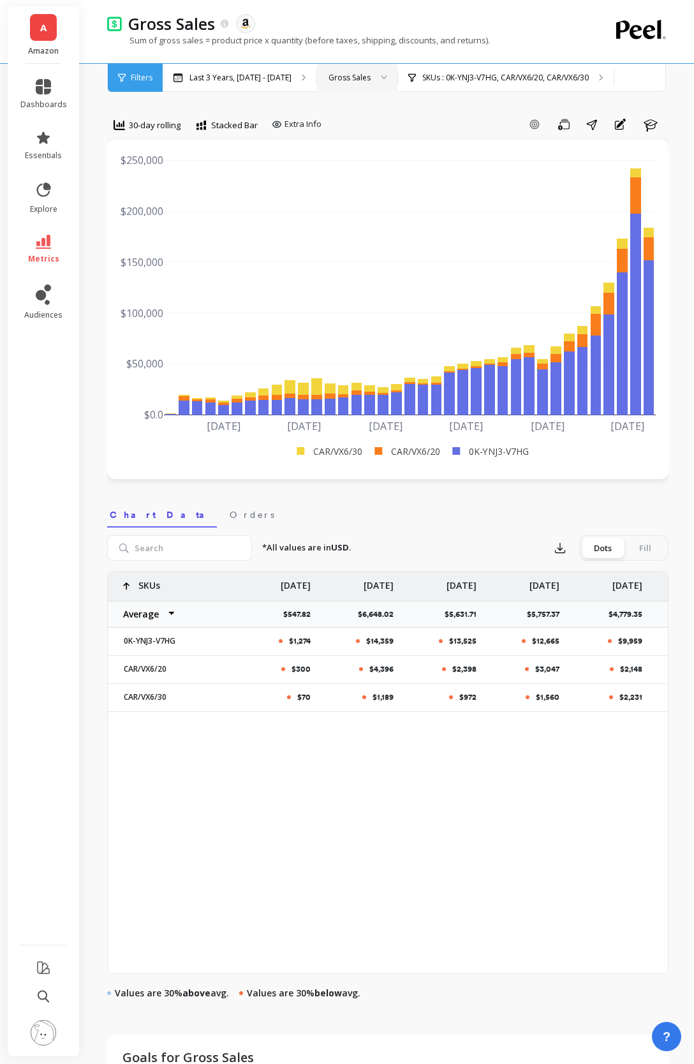
click at [371, 82] on div "Gross Sales" at bounding box center [349, 77] width 42 height 12
click at [507, 79] on p "SKUs : 0K-YNJ3-V7HG, CAR/VX6/20, CAR/VX6/30" at bounding box center [505, 78] width 166 height 10
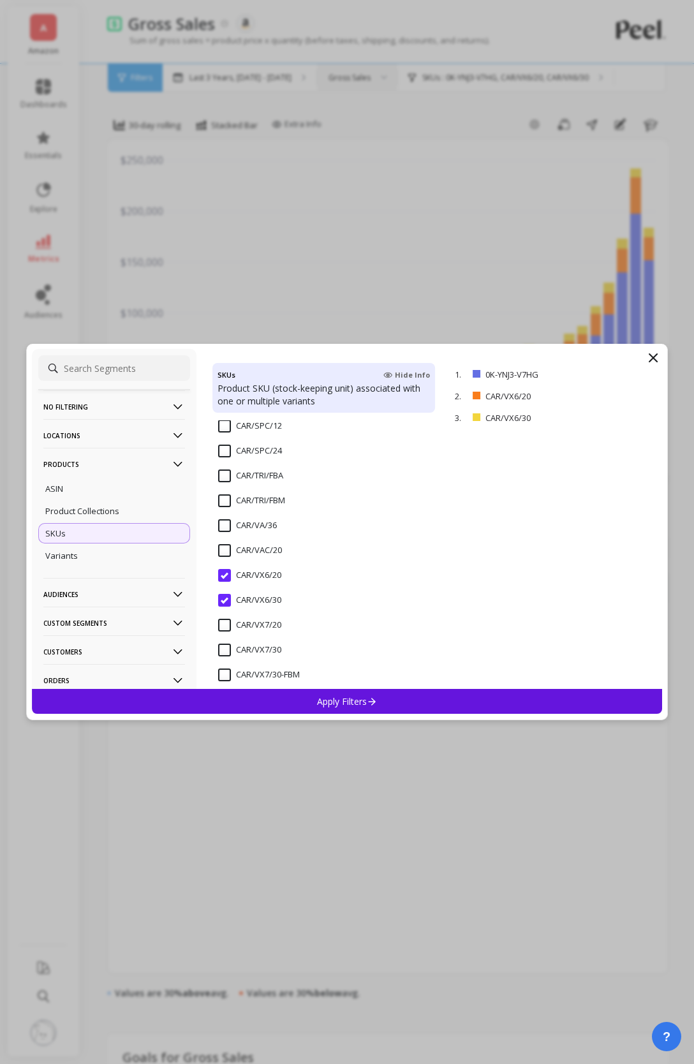
scroll to position [1918, 0]
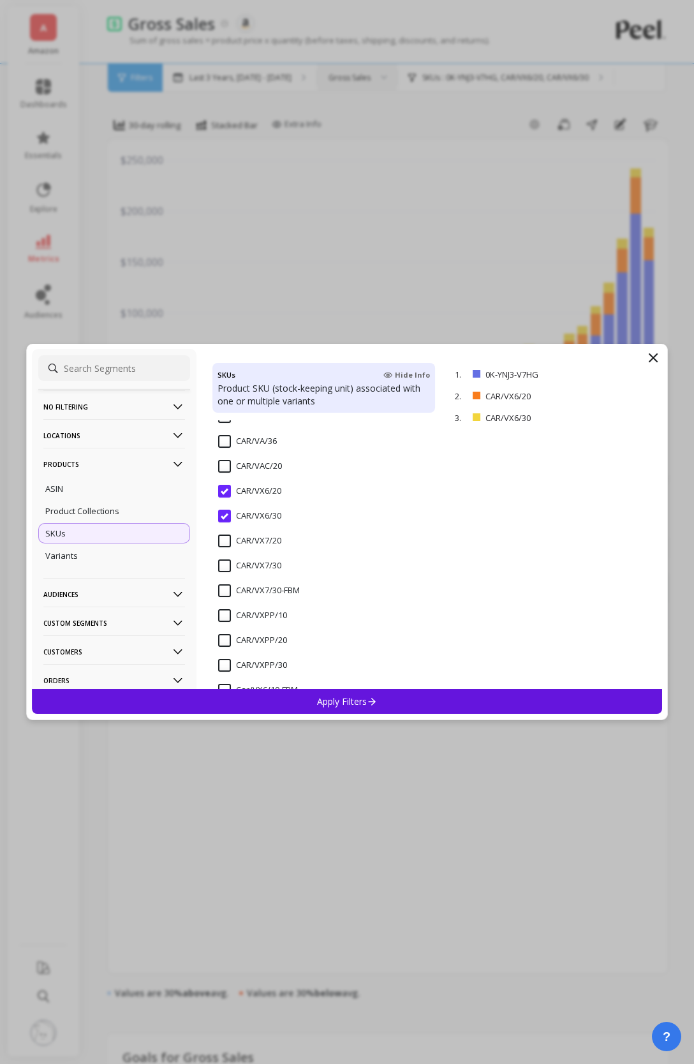
click at [224, 483] on div "CAR/VX6/20" at bounding box center [323, 498] width 223 height 38
click at [224, 522] on span "CAR/VX6/30" at bounding box center [249, 523] width 63 height 27
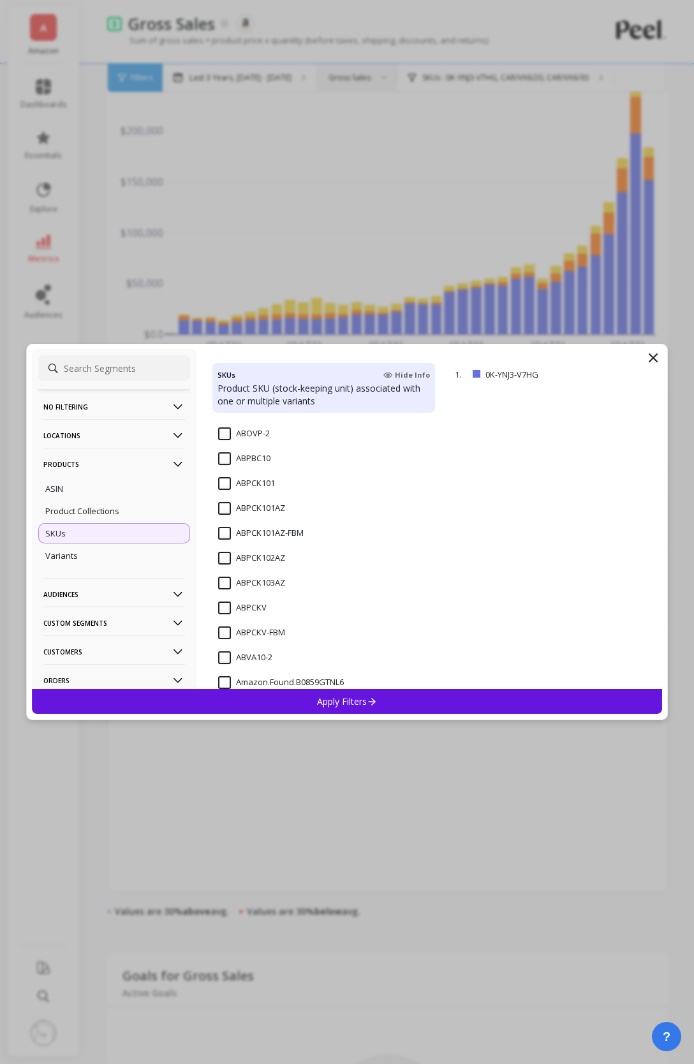
scroll to position [335, 0]
click at [225, 485] on input "ABPCK101" at bounding box center [246, 482] width 57 height 13
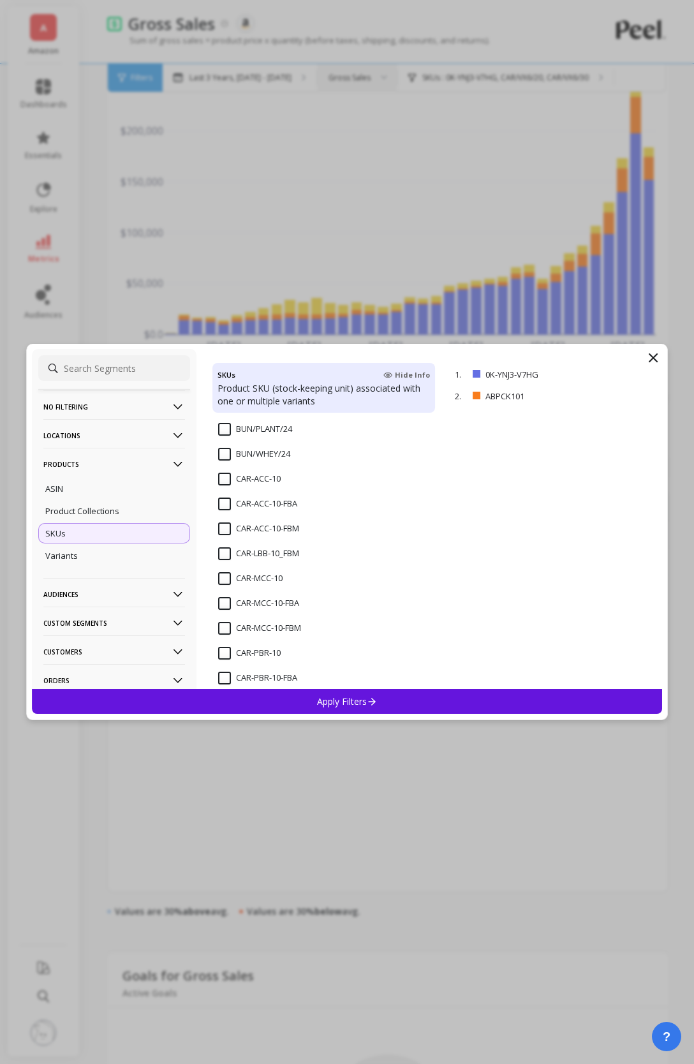
click at [231, 476] on input "CAR-ACC-10" at bounding box center [249, 479] width 62 height 13
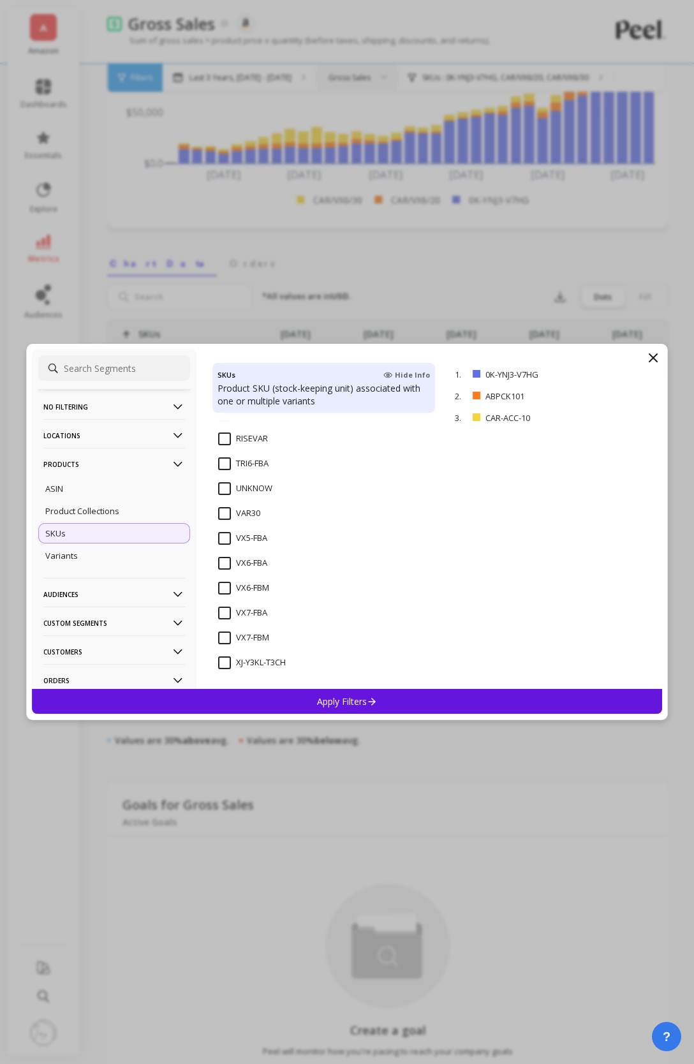
scroll to position [364, 0]
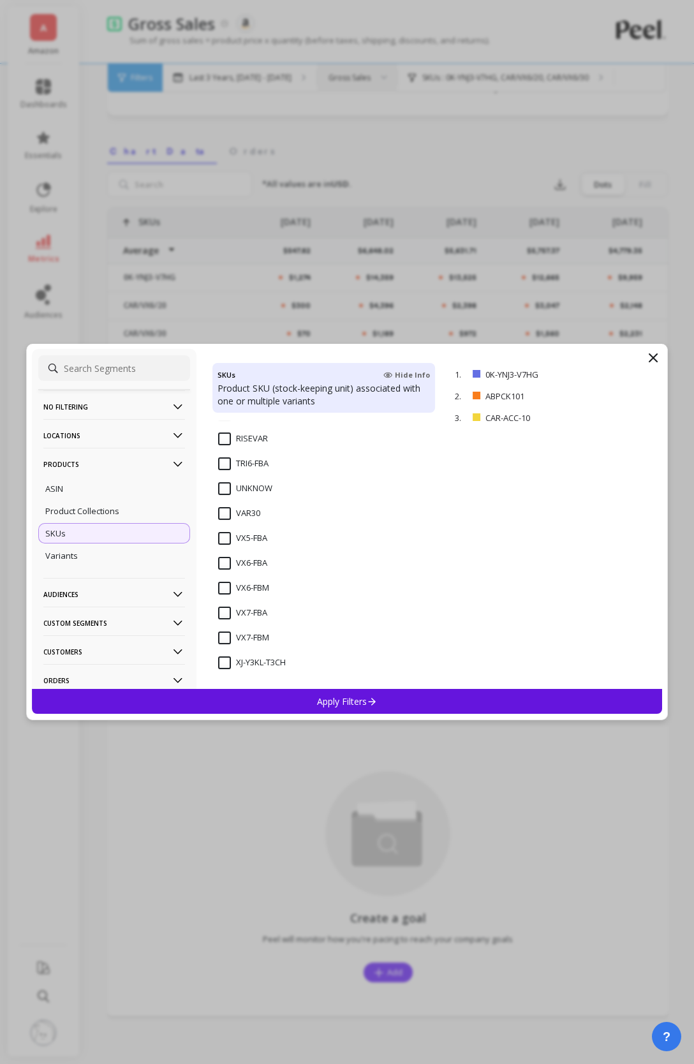
click at [224, 569] on span "VX6-FBA" at bounding box center [242, 570] width 49 height 27
click at [325, 696] on p "Apply Filters" at bounding box center [347, 701] width 61 height 12
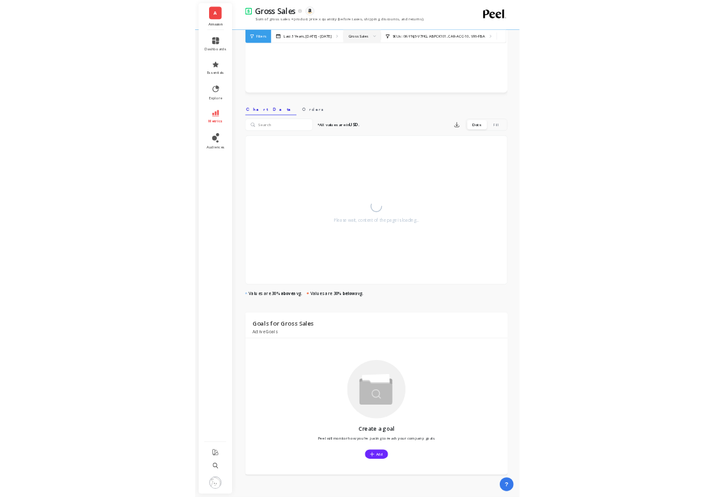
scroll to position [364, 0]
